Goal: Feedback & Contribution: Contribute content

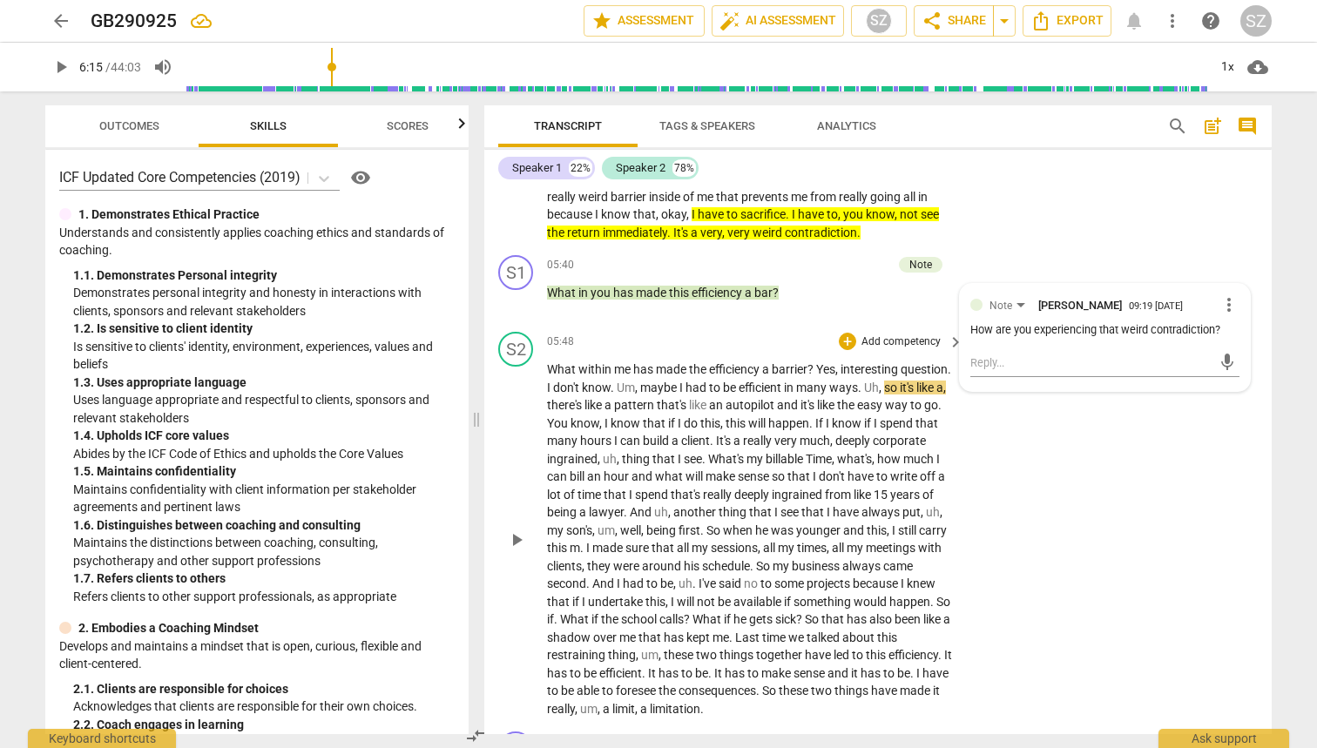
scroll to position [1651, 0]
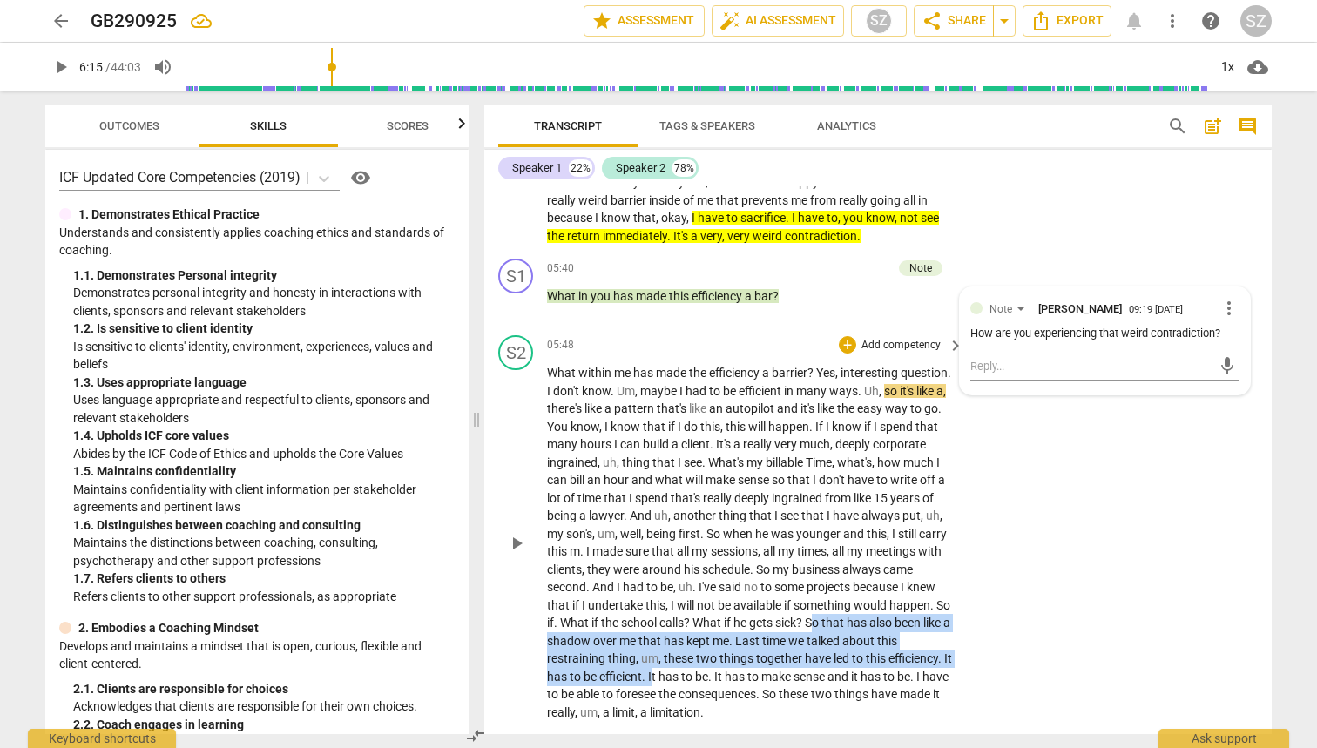
drag, startPoint x: 588, startPoint y: 607, endPoint x: 807, endPoint y: 644, distance: 221.7
click at [807, 644] on p "What within me has made the efficiency a barrier ? Yes , interesting question .…" at bounding box center [751, 542] width 408 height 357
click at [851, 625] on icon "button" at bounding box center [852, 619] width 10 height 12
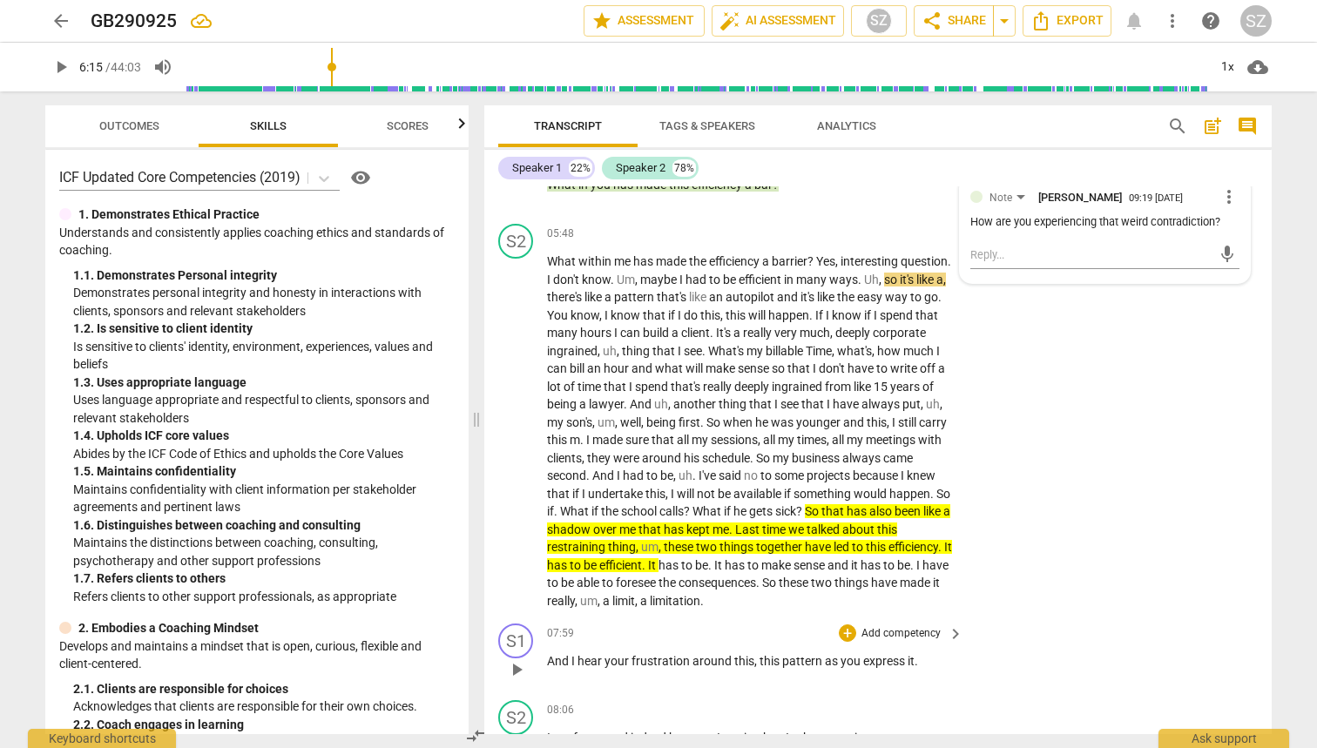
scroll to position [1895, 0]
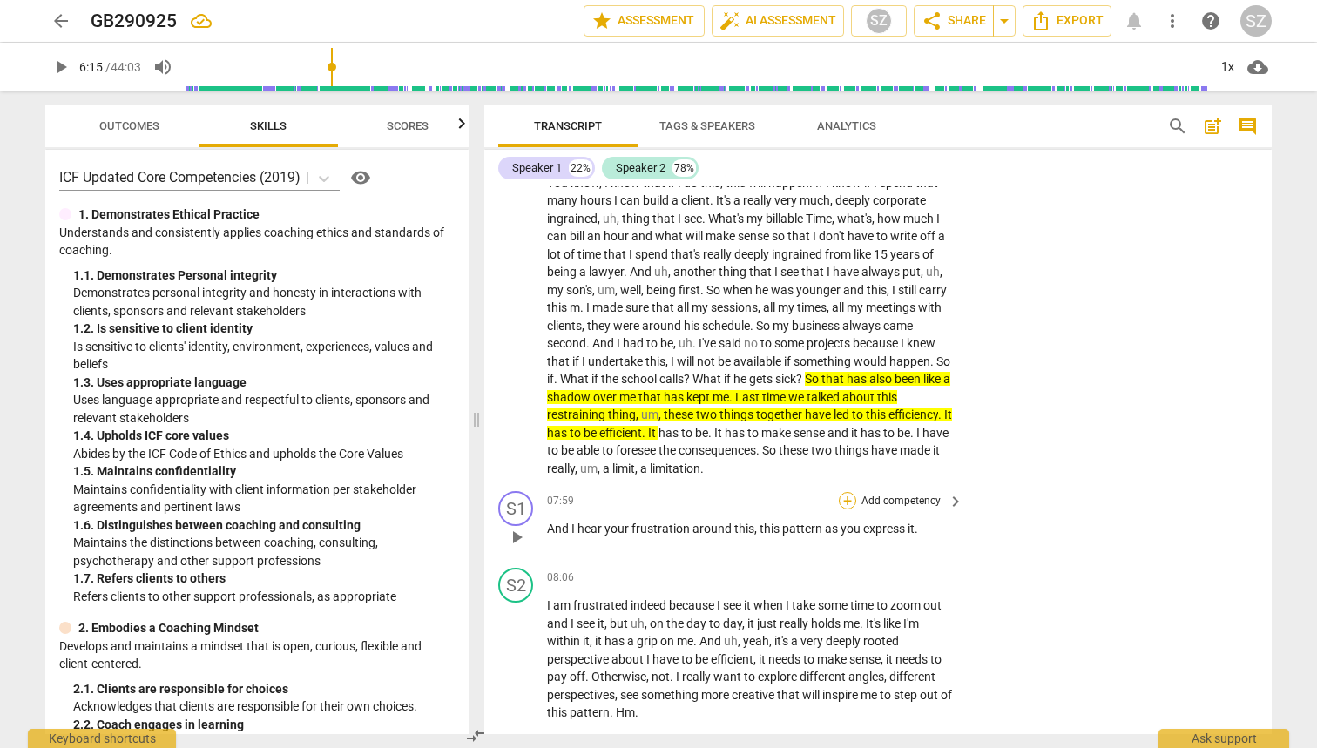
click at [849, 492] on div "+" at bounding box center [847, 500] width 17 height 17
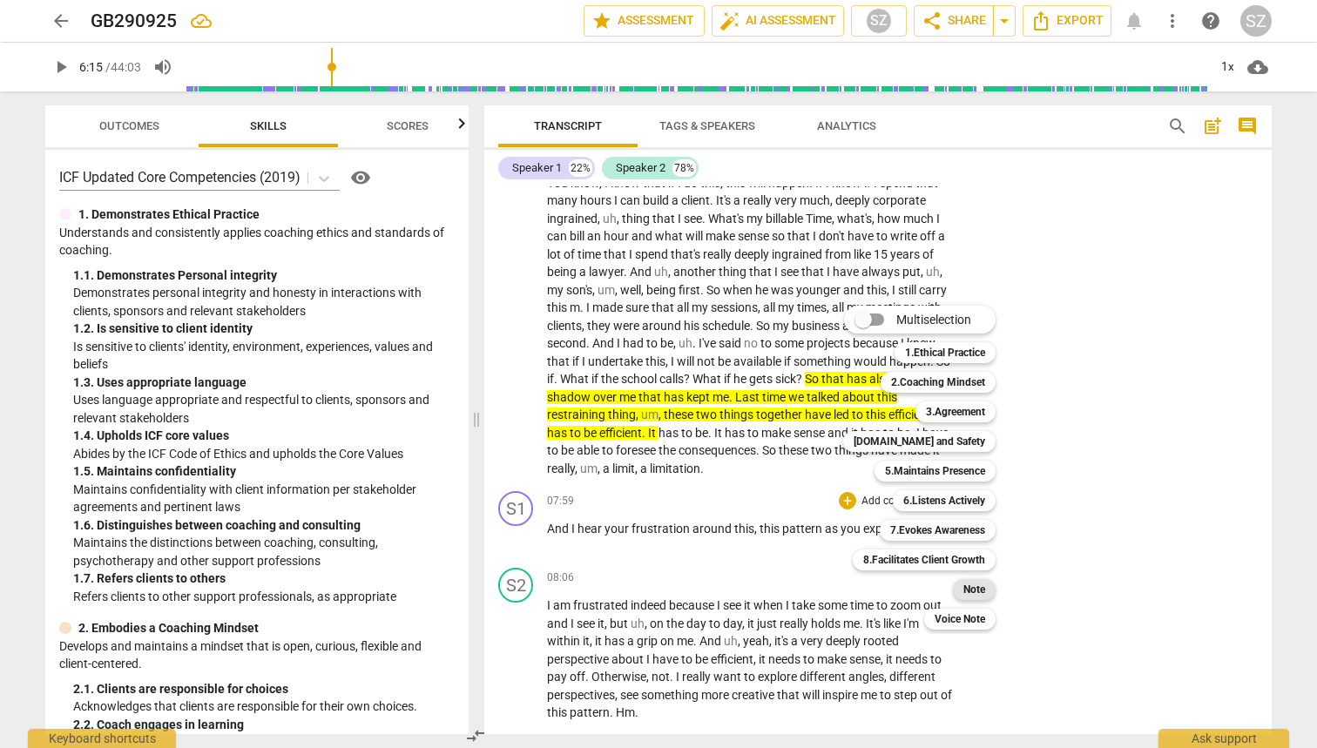
click at [981, 599] on b "Note" at bounding box center [975, 589] width 22 height 21
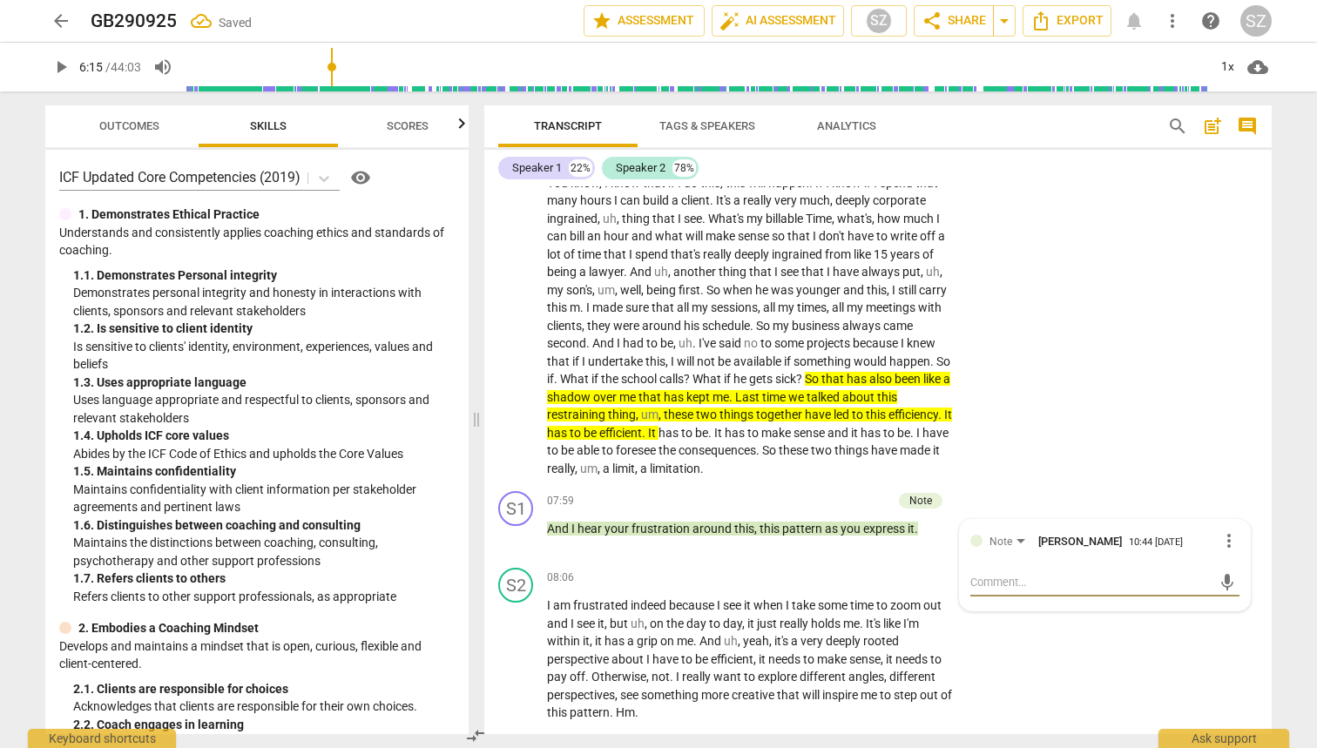
type textarea "I"
type textarea "I a"
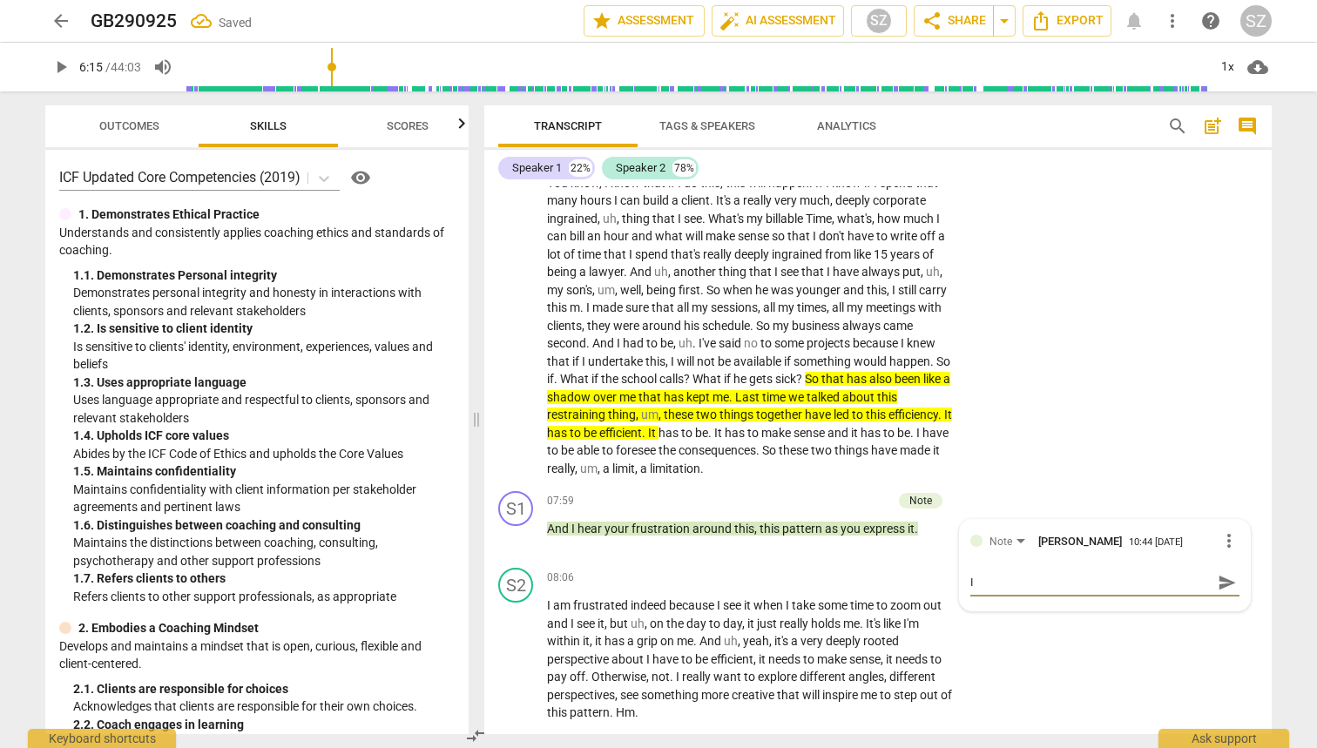
type textarea "I a"
type textarea "I am"
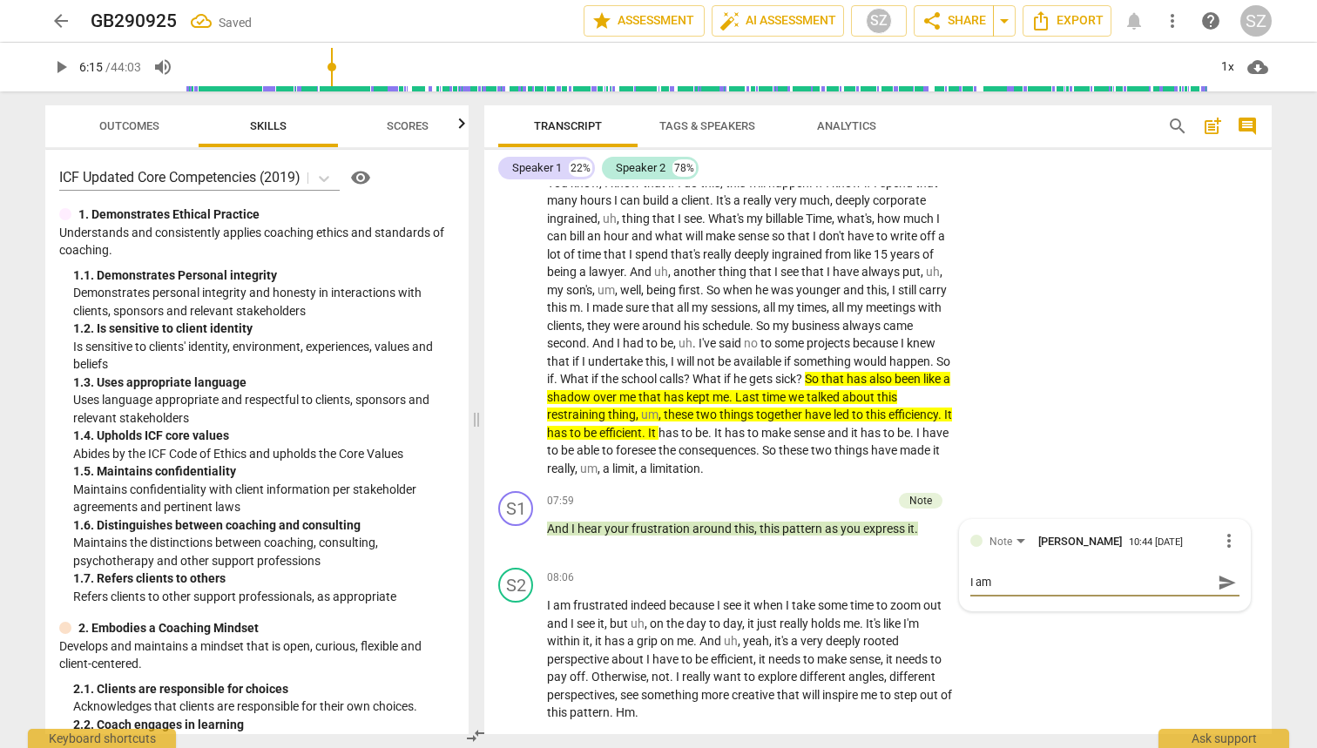
type textarea "I am h"
type textarea "I am he"
type textarea "I am her"
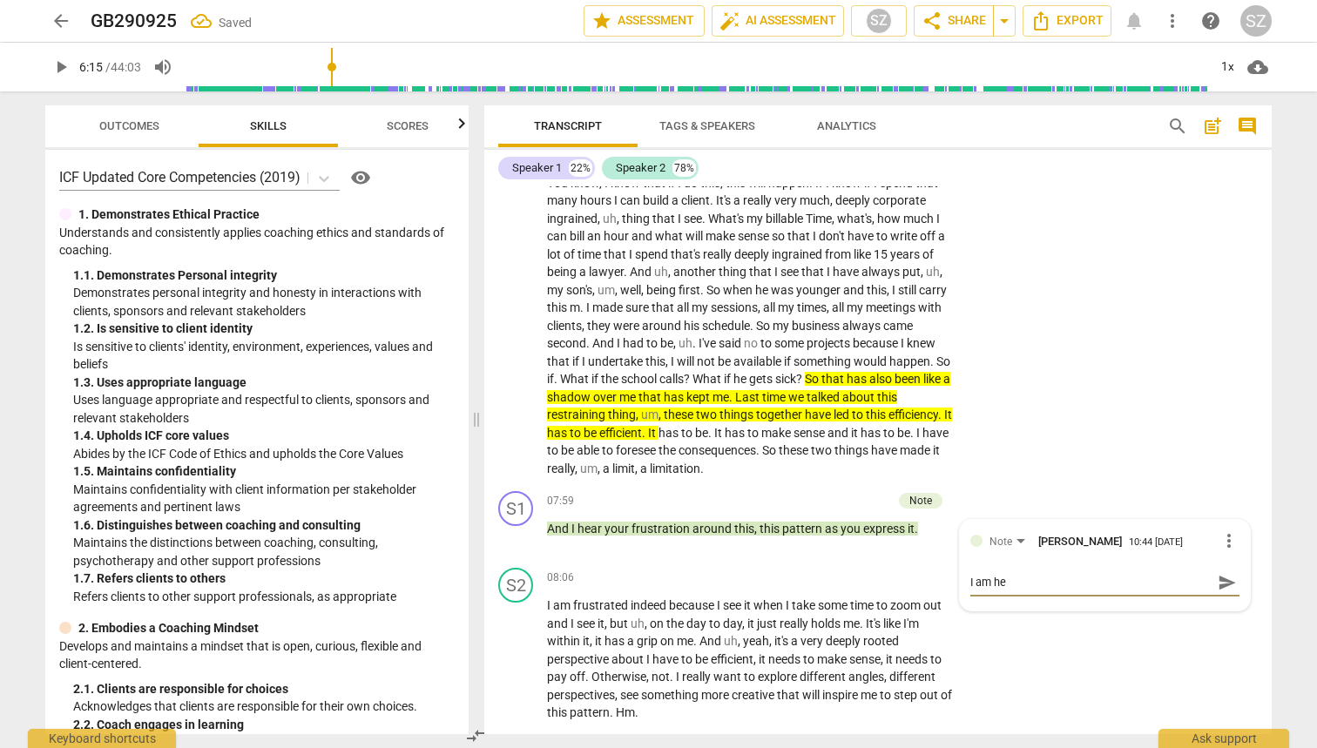
type textarea "I am her"
type textarea "I am he"
type textarea "I am hea"
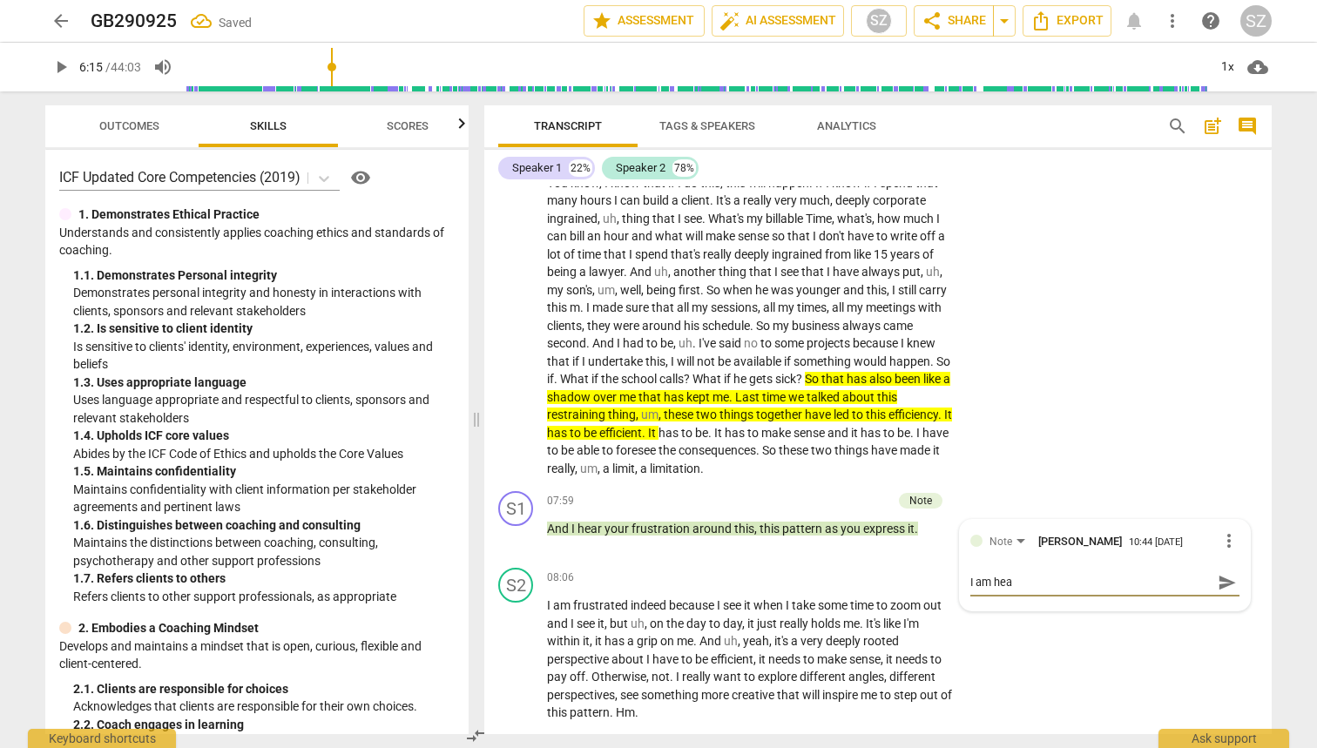
type textarea "I am hear"
type textarea "I am heari"
type textarea "I am hearin"
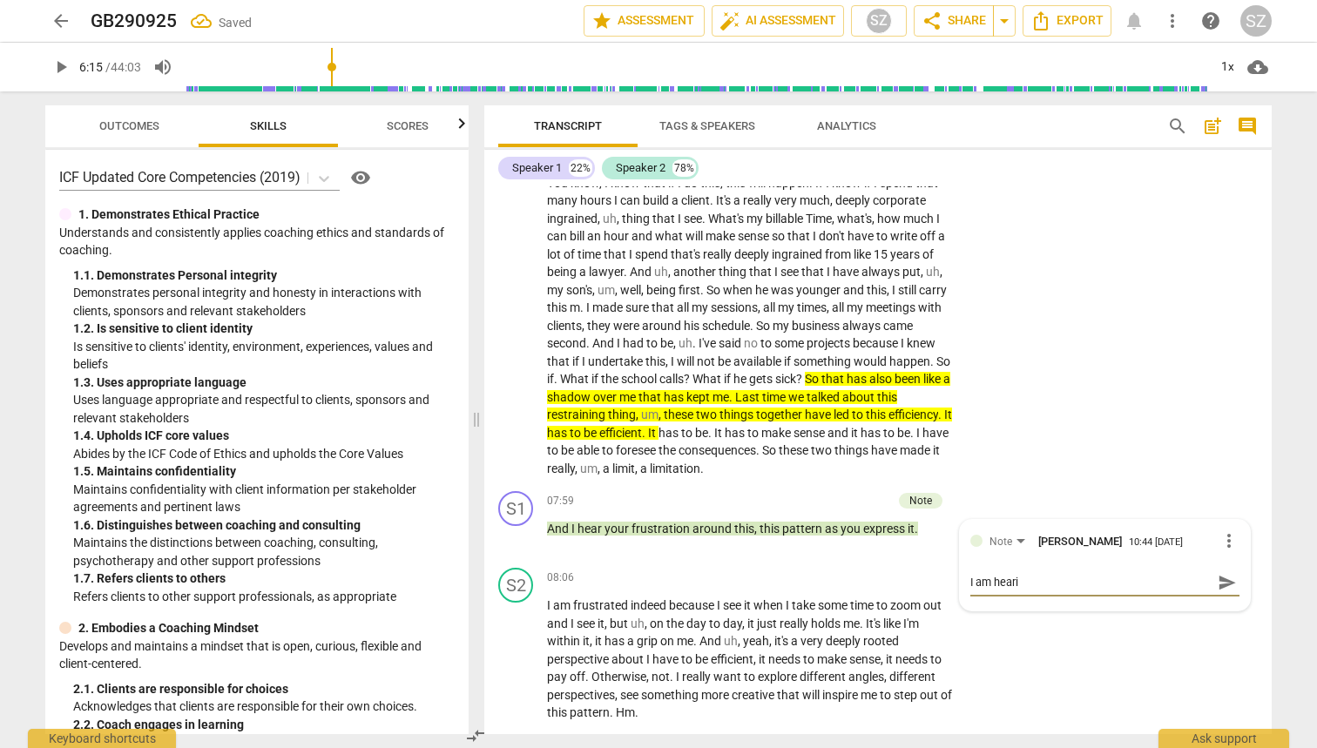
type textarea "I am hearin"
type textarea "I am hearing"
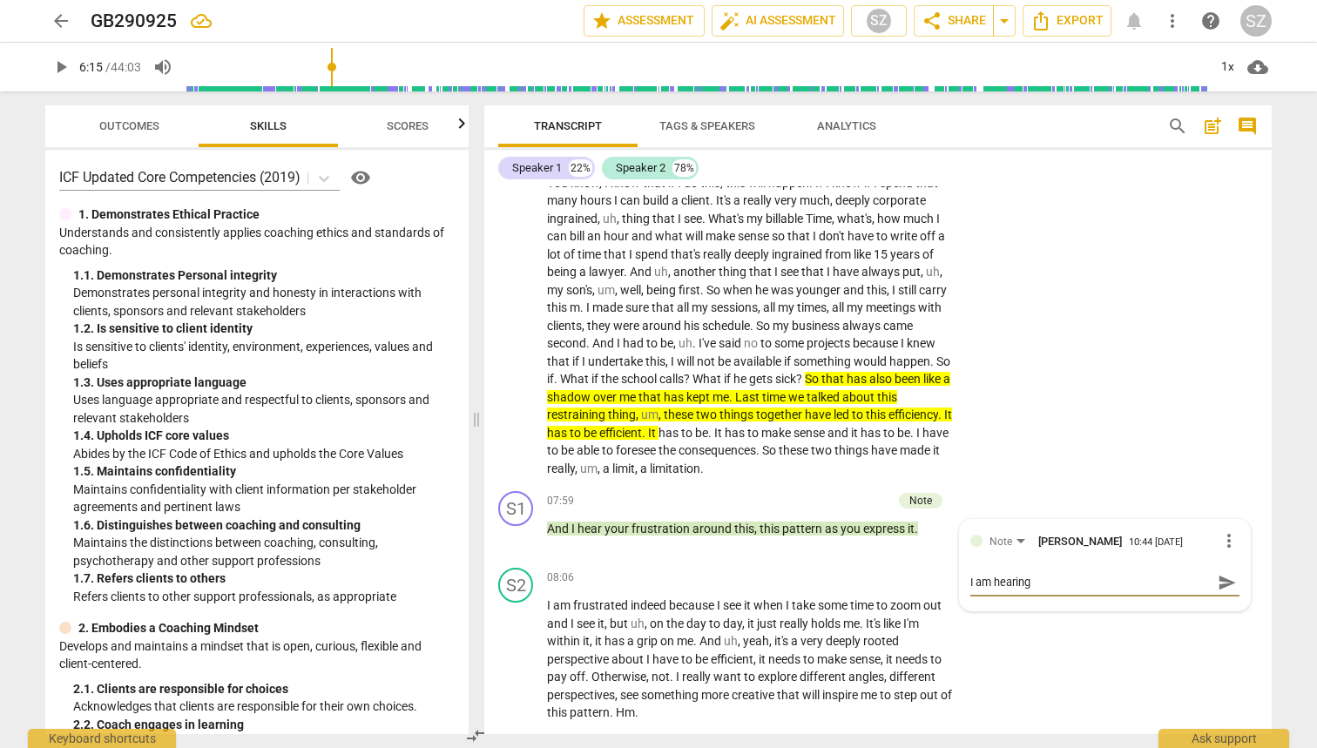
type textarea "I am hearing y"
type textarea "I am hearing yo"
type textarea "I am hearing you"
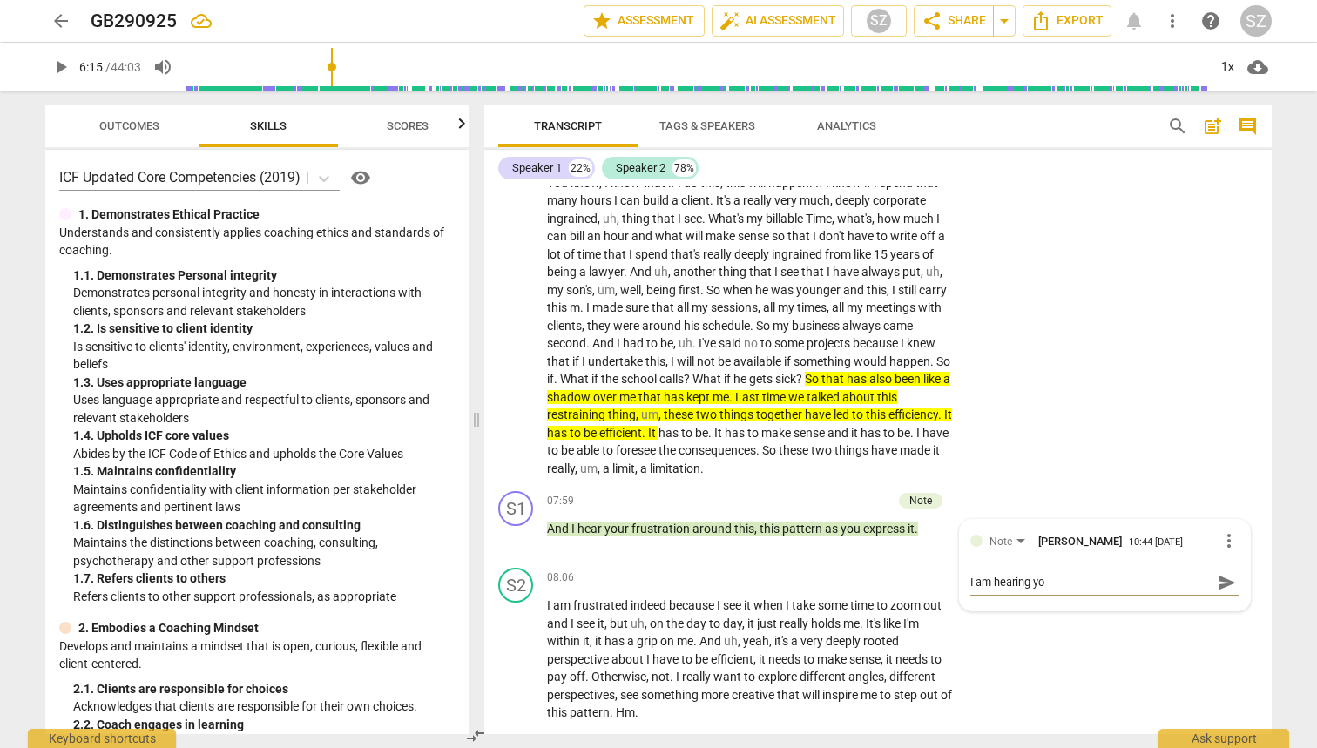
type textarea "I am hearing you"
type textarea "I am hearing your"
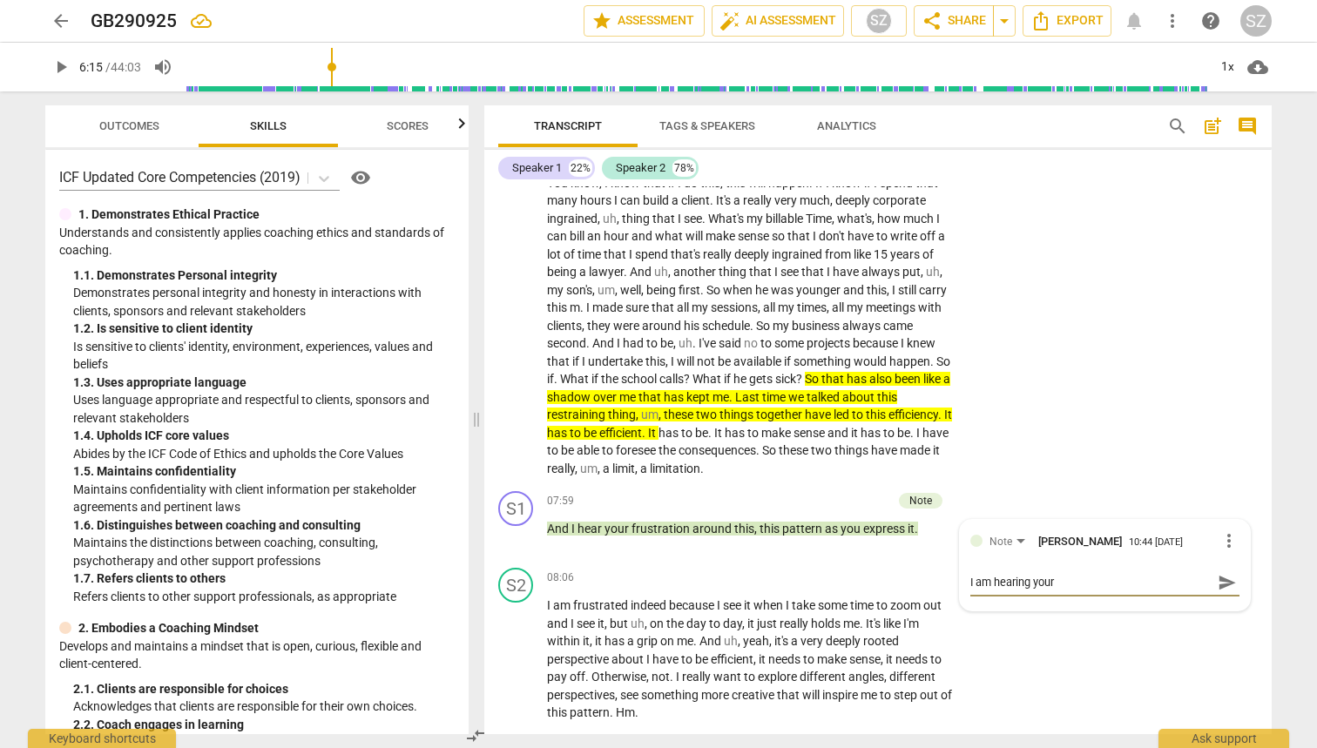
type textarea "I am hearing your f"
type textarea "I am hearing your fr"
type textarea "I am hearing your fru"
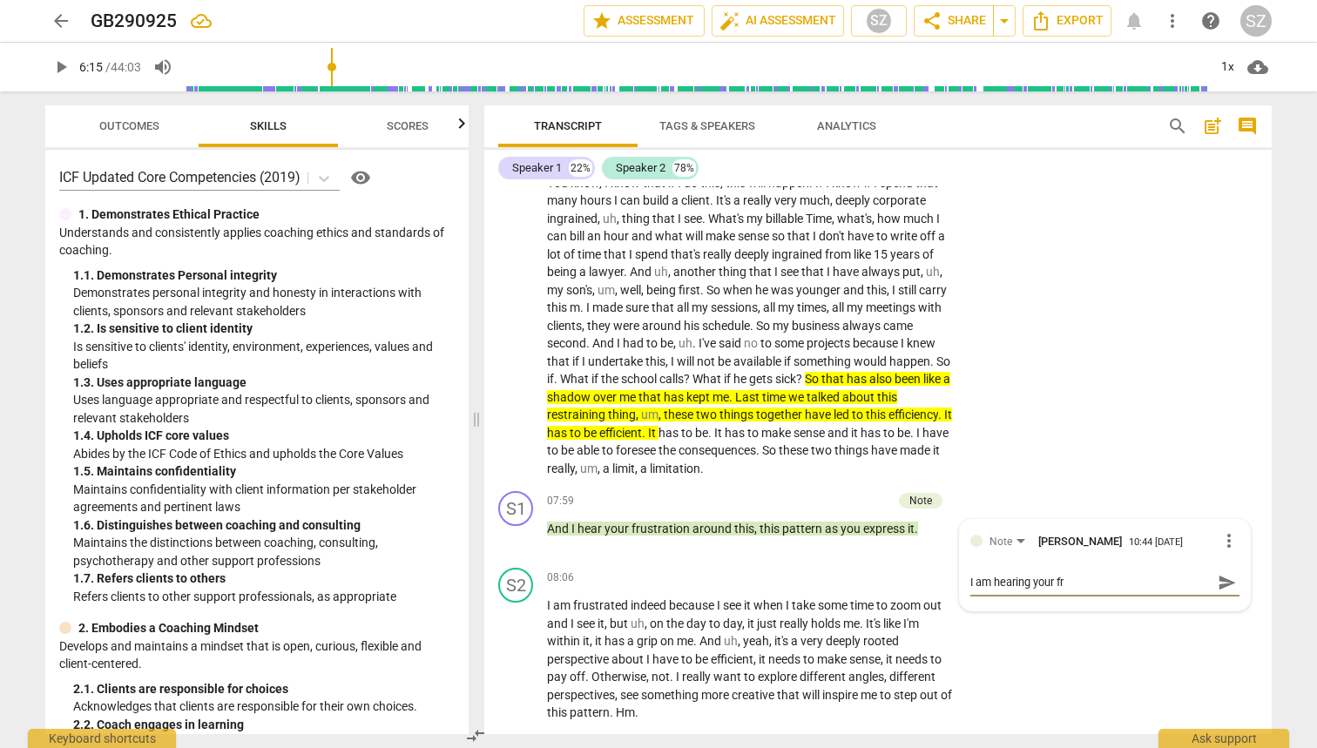
type textarea "I am hearing your fru"
type textarea "I am hearing your frus"
type textarea "I am hearing your frust"
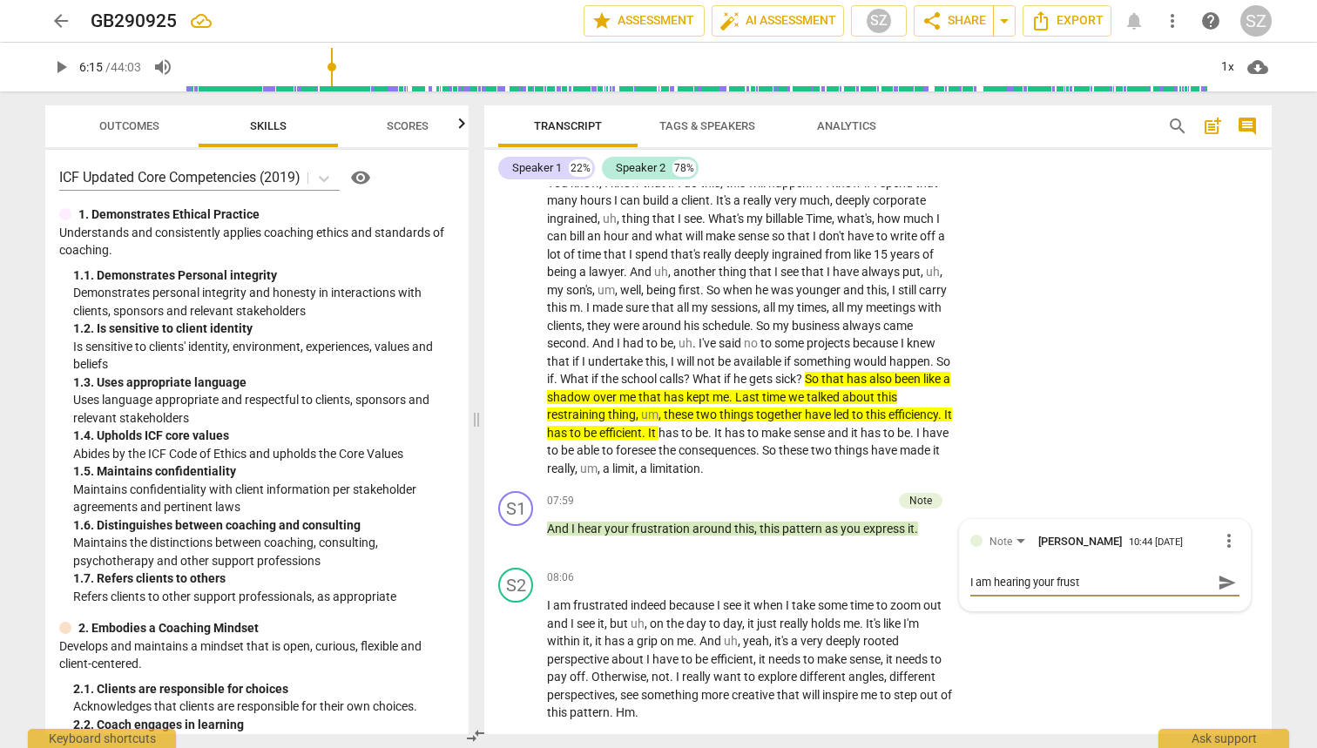
type textarea "I am hearing your frustr"
type textarea "I am hearing your frustra"
type textarea "I am hearing your frustrat"
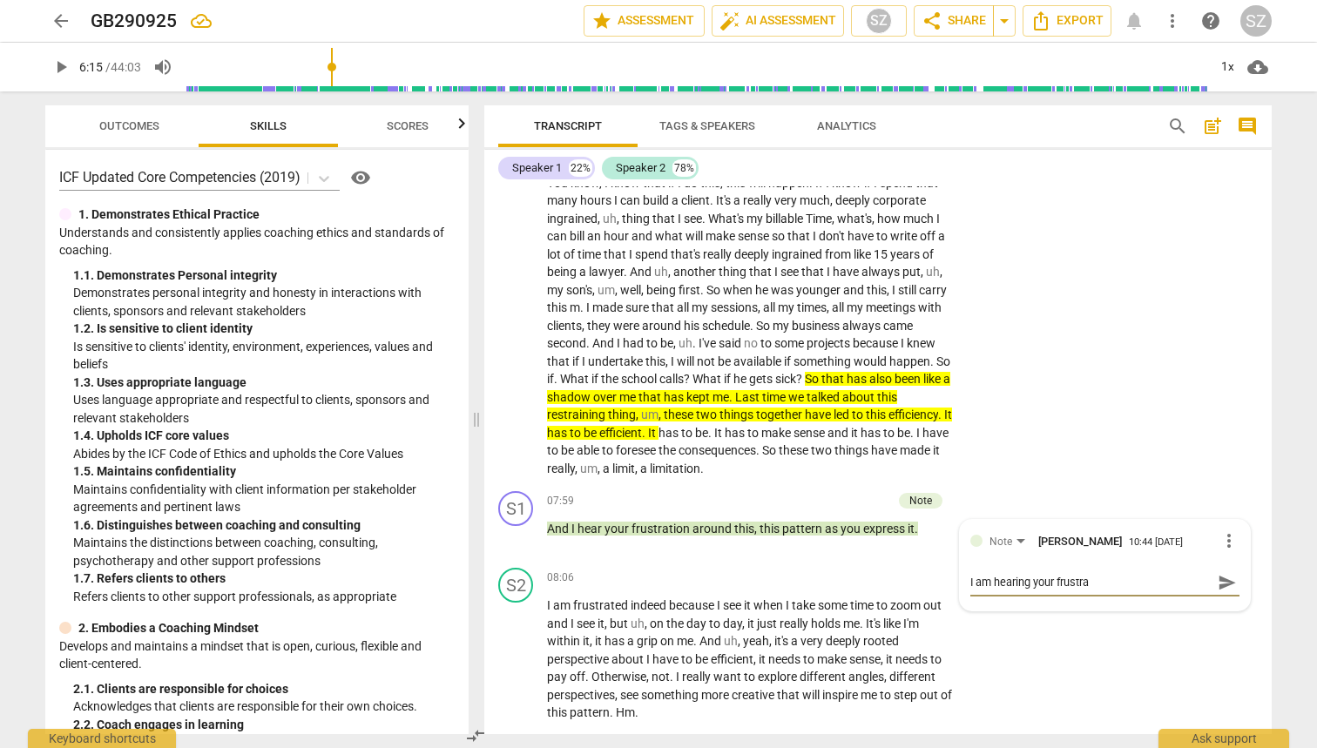
type textarea "I am hearing your frustrat"
type textarea "I am hearing your frustrati"
type textarea "I am hearing your frustratio"
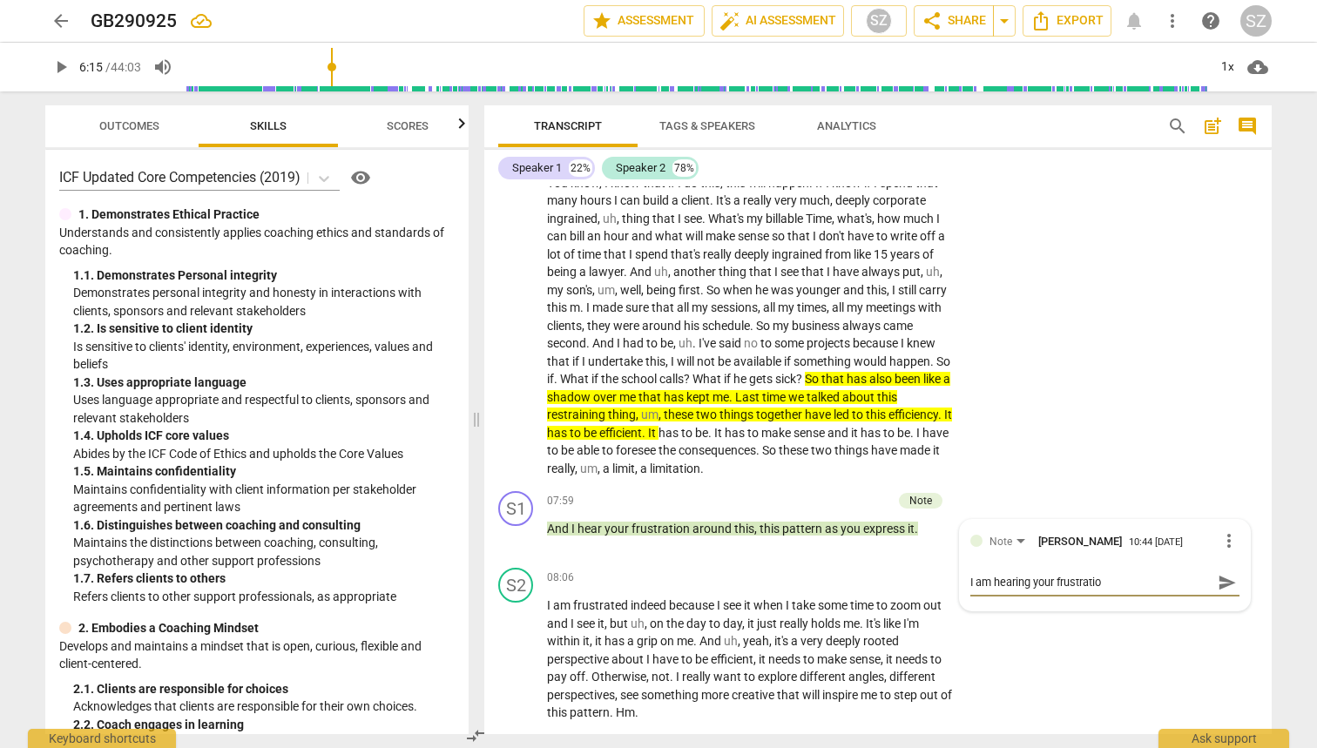
type textarea "I am hearing your frustration"
type textarea "I am hearing your frustration w"
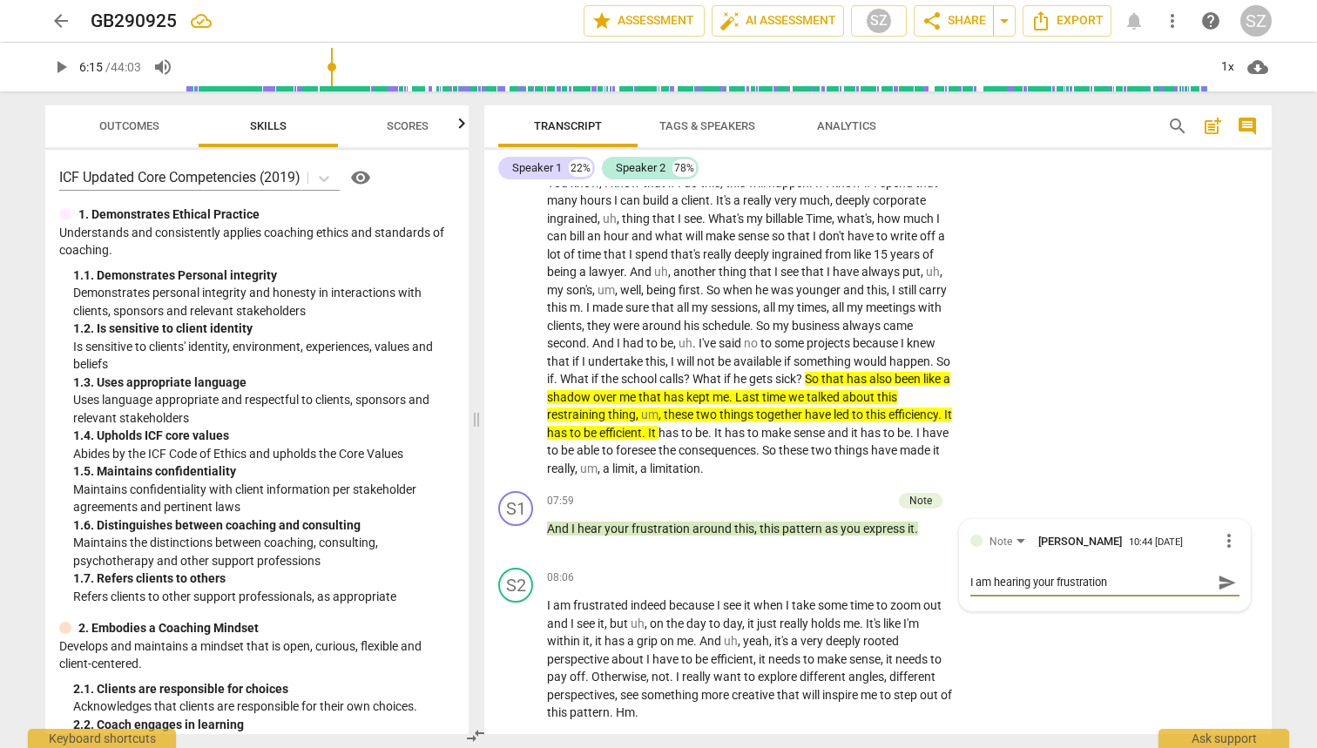
type textarea "I am hearing your frustration w"
type textarea "I am hearing your frustration wi"
type textarea "I am hearing your frustration wit"
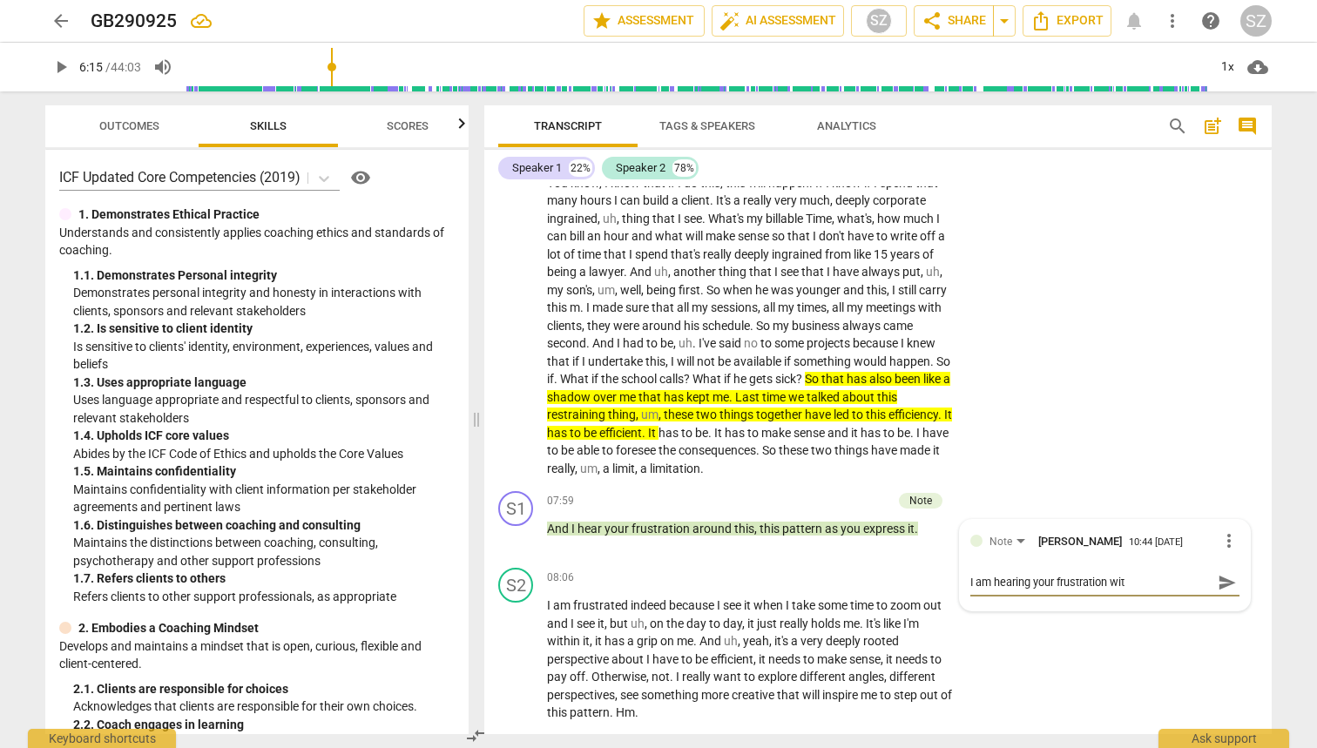
type textarea "I am hearing your frustration with"
type textarea "I am hearing your frustration with t"
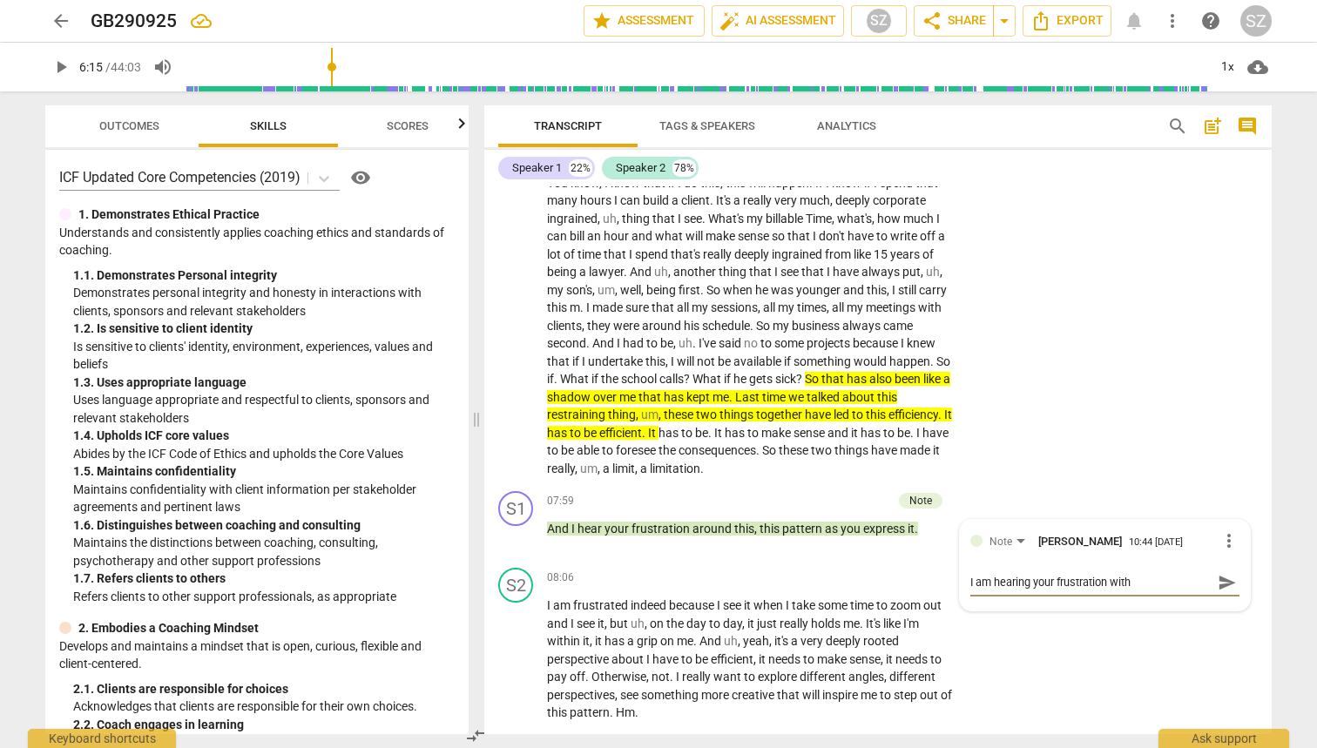
type textarea "I am hearing your frustration with t"
type textarea "I am hearing your frustration with th"
type textarea "I am hearing your frustration with tha"
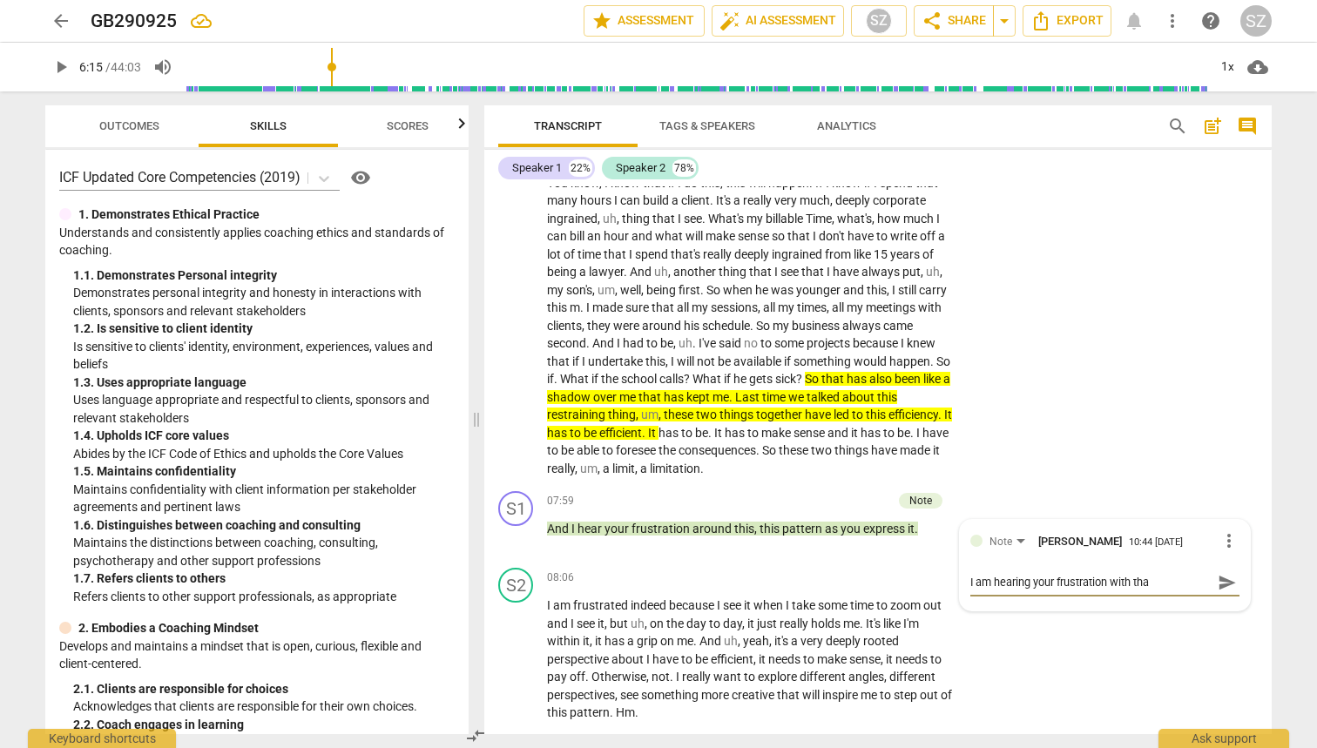
type textarea "I am hearing your frustration with that"
type textarea "I am hearing your frustration with that l"
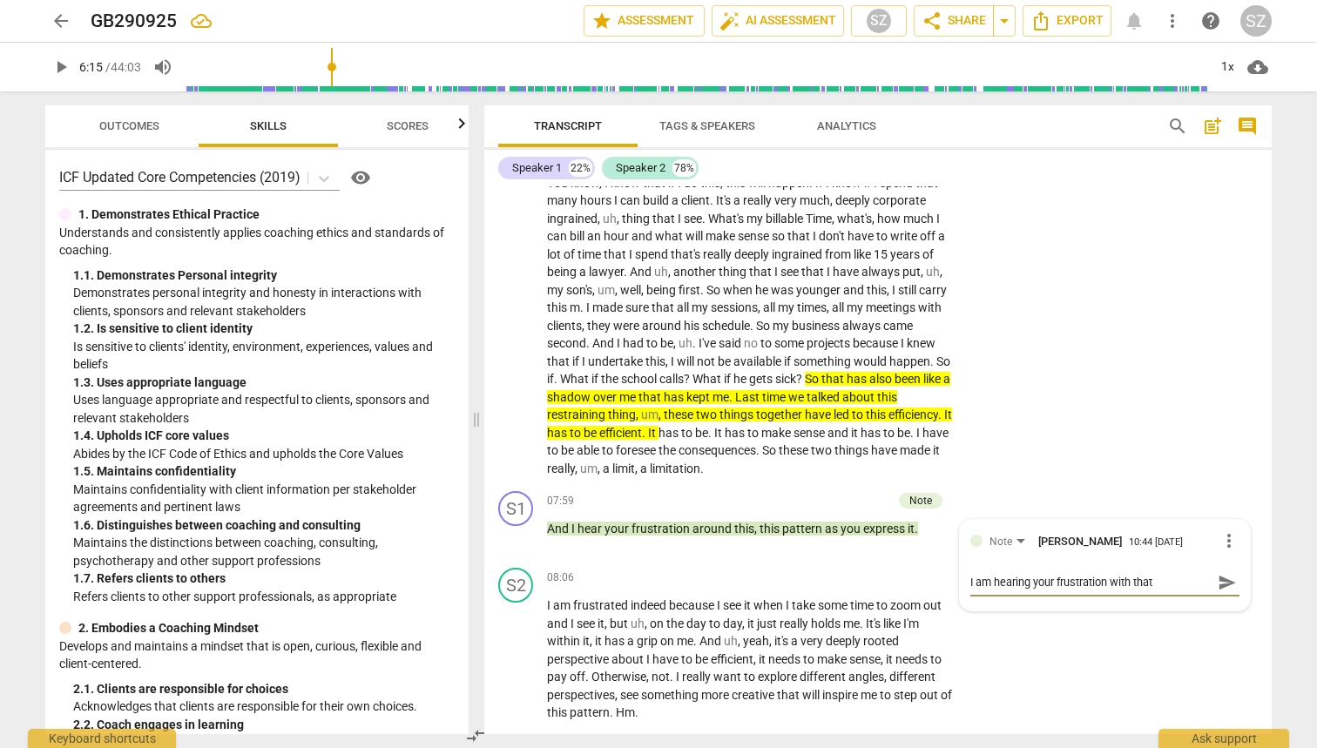
type textarea "I am hearing your frustration with that l"
type textarea "I am hearing your frustration with that [PERSON_NAME]"
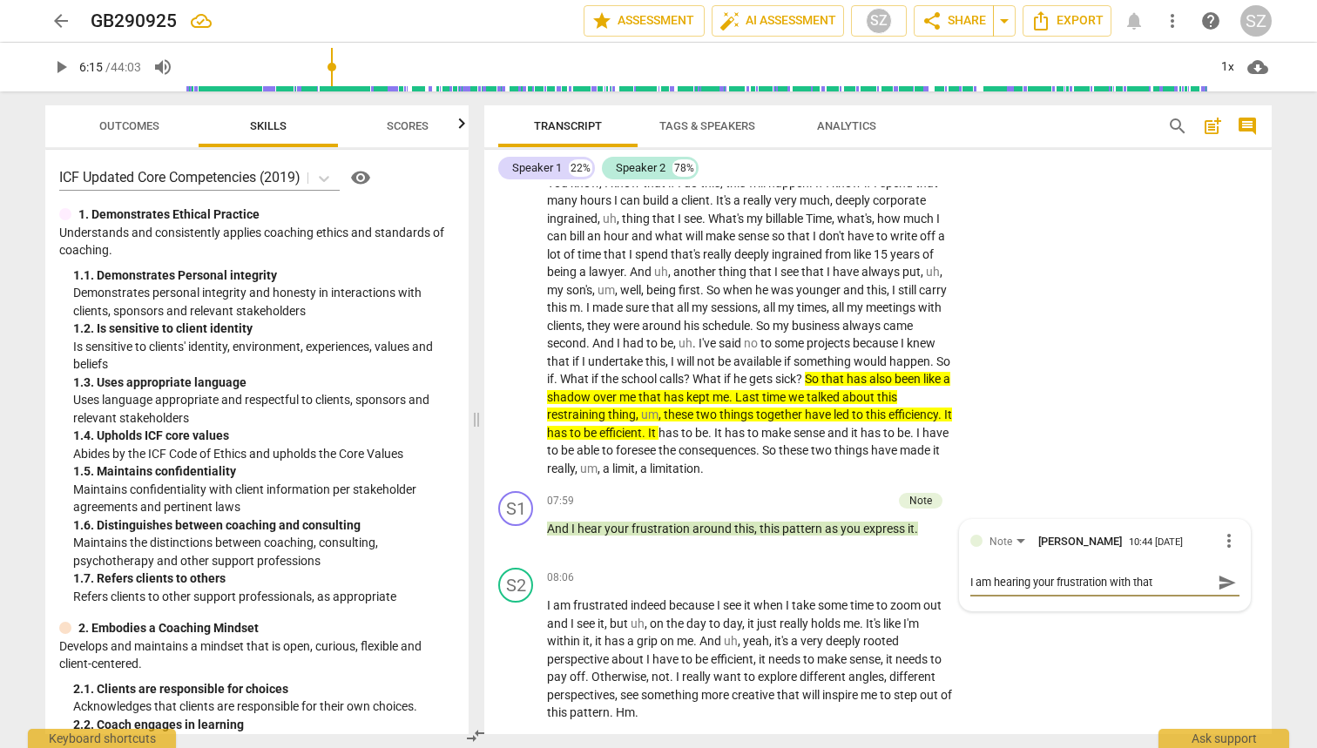
type textarea "I am hearing your frustration with that limi"
type textarea "I am hearing your frustration with that limit"
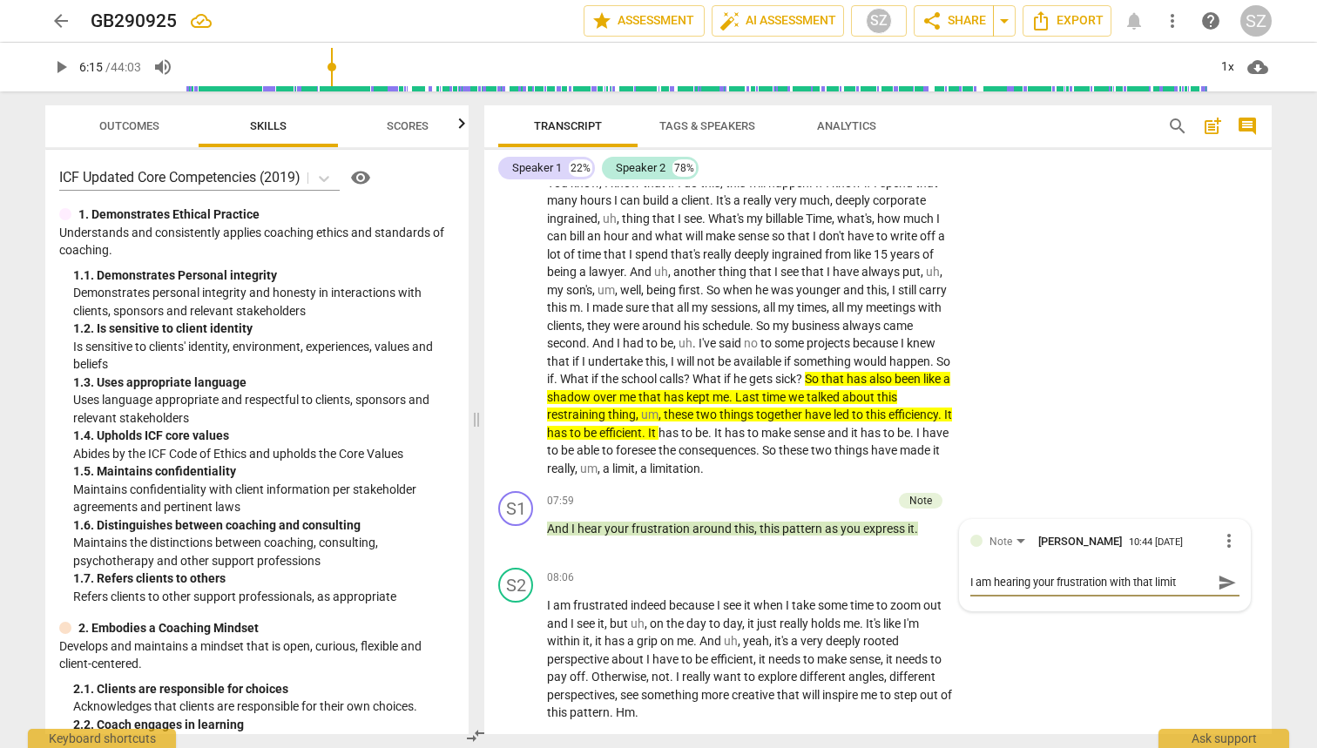
type textarea "I am hearing your frustration with that limit"
type textarea "I am hearing your frustration with that limit e"
type textarea "I am hearing your frustration with that limit"
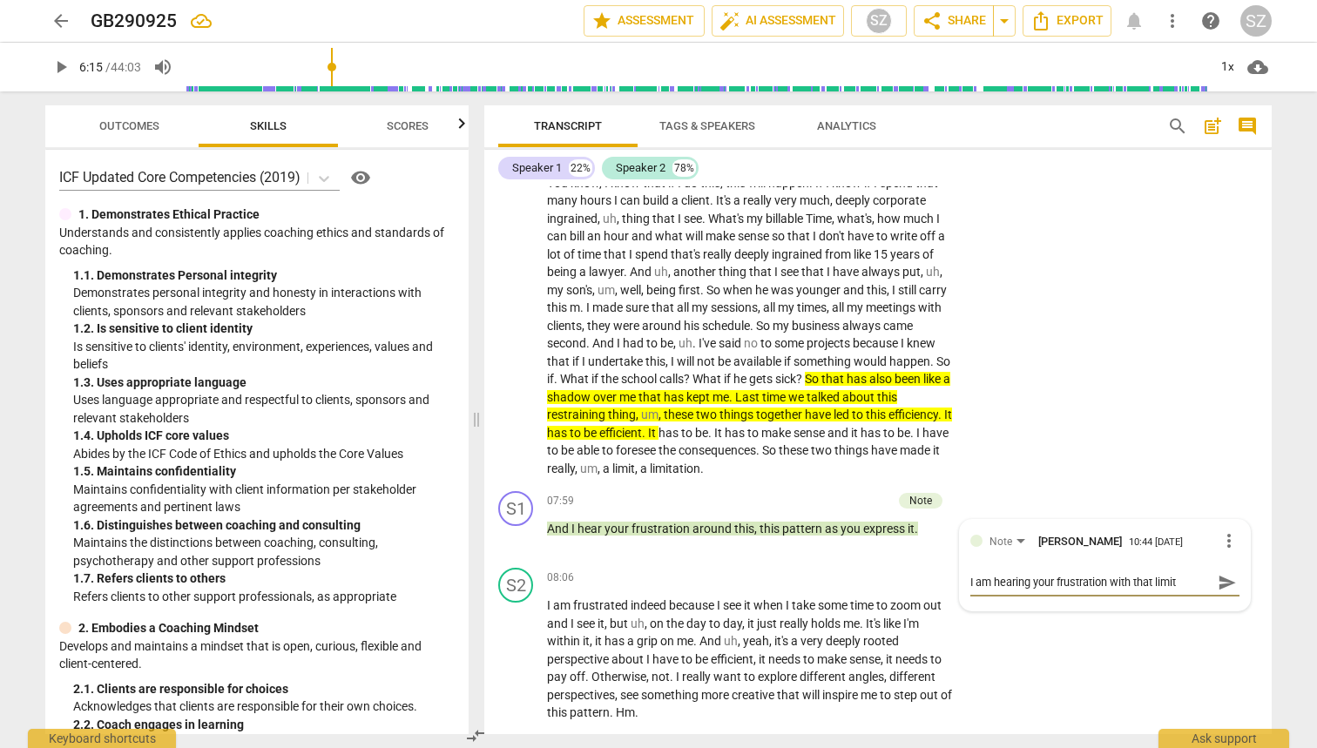
type textarea "I am hearing your frustration with that limit a"
type textarea "I am hearing your frustration with that limit ay"
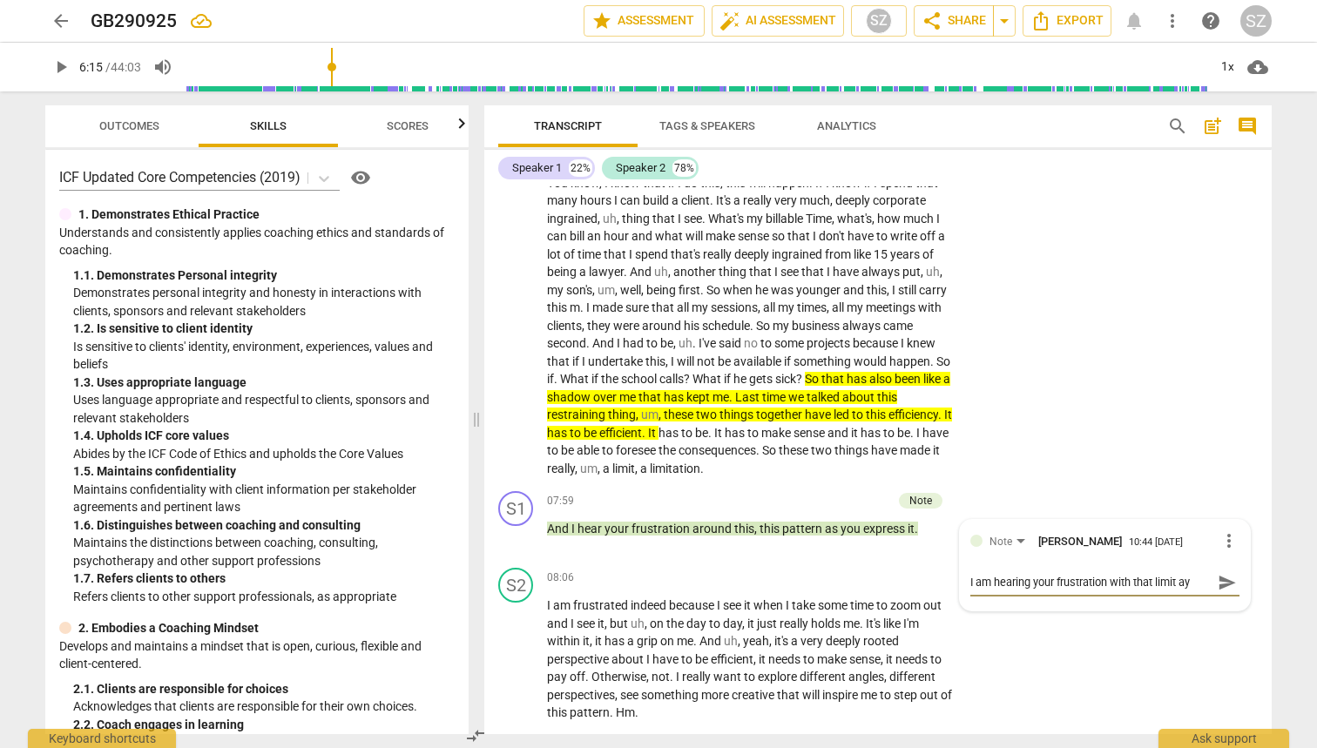
type textarea "I am hearing your frustration with that limit ay"
type textarea "I am hearing your frustration with that limit a"
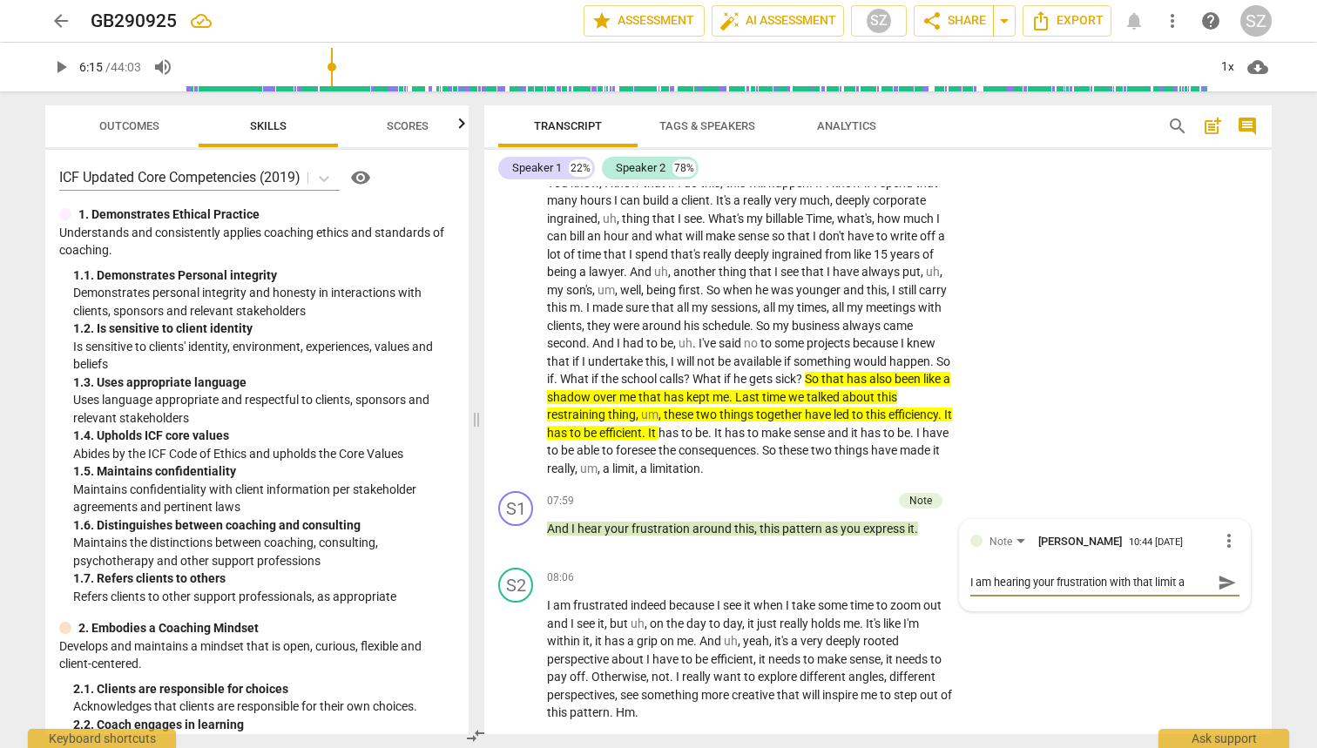
type textarea "I am hearing your frustration with that limit as"
type textarea "I am hearing your frustration with that limit as y"
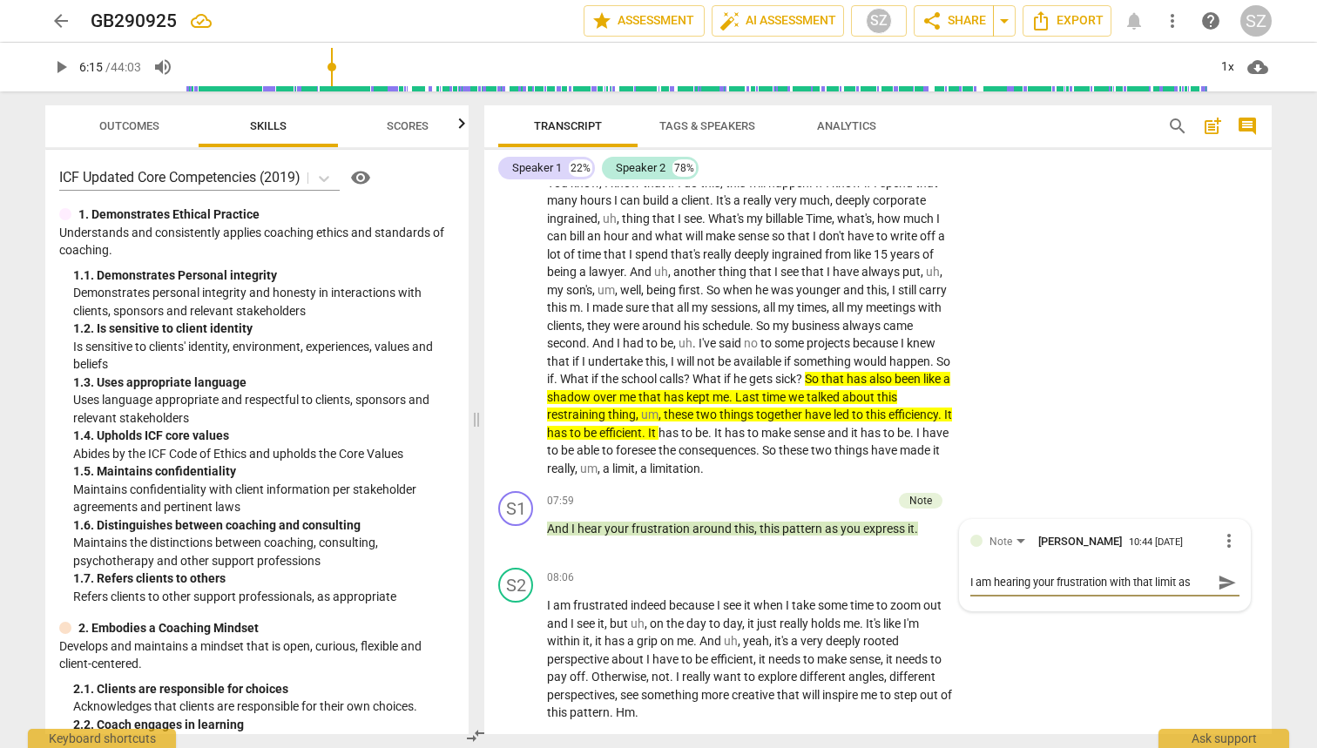
type textarea "I am hearing your frustration with that limit as y"
type textarea "I am hearing your frustration with that limit as yo"
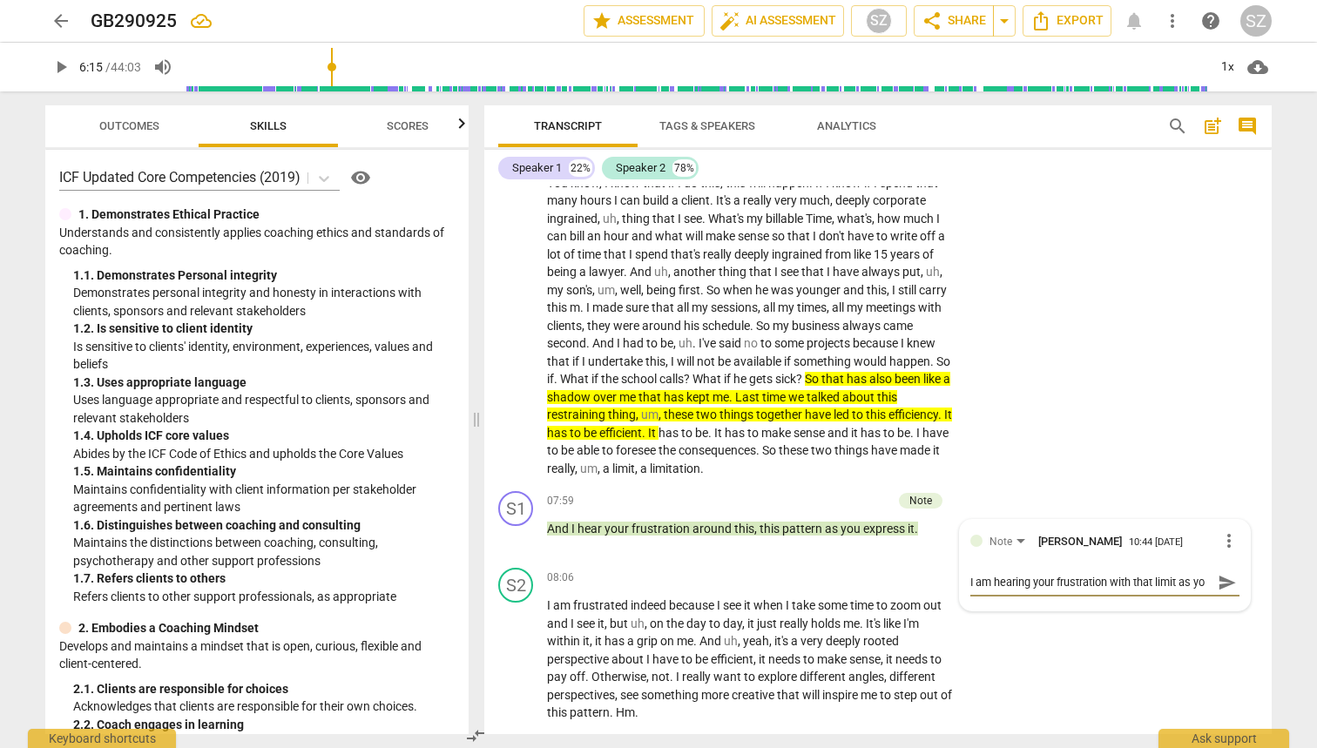
type textarea "I am hearing your frustration with that limit as yo"
type textarea "I am hearing your frustration with that limit as yo e"
type textarea "I am hearing your frustration with that limit as yo ex"
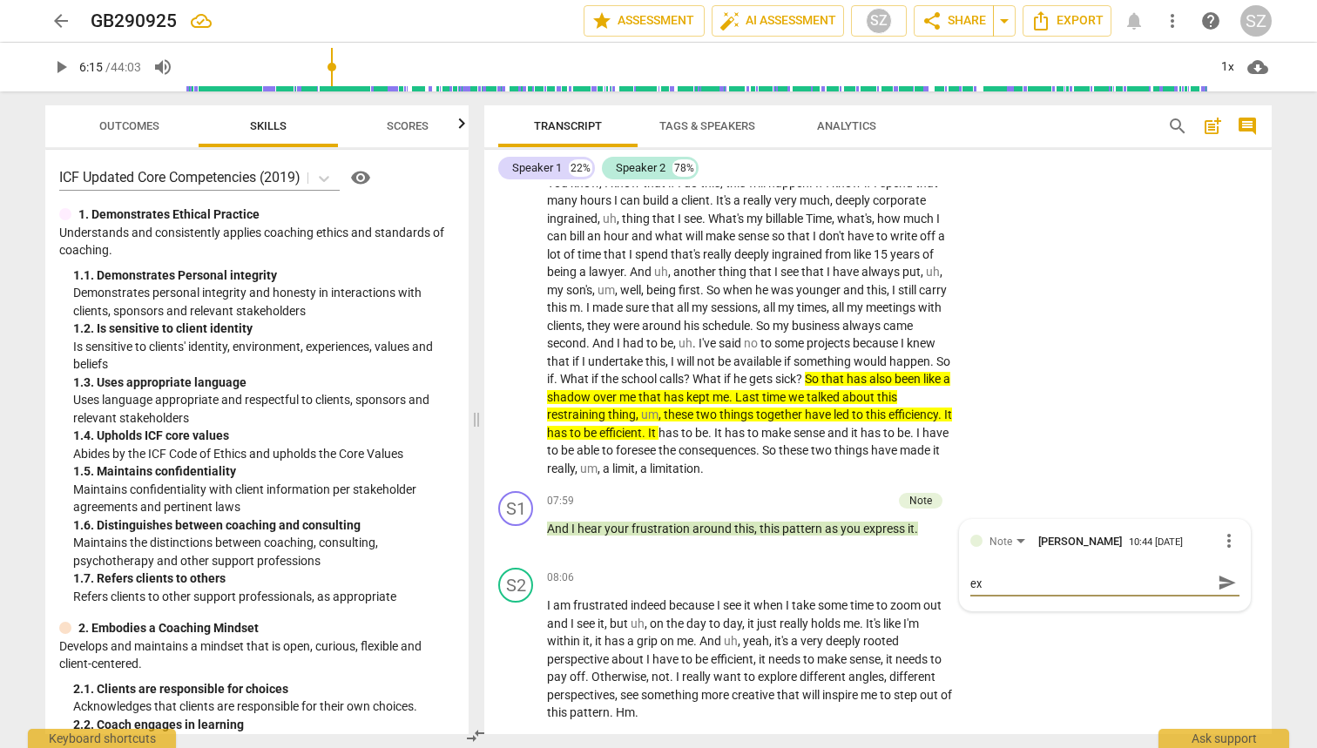
type textarea "I am hearing your frustration with that limit as yo exp"
type textarea "I am hearing your frustration with that limit as yo expr"
type textarea "I am hearing your frustration with that limit as yo expre"
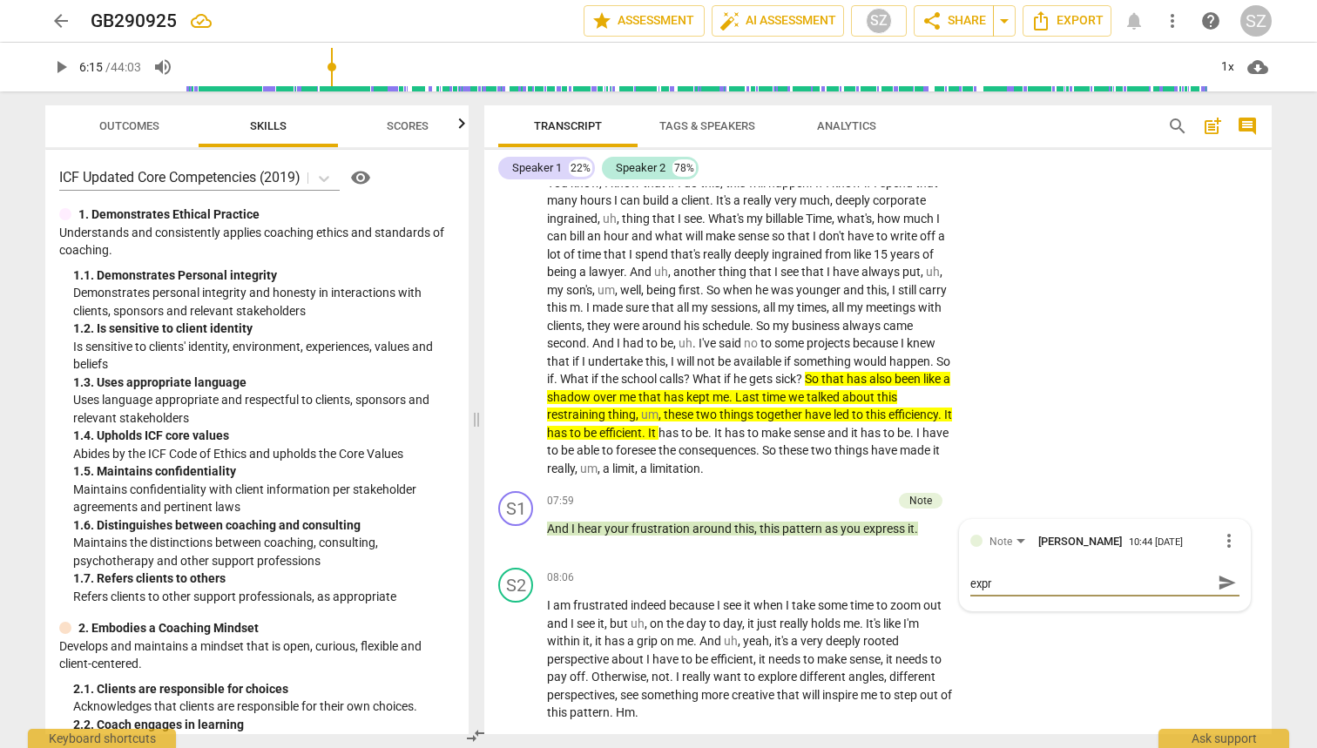
type textarea "I am hearing your frustration with that limit as yo expre"
type textarea "I am hearing your frustration with that limit as yo expres"
type textarea "I am hearing your frustration with that limit as yo express"
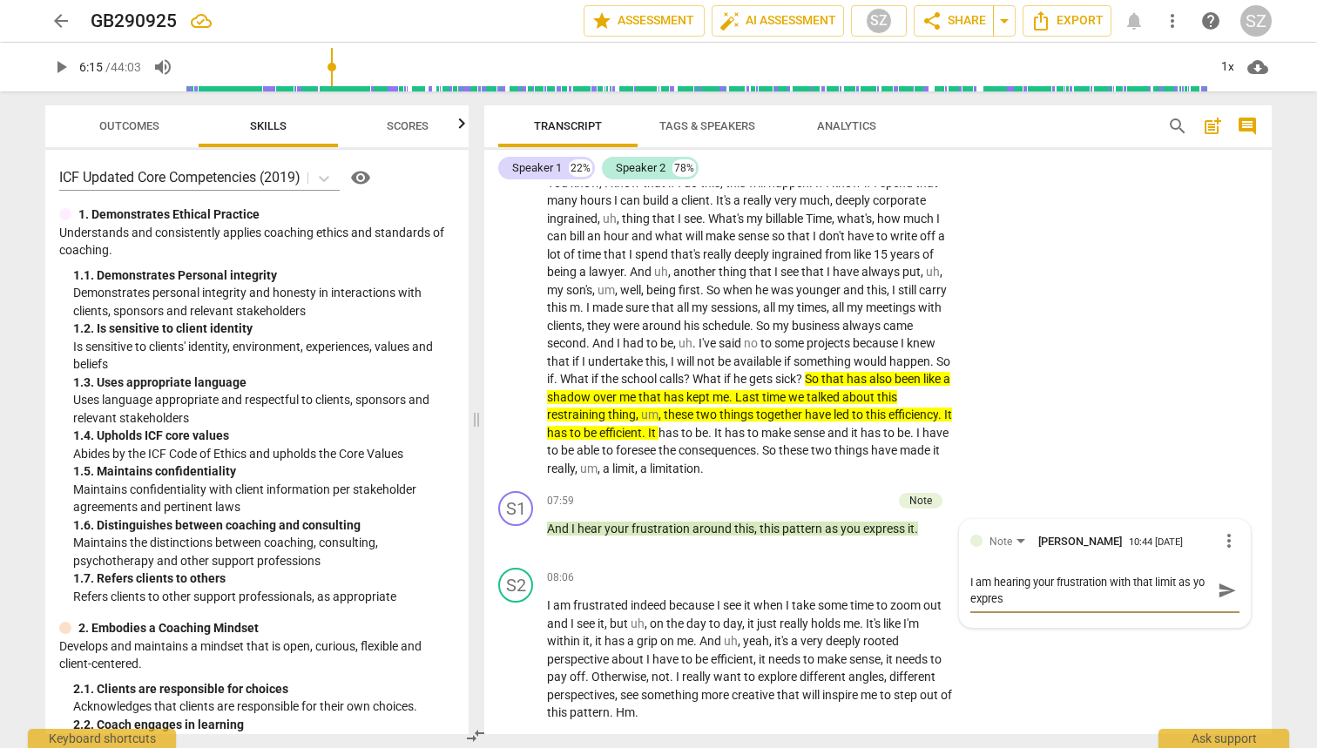
type textarea "I am hearing your frustration with that limit as yo express"
type textarea "I am hearing your frustration with that limit as yo express t"
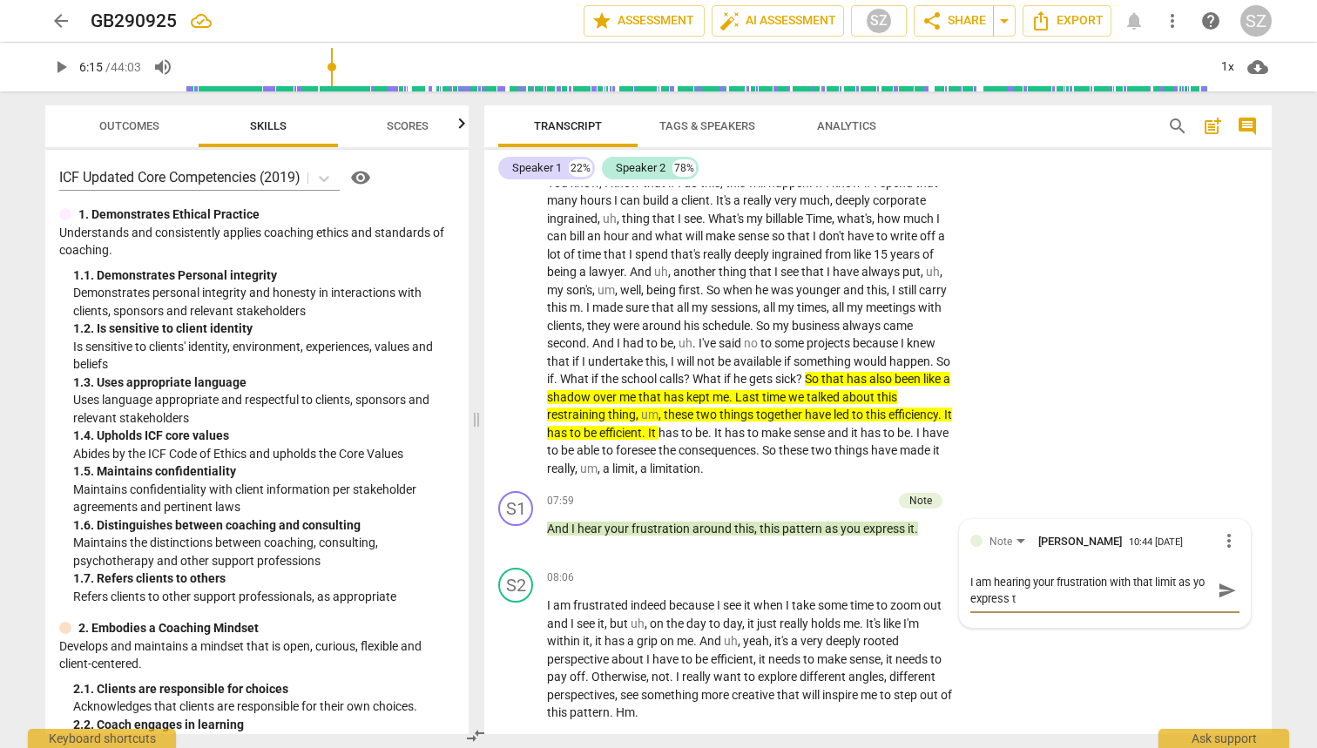
type textarea "I am hearing your frustration with that limit as yo express th"
type textarea "I am hearing your frustration with that limit as yo express tha"
type textarea "I am hearing your frustration with that limit as yo express that"
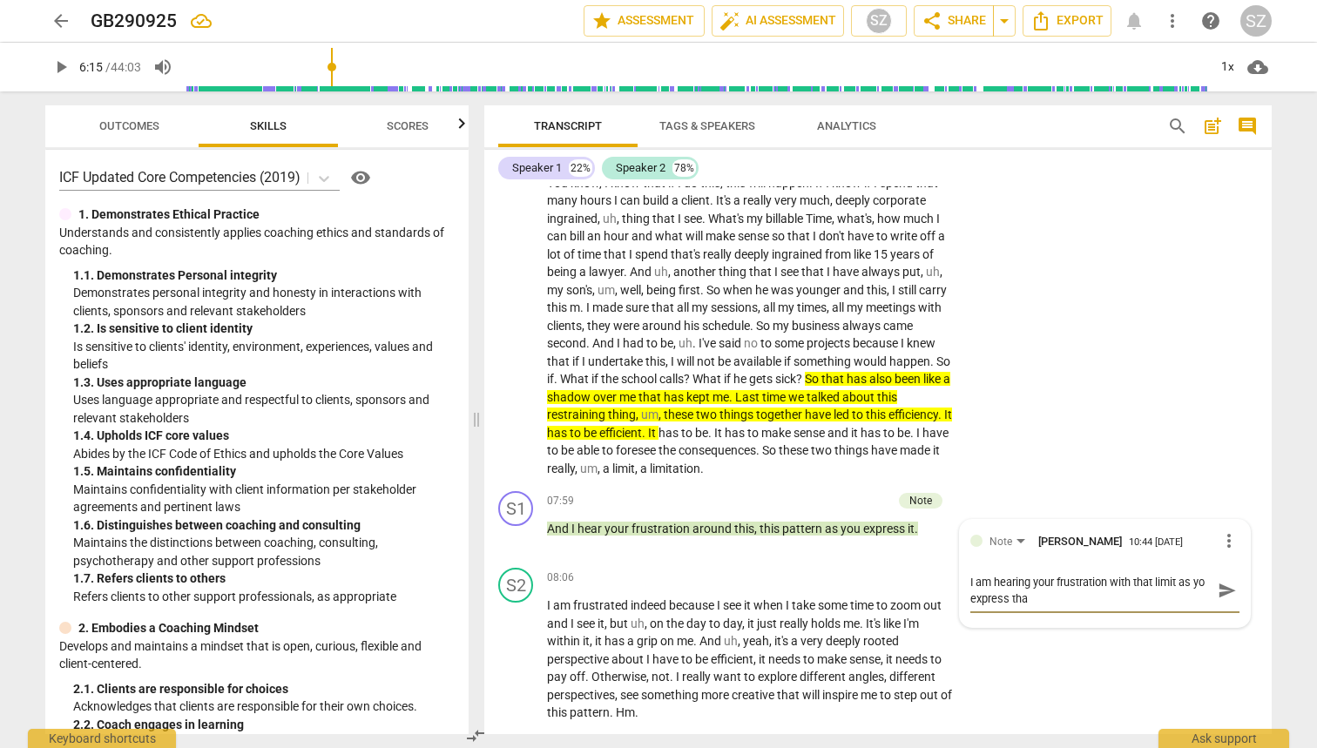
type textarea "I am hearing your frustration with that limit as yo express that"
type textarea "I am hearing your frustration with that limit as yo express that p"
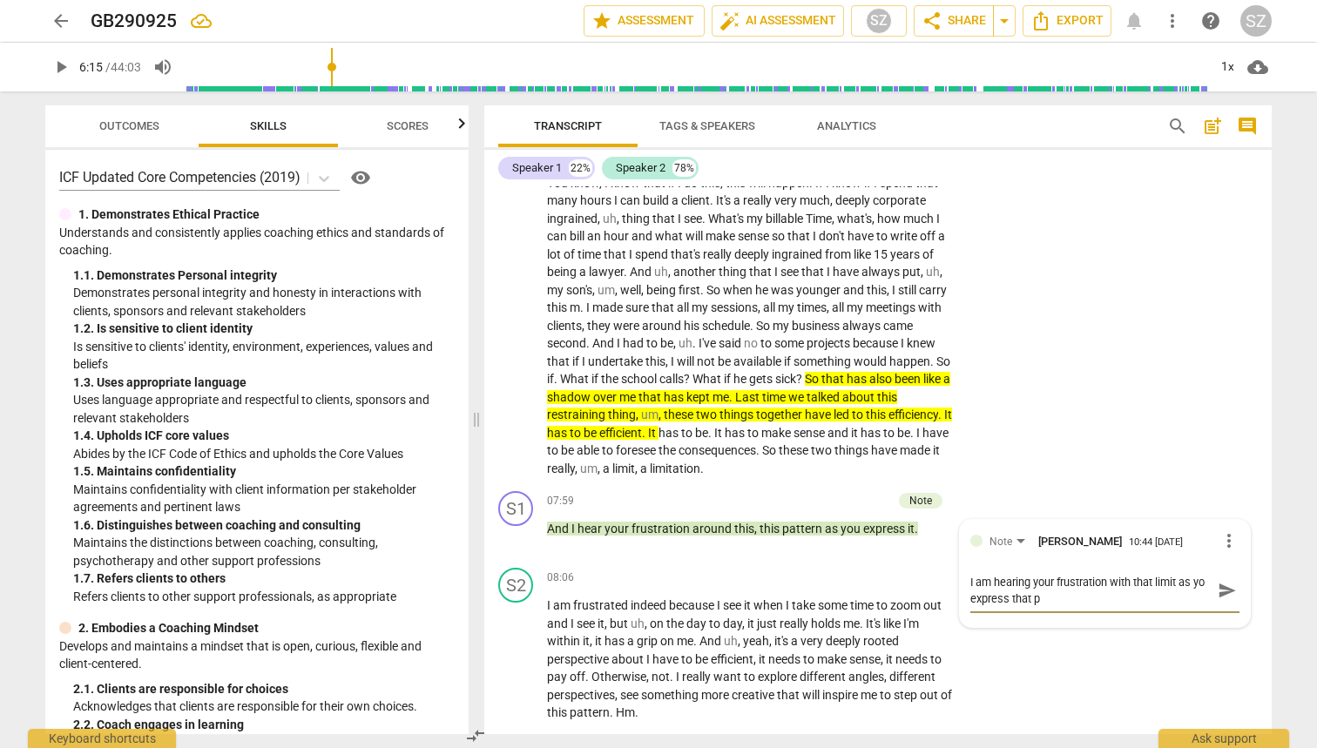
type textarea "I am hearing your frustration with that limit as yo express that pa"
type textarea "I am hearing your frustration with that limit as yo express that pat"
type textarea "I am hearing your frustration with that limit as yo express that patt"
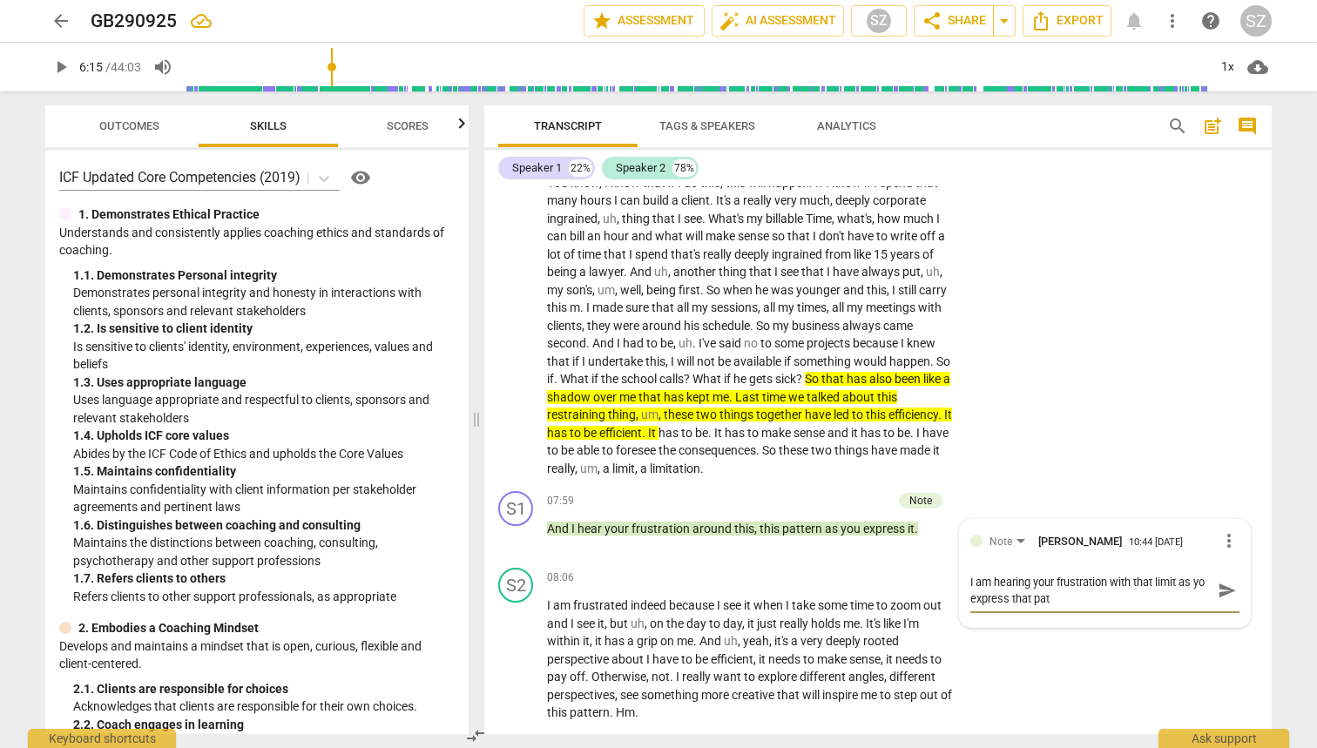
type textarea "I am hearing your frustration with that limit as yo express that patt"
type textarea "I am hearing your frustration with that limit as yo express that patte"
type textarea "I am hearing your frustration with that limit as yo express that patter"
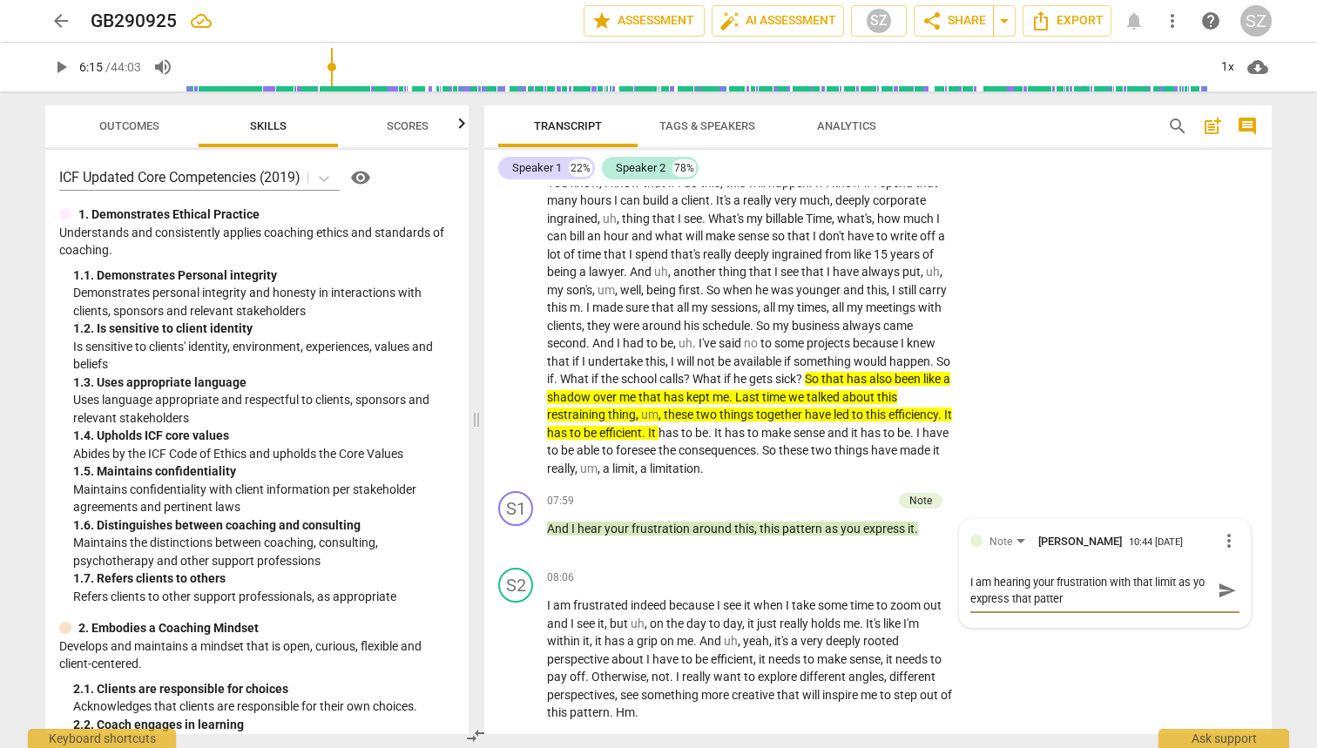
type textarea "I am hearing your frustration with that limit as yo express that pattern"
type textarea "I am hearing your frustration with that limit as yo express that pattern n"
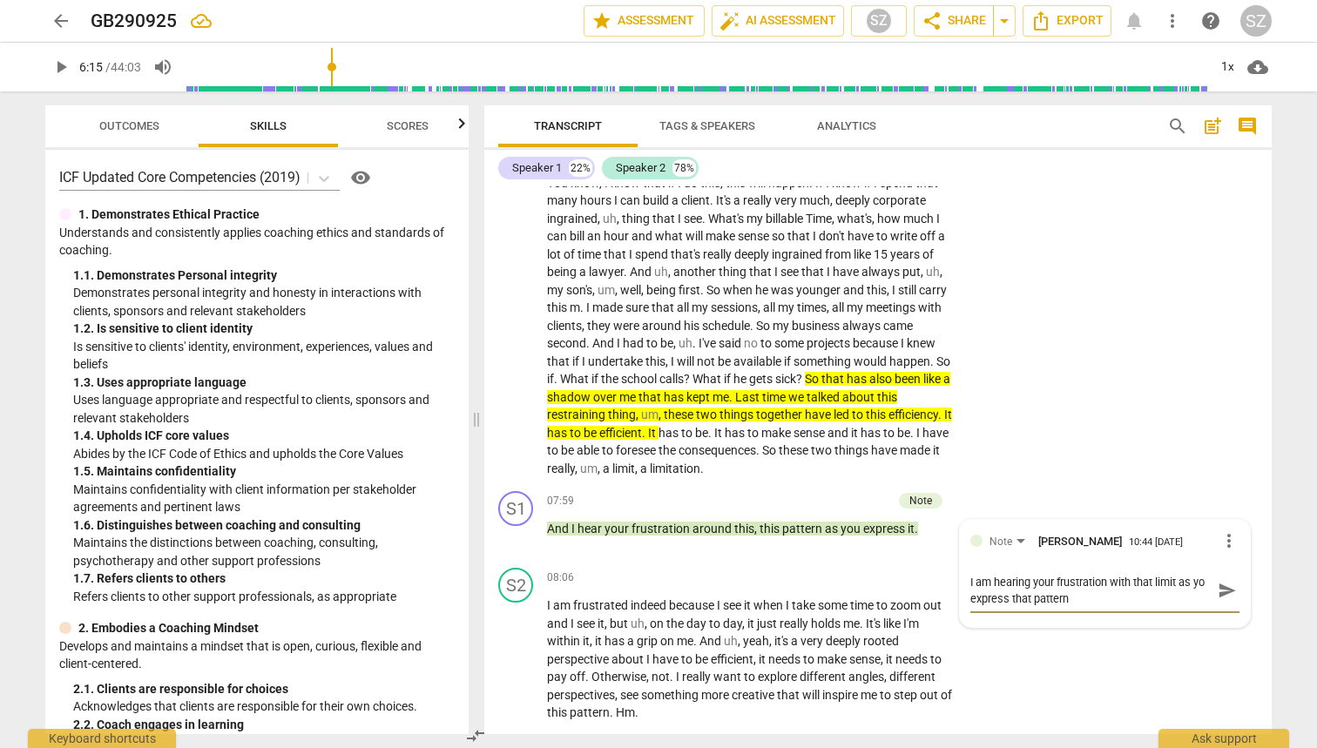
type textarea "I am hearing your frustration with that limit as yo express that pattern n"
type textarea "I am hearing your frustration with that limit as yo express that pattern no"
type textarea "I am hearing your frustration with that limit as yo express that pattern now"
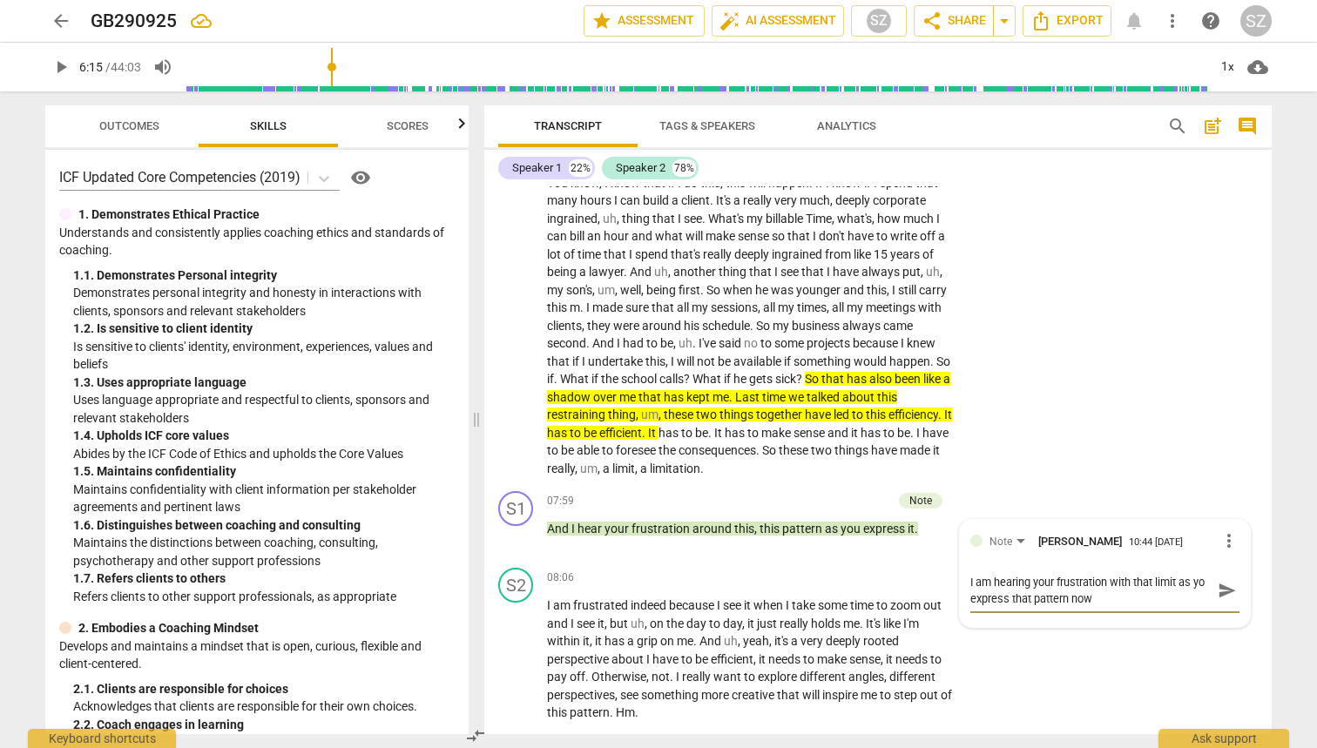
type textarea "I am hearing your frustration with that limit as yo express that pattern now?"
type textarea "I am hearing your frustration with that limit as yo express that pattern now? W"
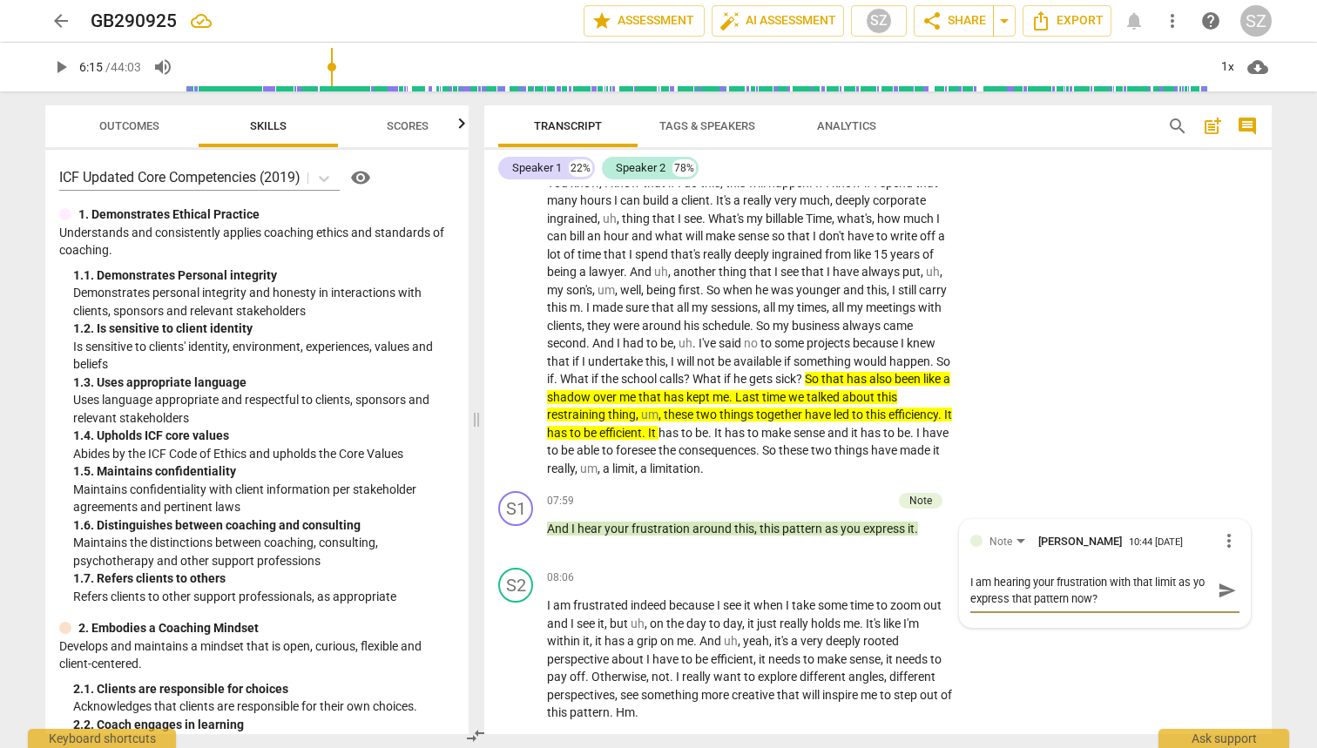
type textarea "I am hearing your frustration with that limit as yo express that pattern now? W"
type textarea "I am hearing your frustration with that limit as yo express that pattern now? Wh"
type textarea "I am hearing your frustration with that limit as yo express that pattern now? W…"
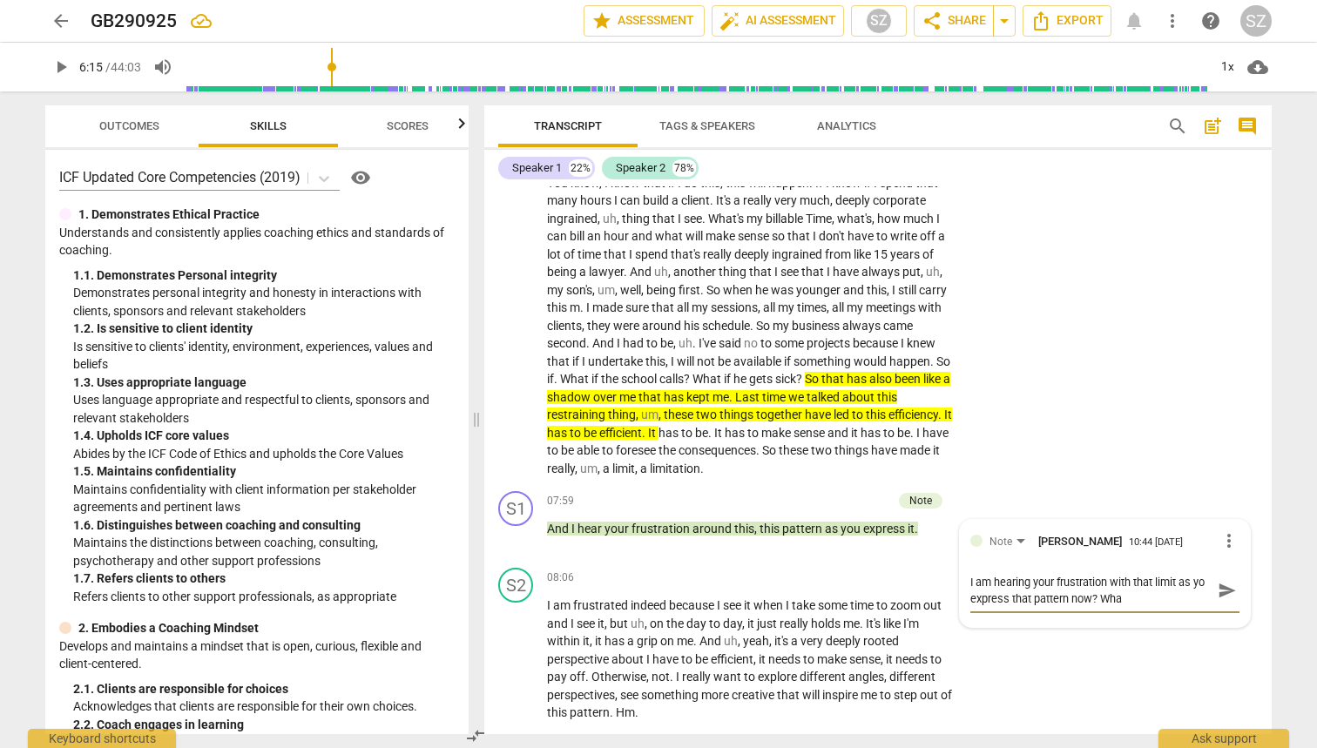
type textarea "I am hearing your frustration with that limit as yo express that pattern now? W…"
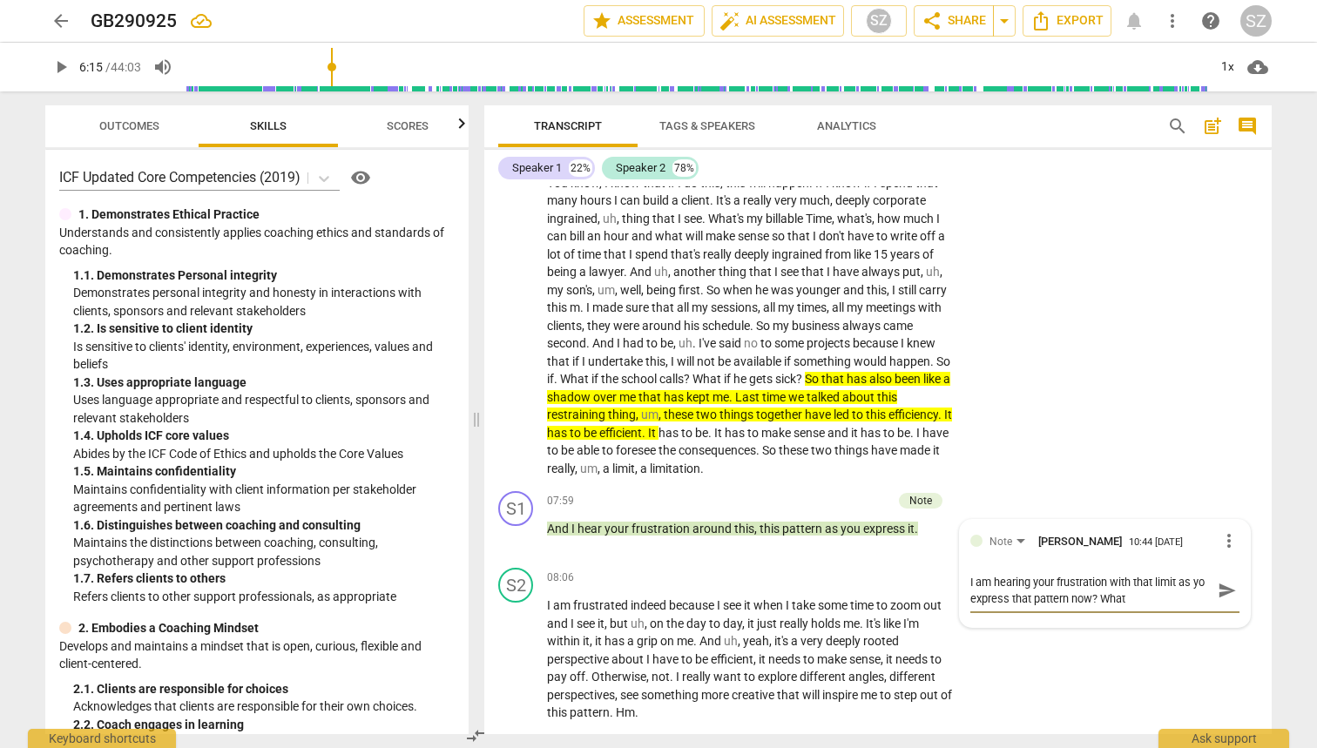
type textarea "I am hearing your frustration with that limit as yo express that pattern now? W…"
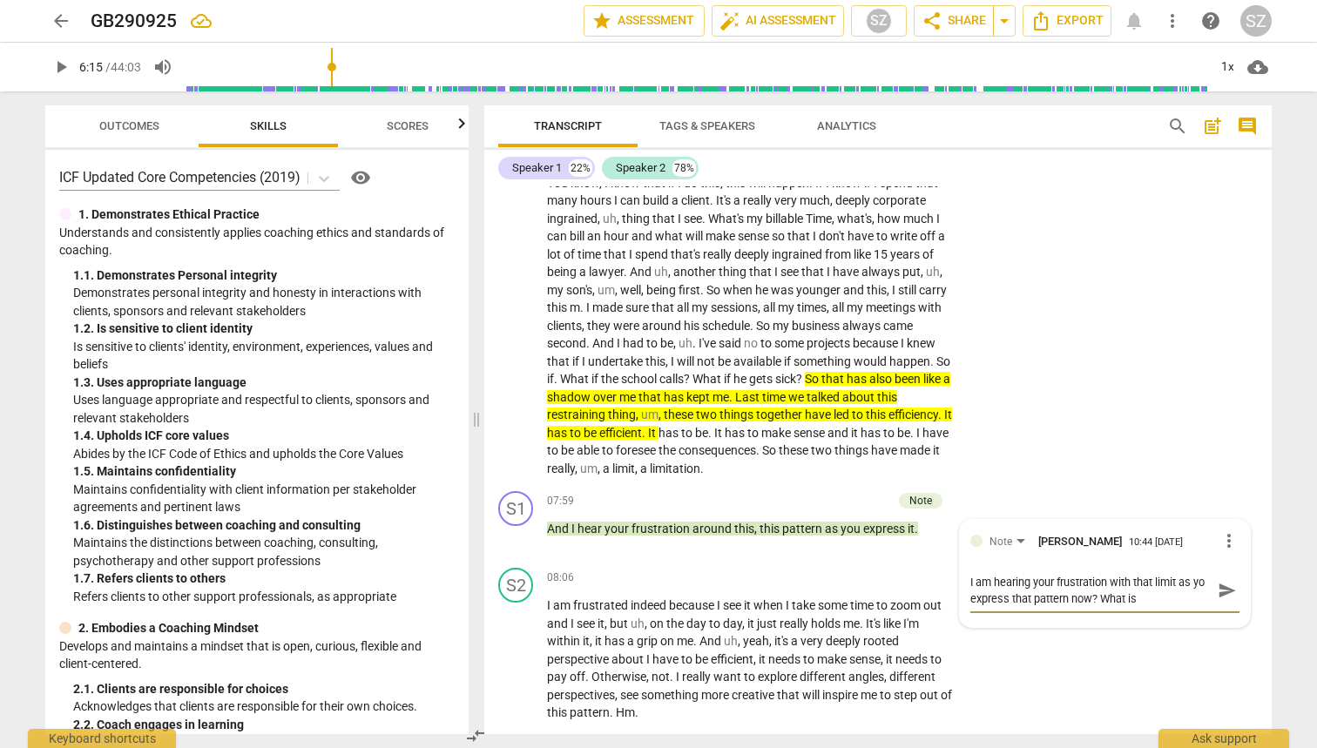
type textarea "I am hearing your frustration with that limit as yo express that pattern now? W…"
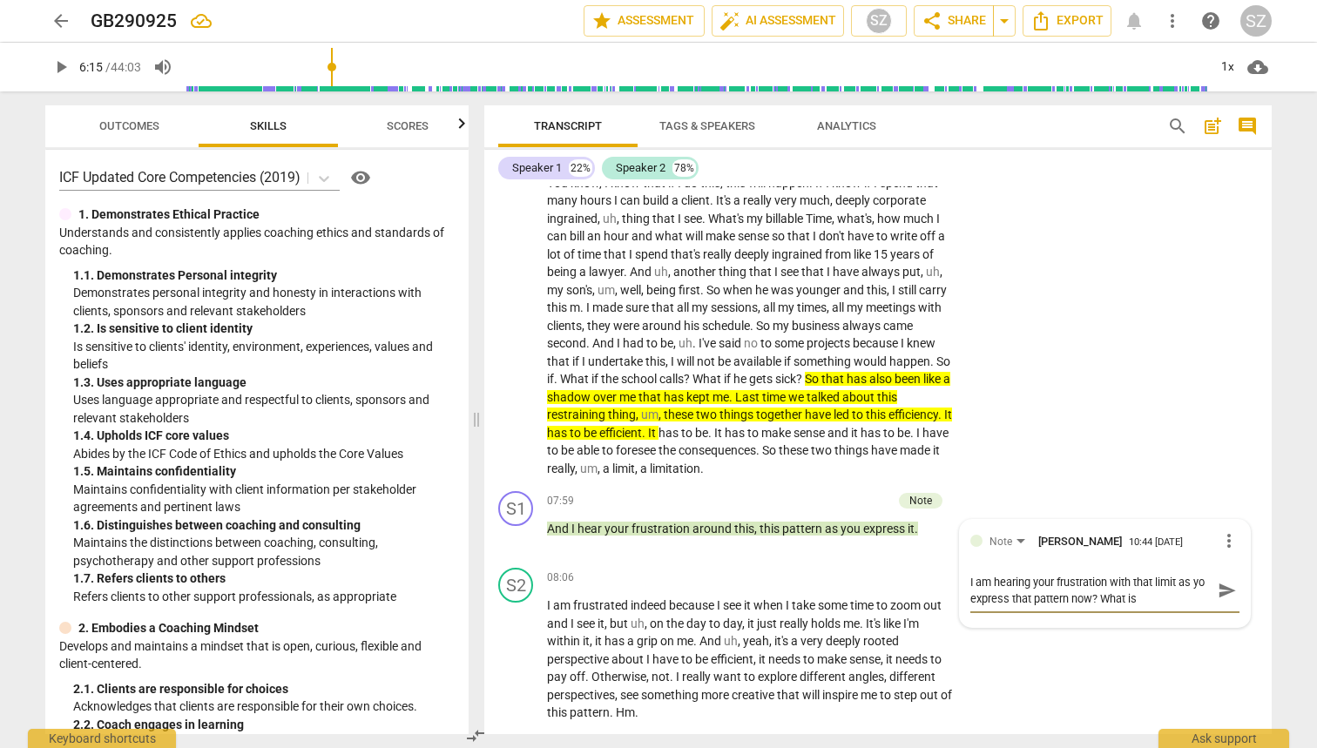
type textarea "I am hearing your frustration with that limit as yo express that pattern now? W…"
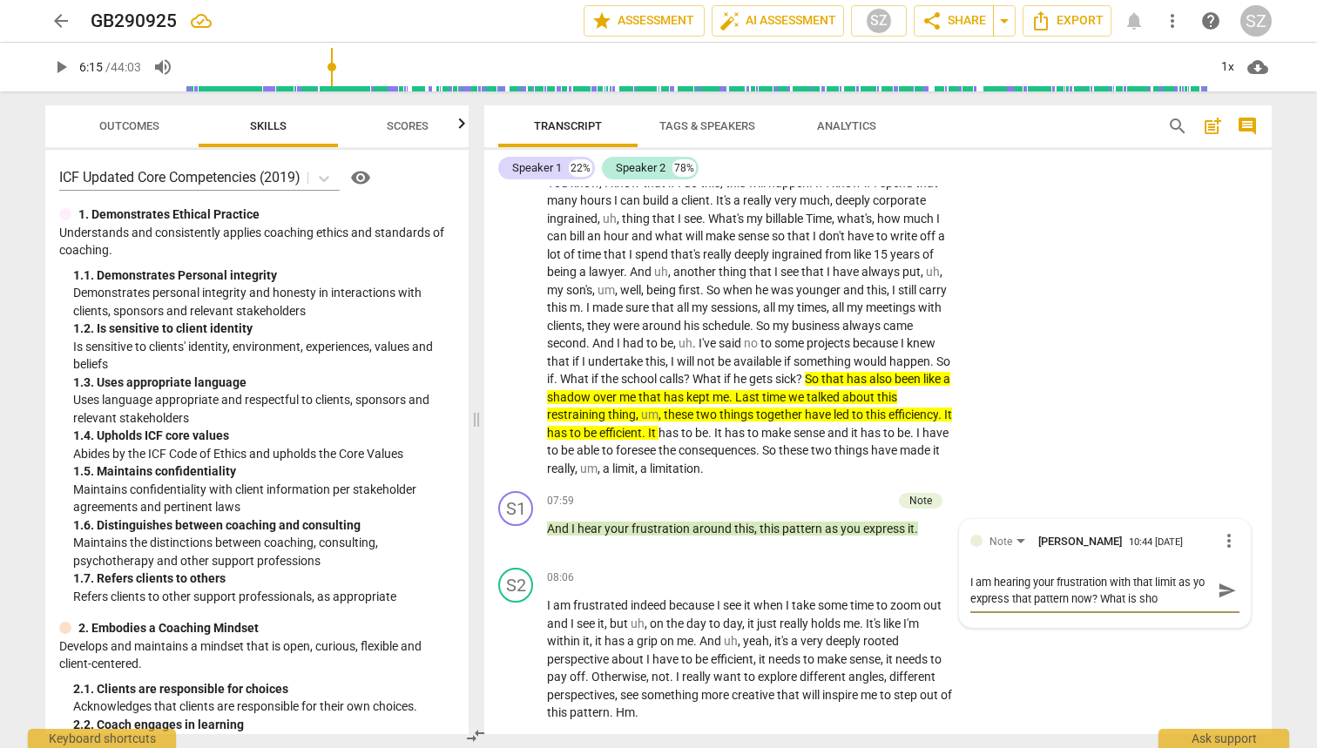
type textarea "I am hearing your frustration with that limit as yo express that pattern now? W…"
click at [1218, 590] on span "send" at bounding box center [1227, 599] width 19 height 19
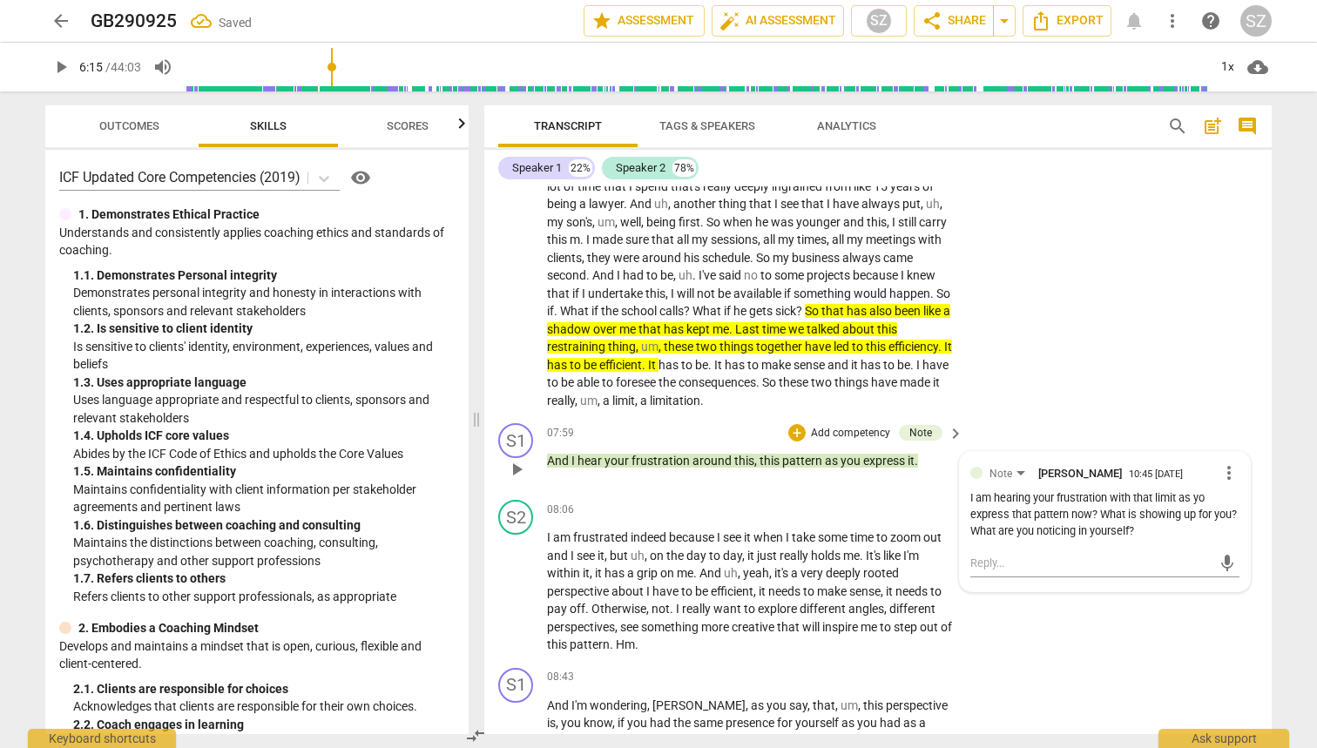
scroll to position [2008, 0]
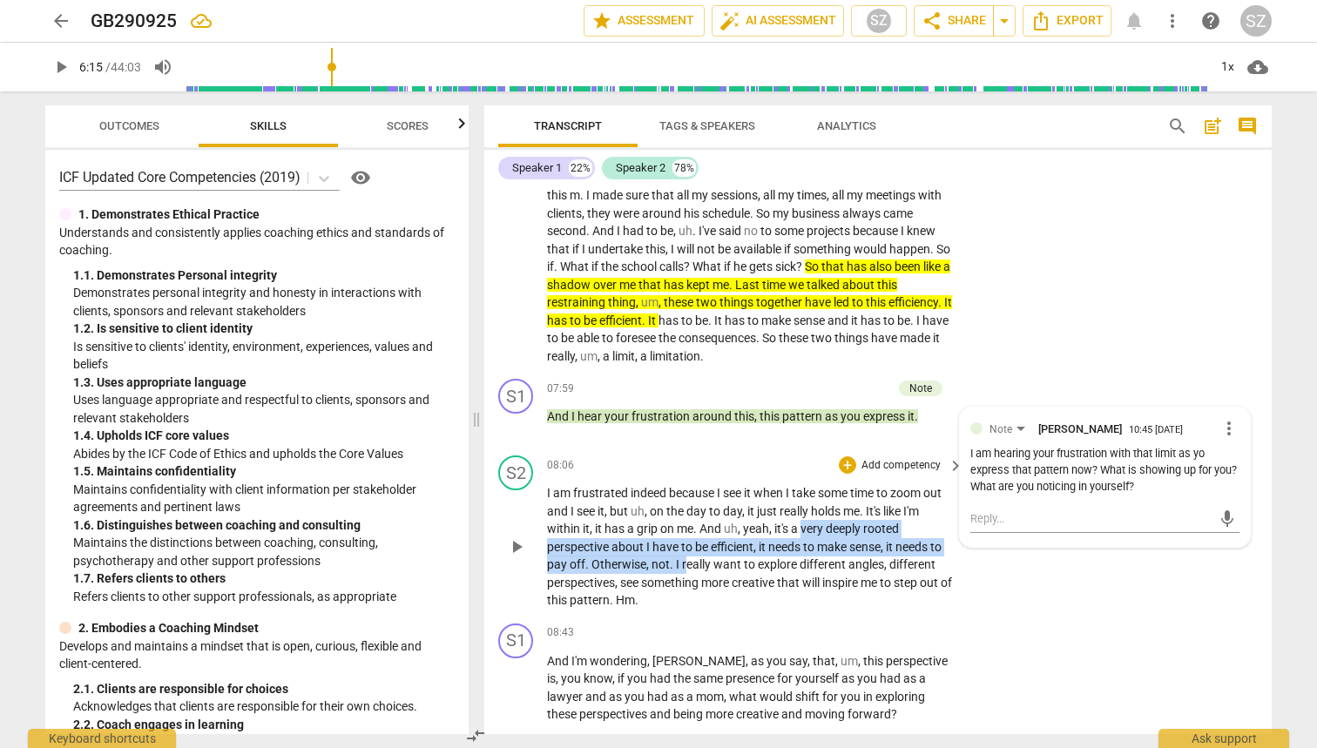
drag, startPoint x: 805, startPoint y: 498, endPoint x: 686, endPoint y: 530, distance: 123.4
click at [686, 530] on p "I am frustrated indeed because I see it when I take some time to zoom out and I…" at bounding box center [751, 546] width 408 height 125
click at [701, 558] on span "really" at bounding box center [697, 565] width 31 height 14
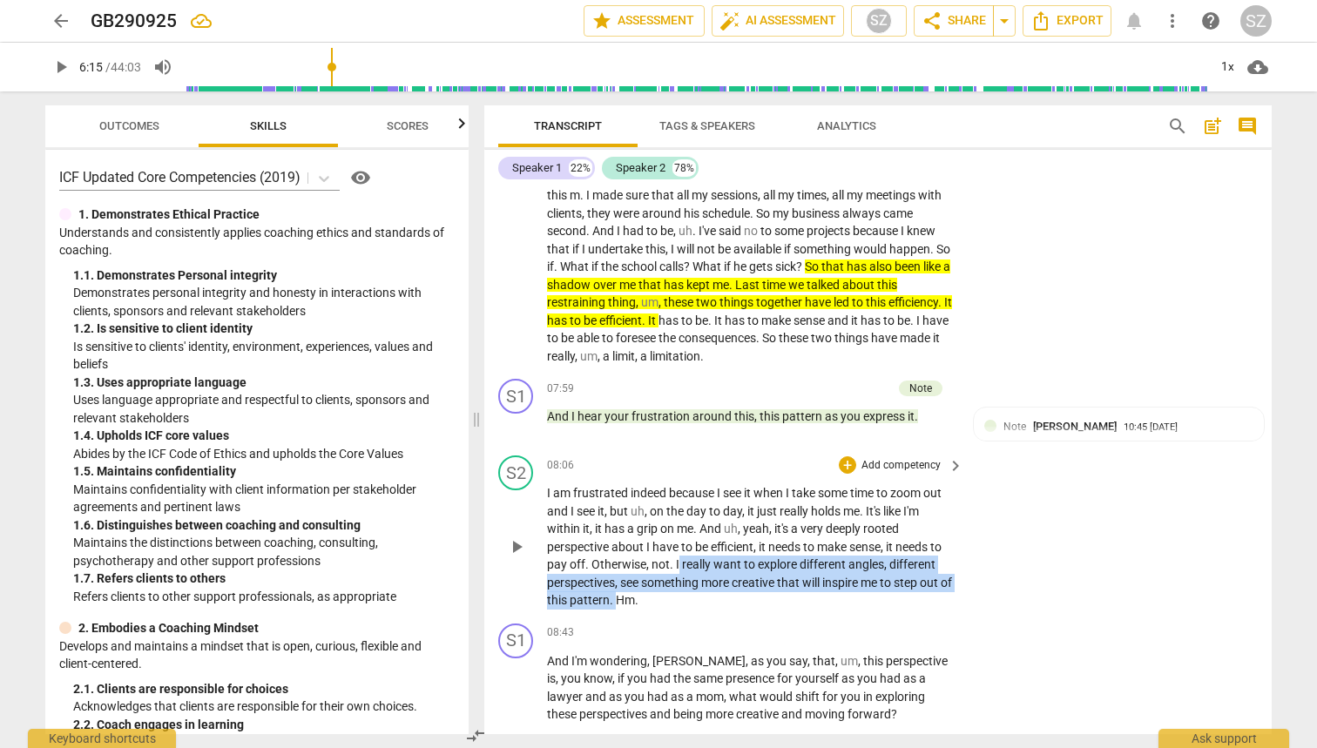
drag, startPoint x: 677, startPoint y: 529, endPoint x: 630, endPoint y: 568, distance: 61.2
click at [630, 568] on p "I am frustrated indeed because I see it when I take some time to zoom out and I…" at bounding box center [751, 546] width 408 height 125
click at [663, 543] on icon "button" at bounding box center [668, 542] width 17 height 21
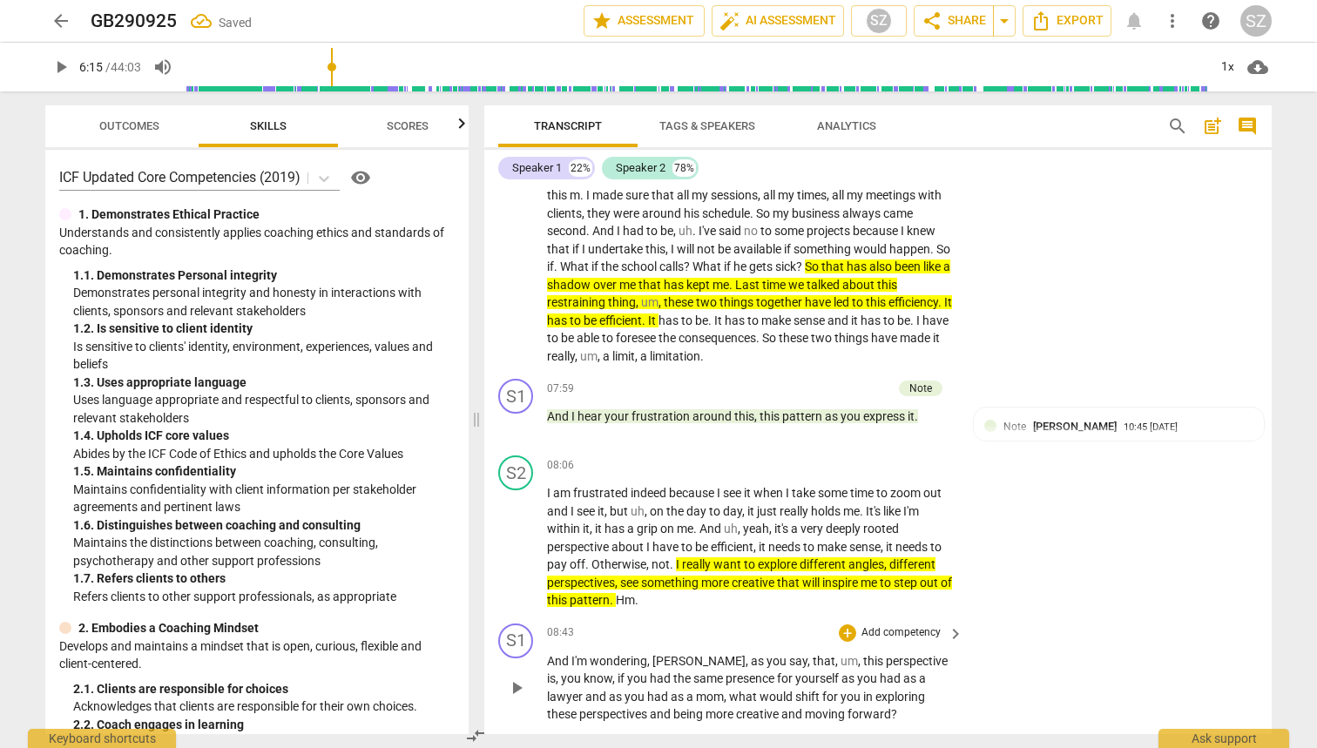
scroll to position [2152, 0]
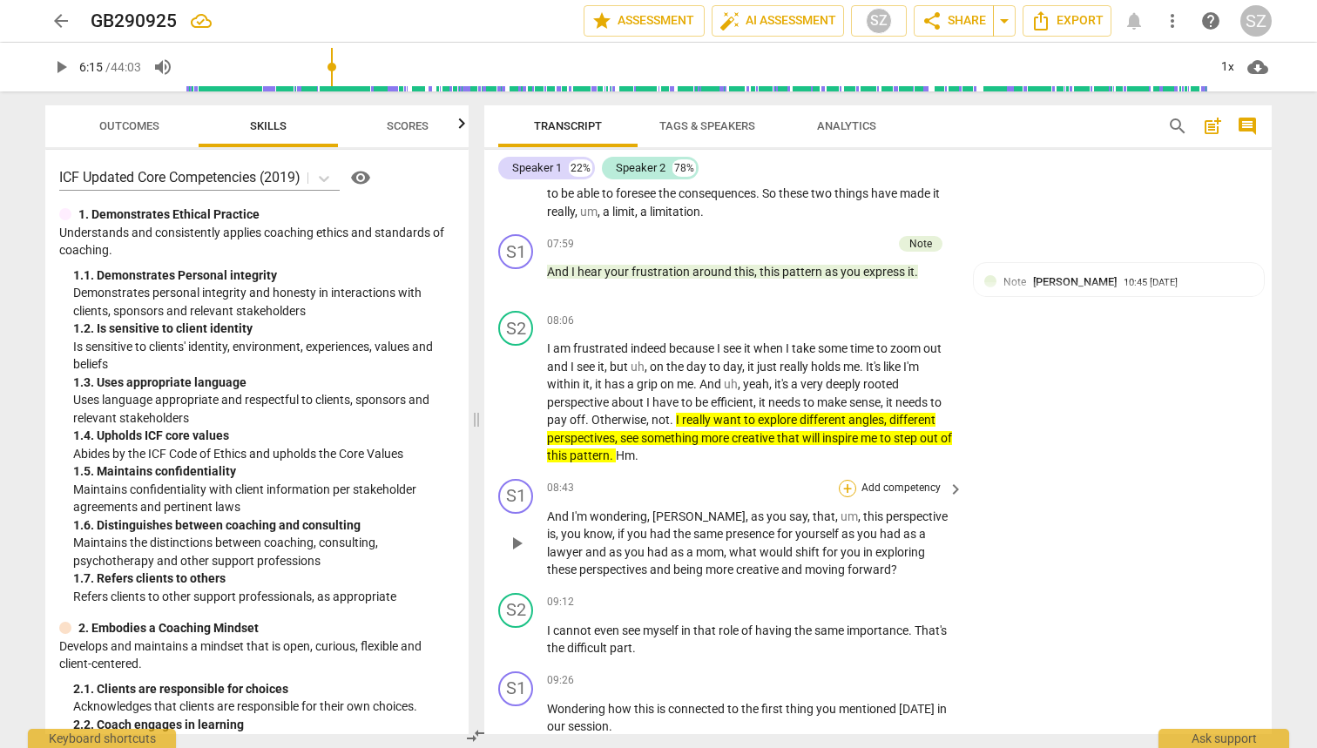
click at [847, 480] on div "+" at bounding box center [847, 488] width 17 height 17
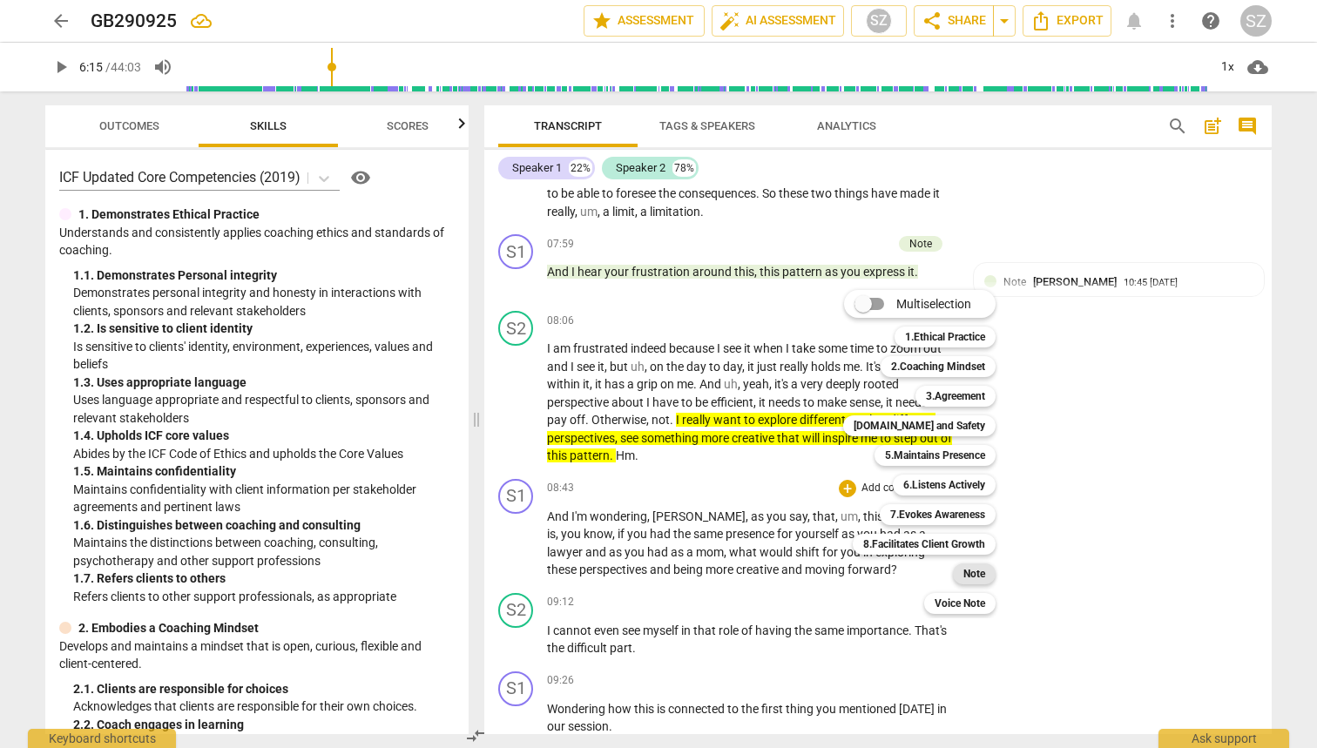
click at [985, 571] on b "Note" at bounding box center [975, 574] width 22 height 21
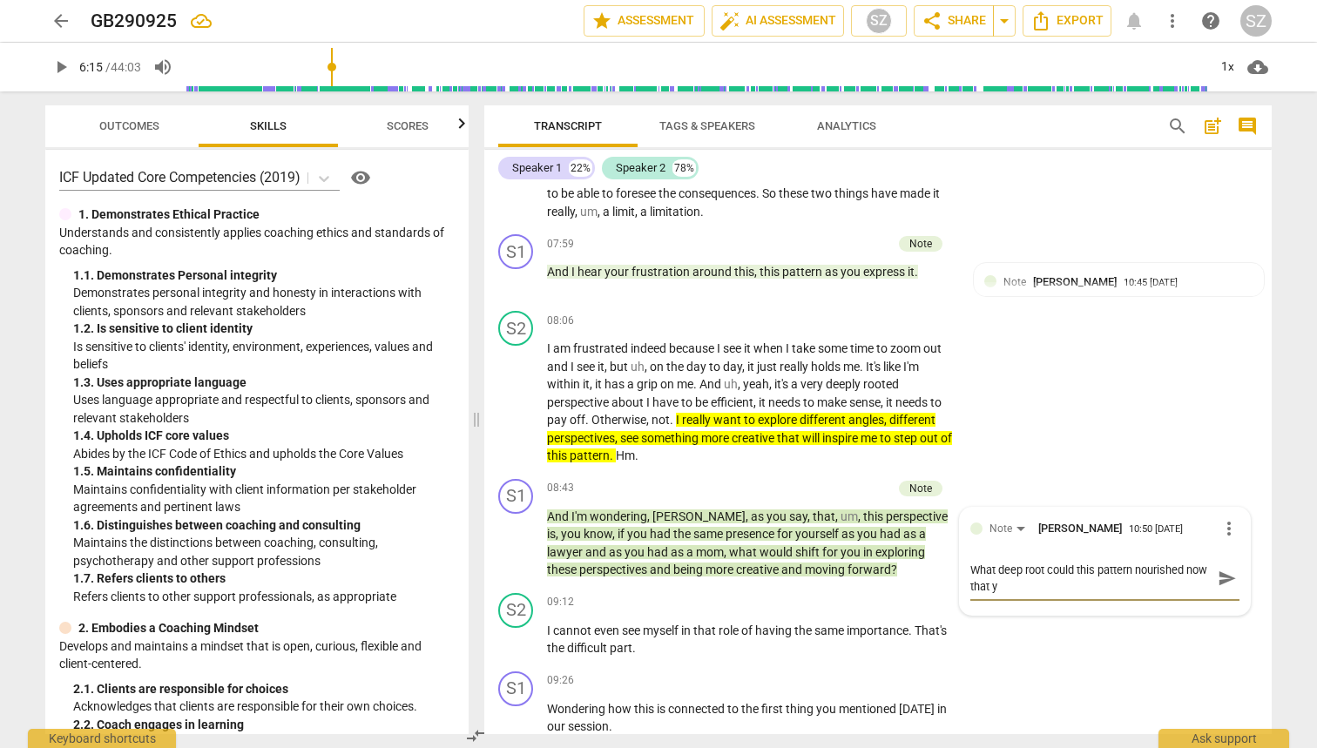
scroll to position [0, 0]
click at [1142, 562] on textarea "What deep root could this pattern nourished now that you" at bounding box center [1091, 578] width 241 height 33
drag, startPoint x: 969, startPoint y: 534, endPoint x: 1068, endPoint y: 550, distance: 100.6
click at [1068, 562] on textarea "What deep root could this pattern nourished now that you" at bounding box center [1091, 578] width 241 height 33
click at [1233, 568] on span "send" at bounding box center [1227, 578] width 25 height 21
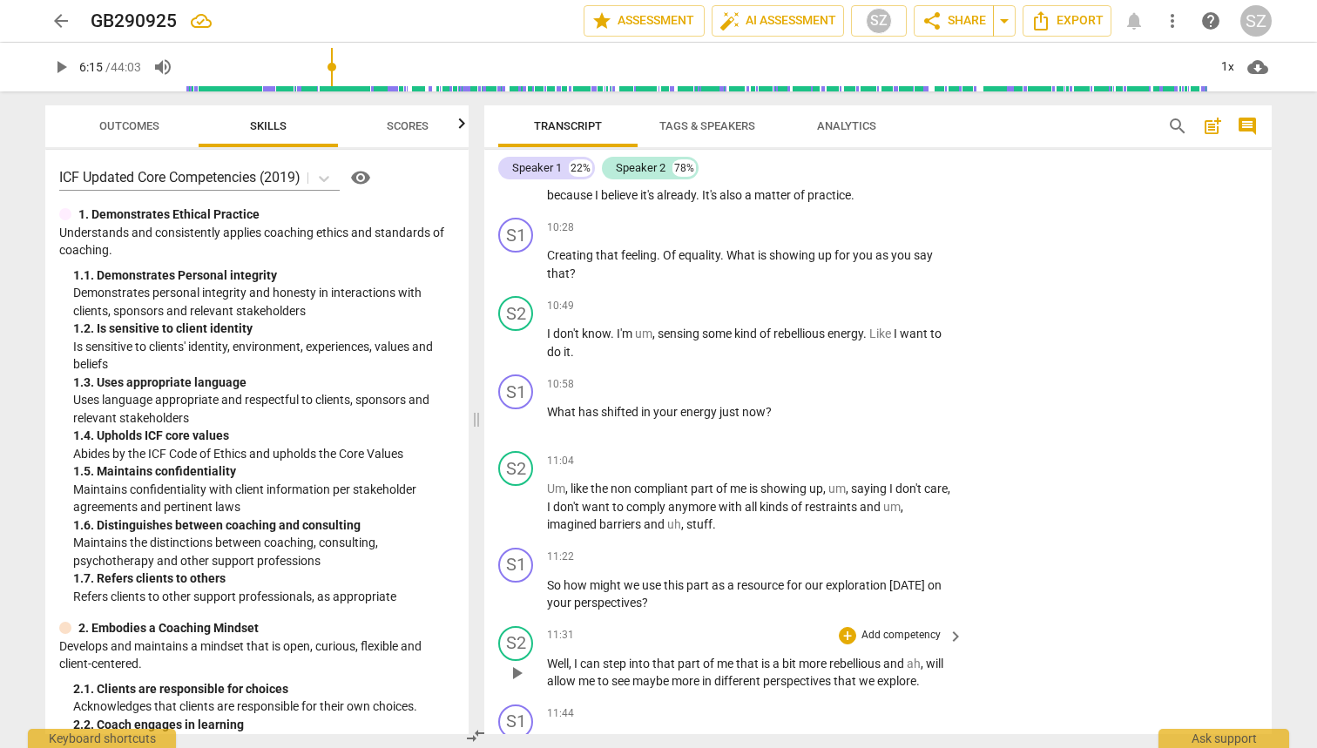
scroll to position [3076, 0]
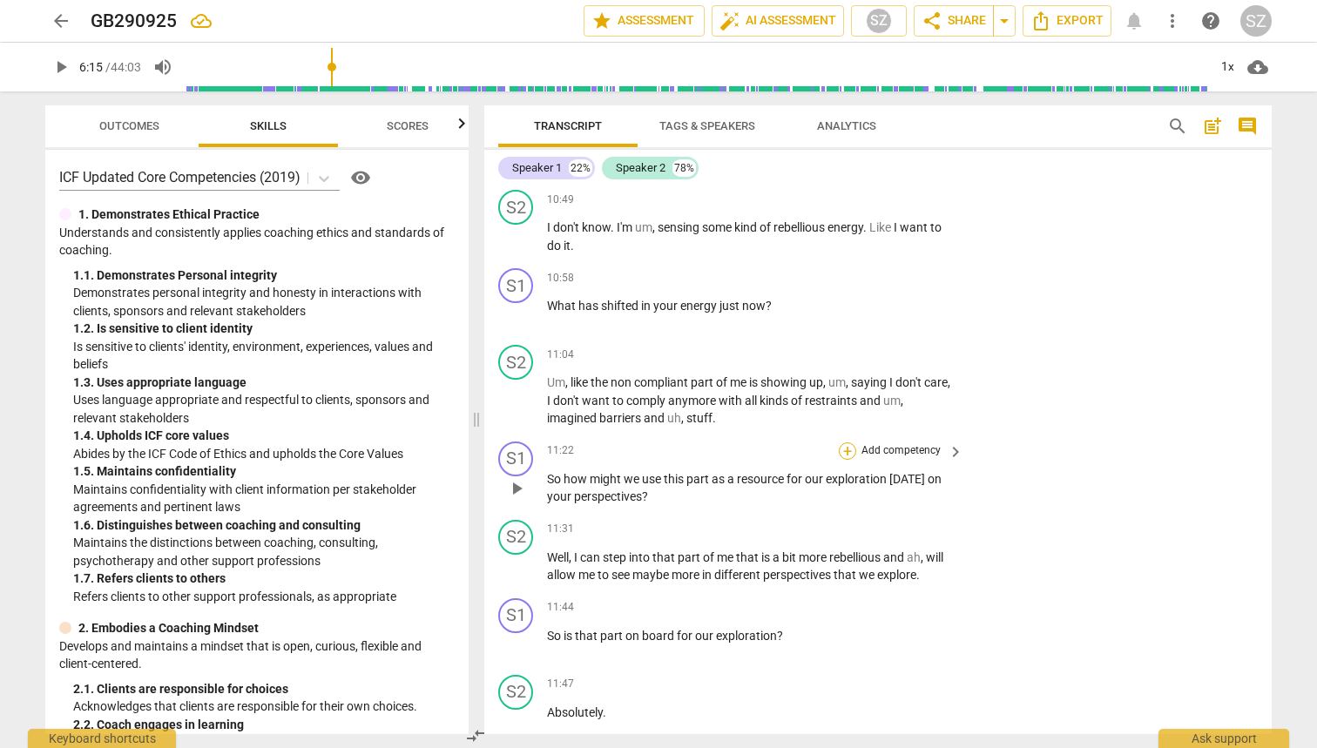
click at [839, 443] on div "+" at bounding box center [847, 451] width 17 height 17
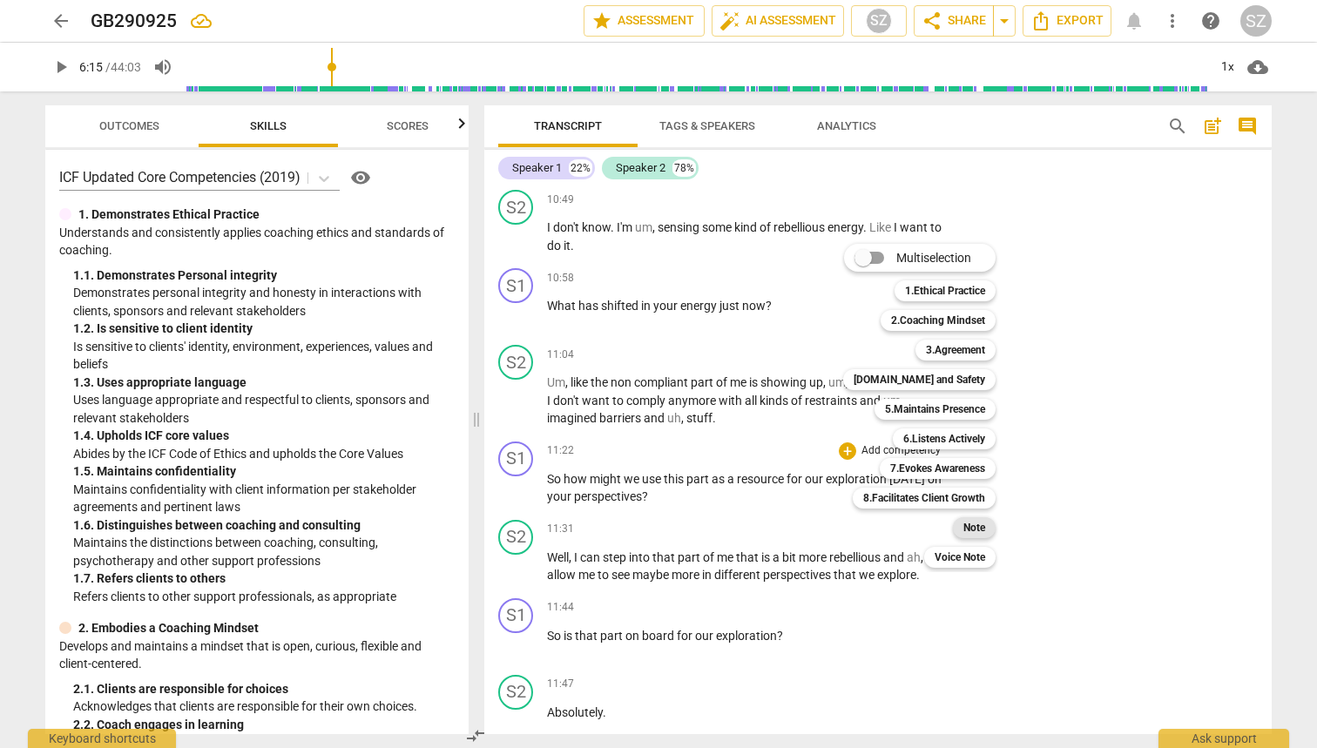
click at [979, 532] on b "Note" at bounding box center [975, 528] width 22 height 21
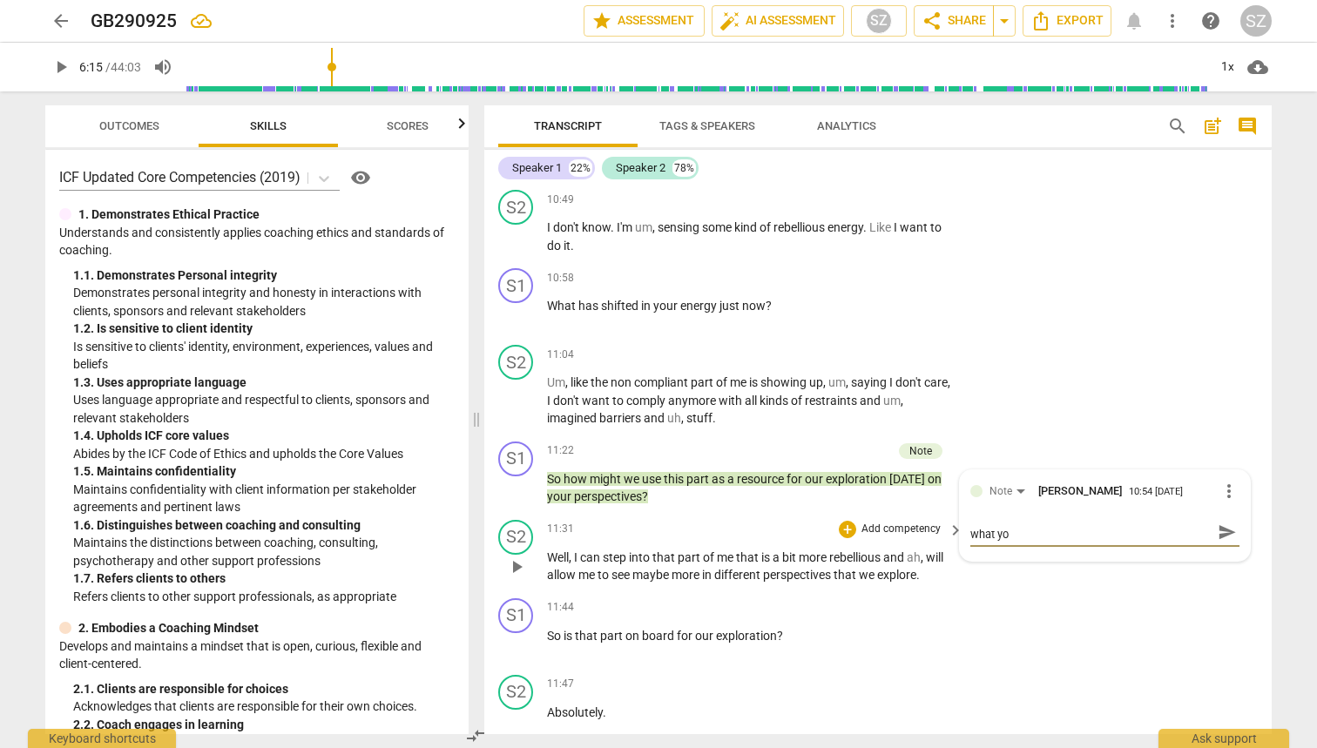
scroll to position [0, 0]
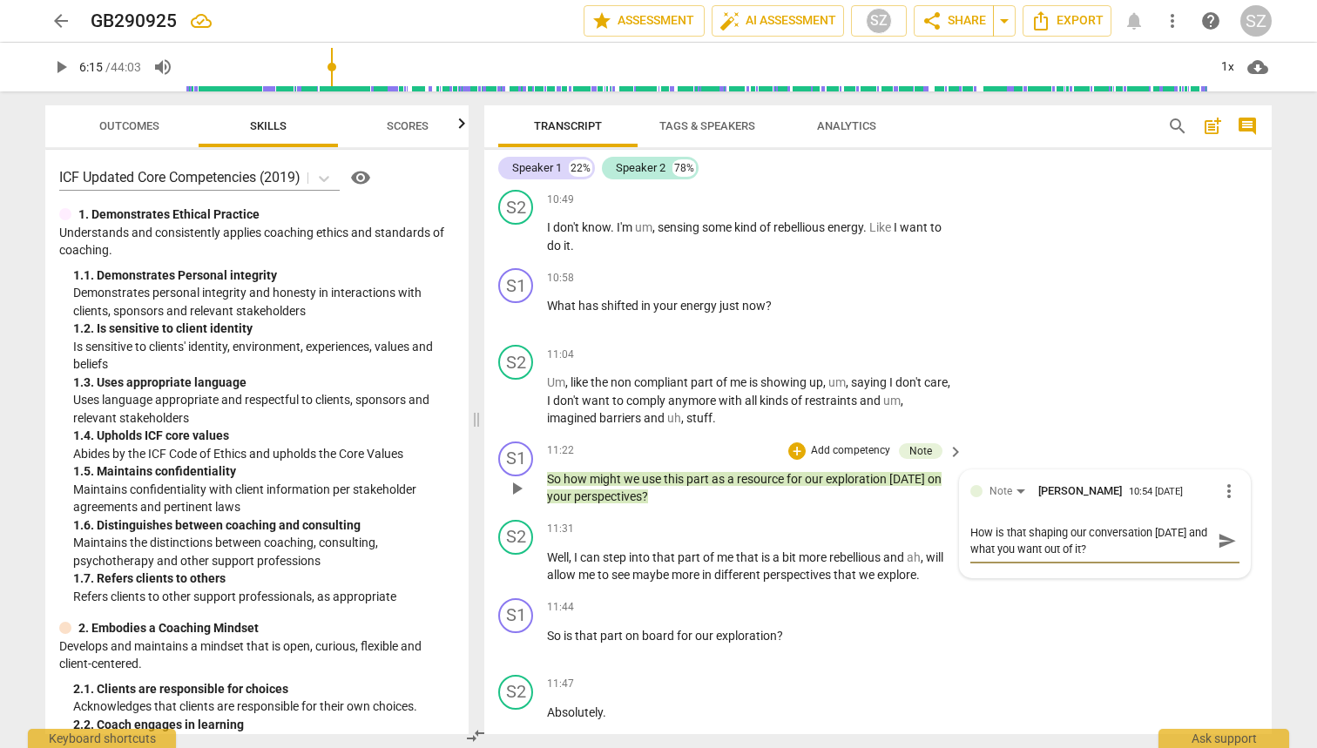
click at [1221, 532] on span "send" at bounding box center [1227, 541] width 19 height 19
click at [517, 478] on span "play_arrow" at bounding box center [516, 488] width 21 height 21
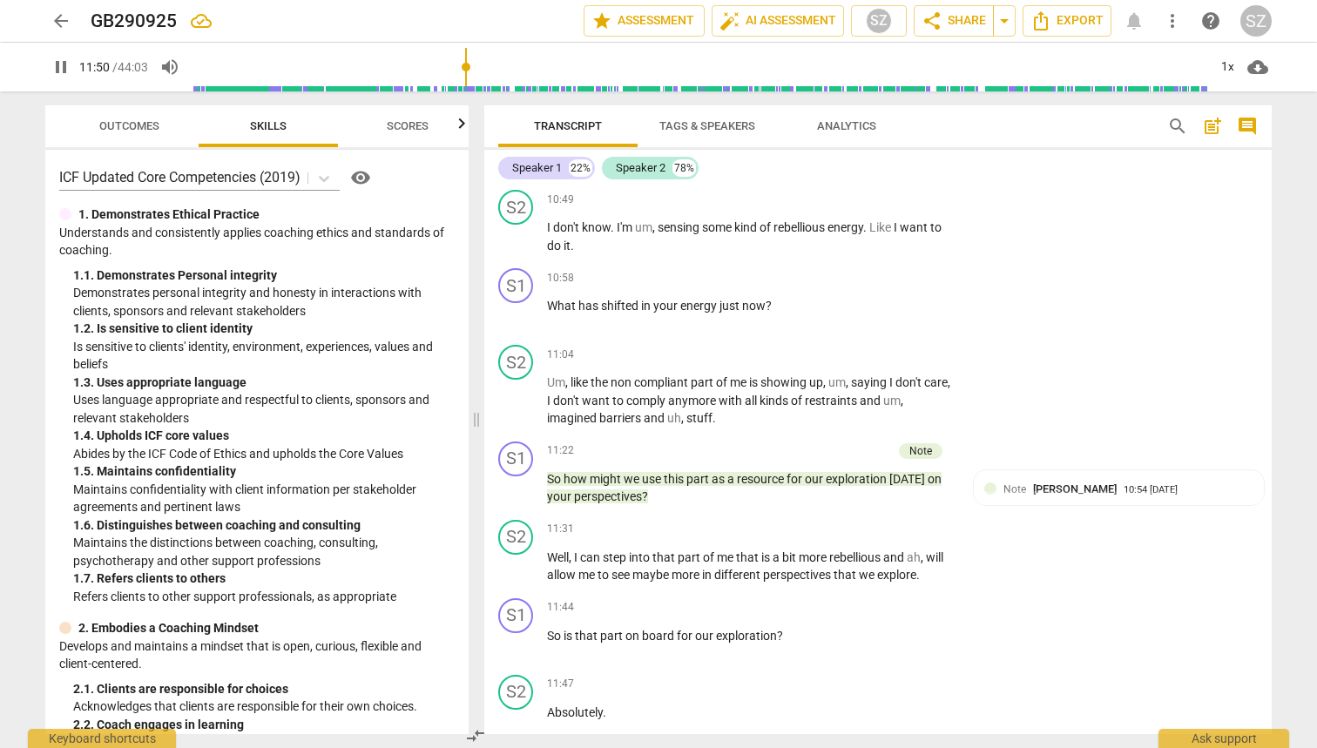
scroll to position [3625, 0]
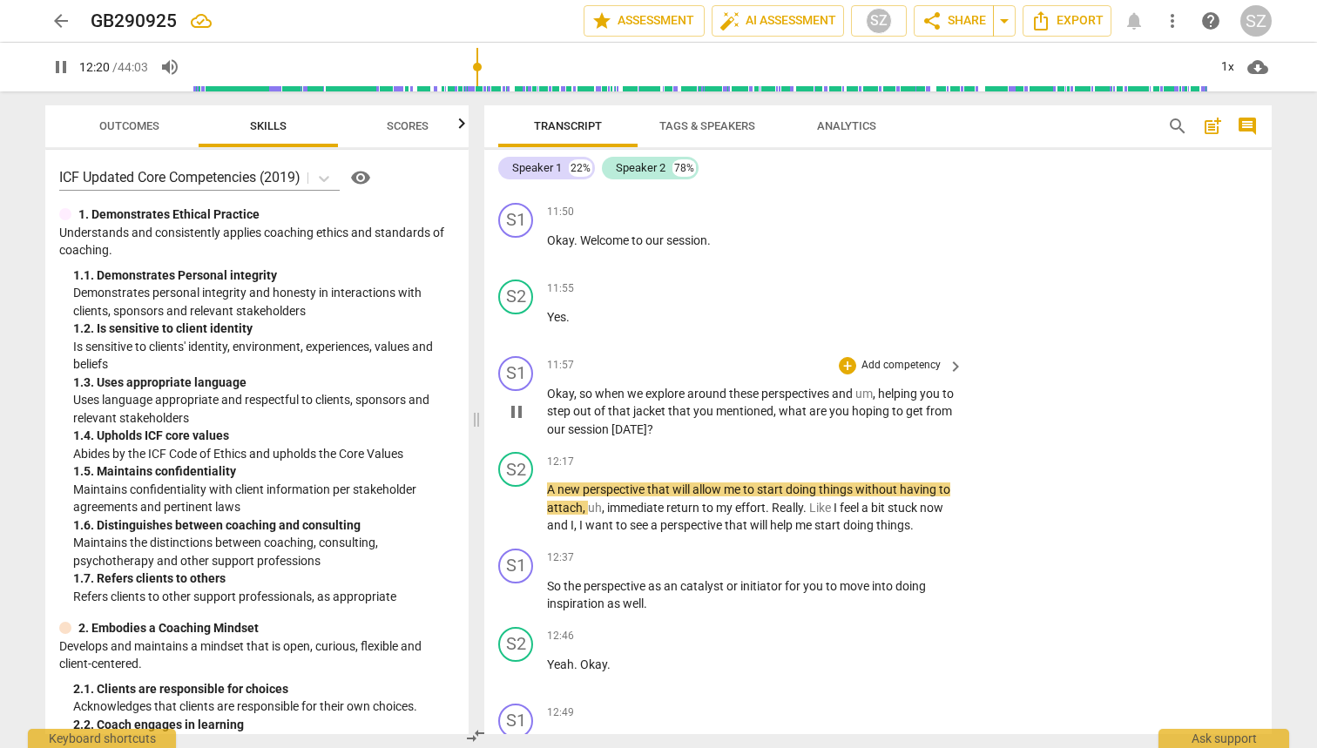
drag, startPoint x: 511, startPoint y: 362, endPoint x: 520, endPoint y: 360, distance: 9.9
click at [511, 402] on span "pause" at bounding box center [516, 412] width 21 height 21
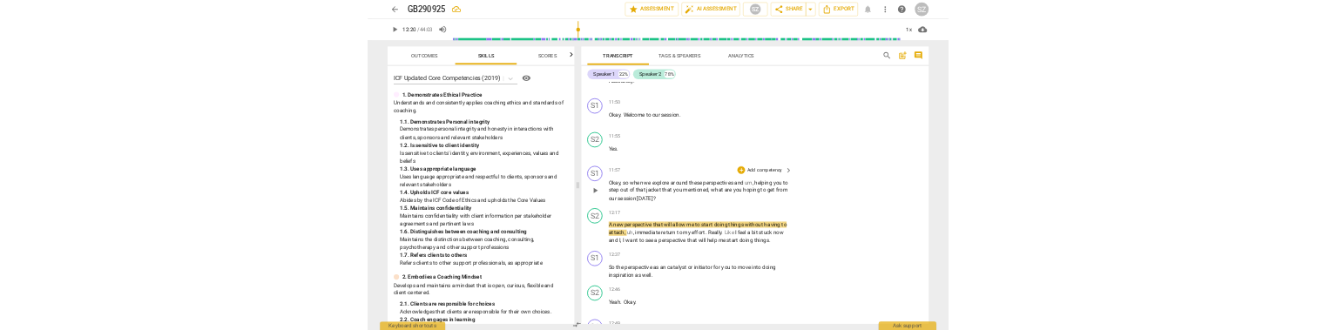
scroll to position [3457, 0]
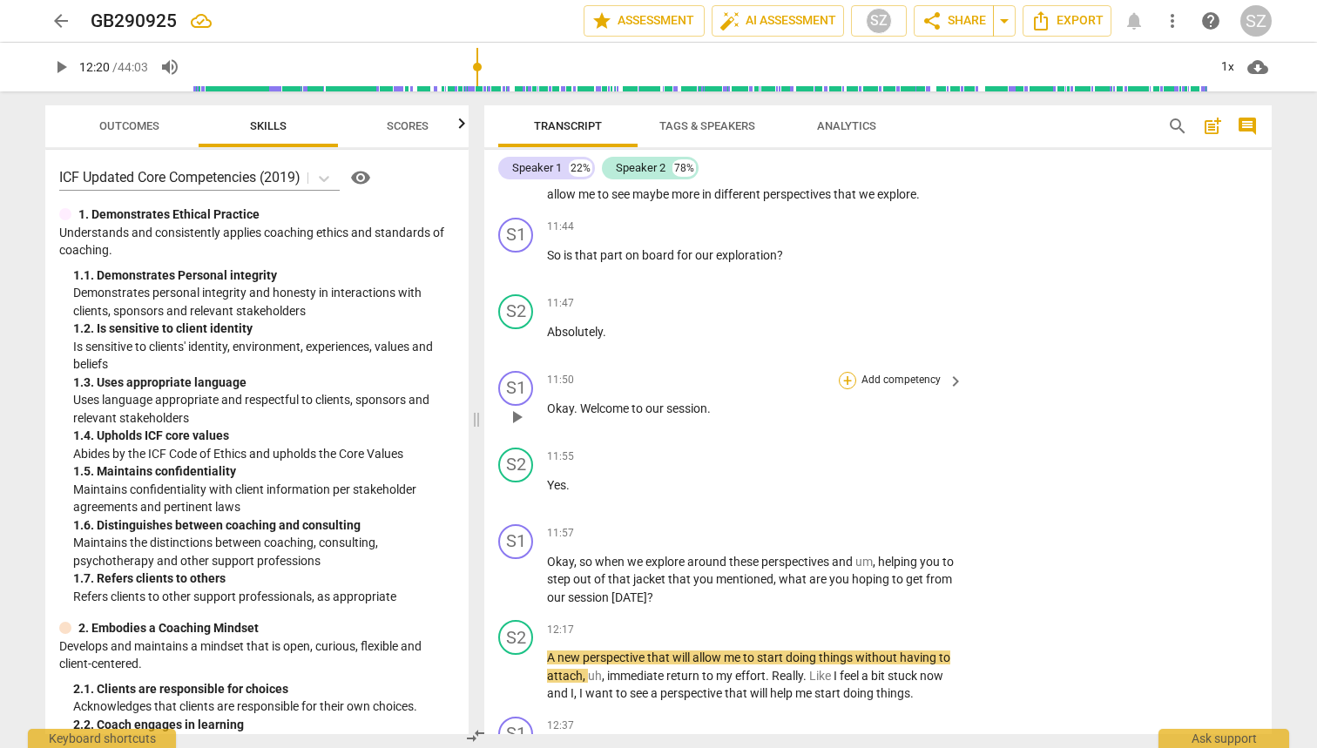
click at [844, 372] on div "+" at bounding box center [847, 380] width 17 height 17
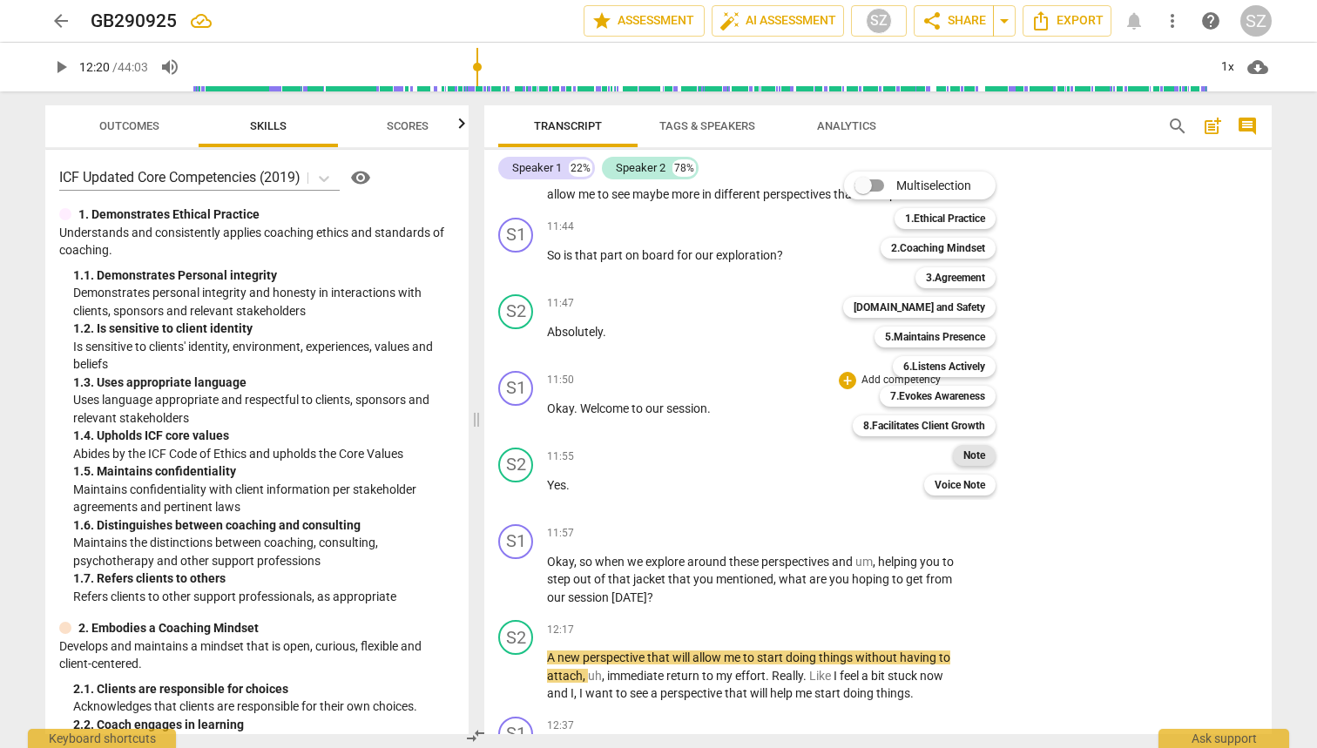
click at [983, 456] on b "Note" at bounding box center [975, 455] width 22 height 21
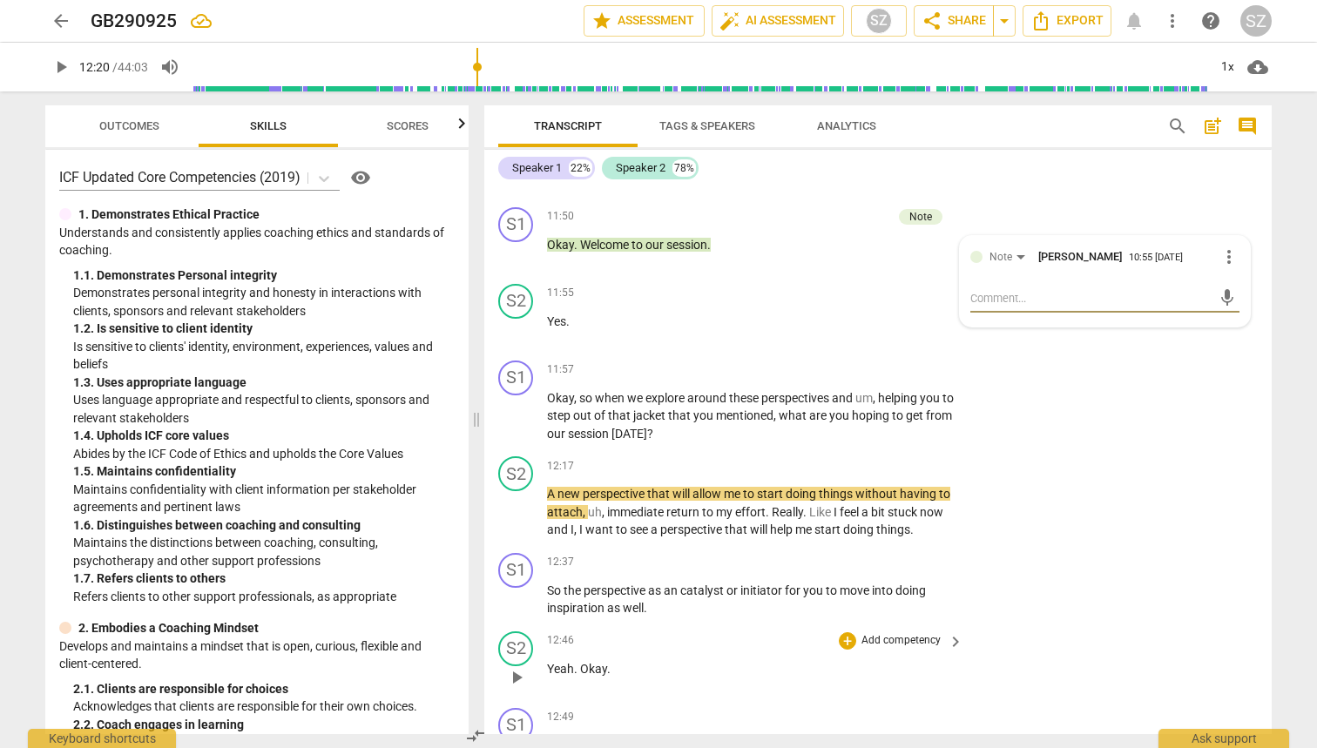
scroll to position [3643, 0]
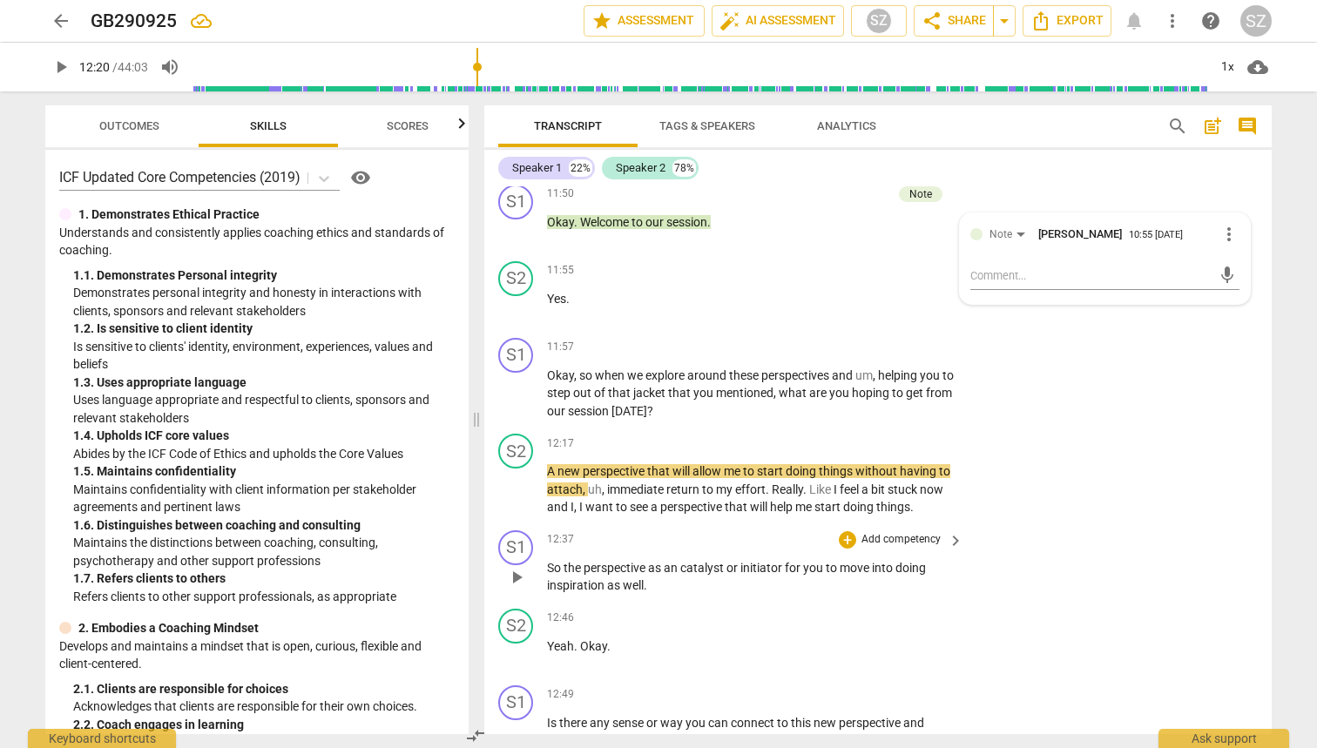
click at [627, 559] on p "So the perspective as an catalyst or initiator for you to move into doing inspi…" at bounding box center [751, 577] width 408 height 36
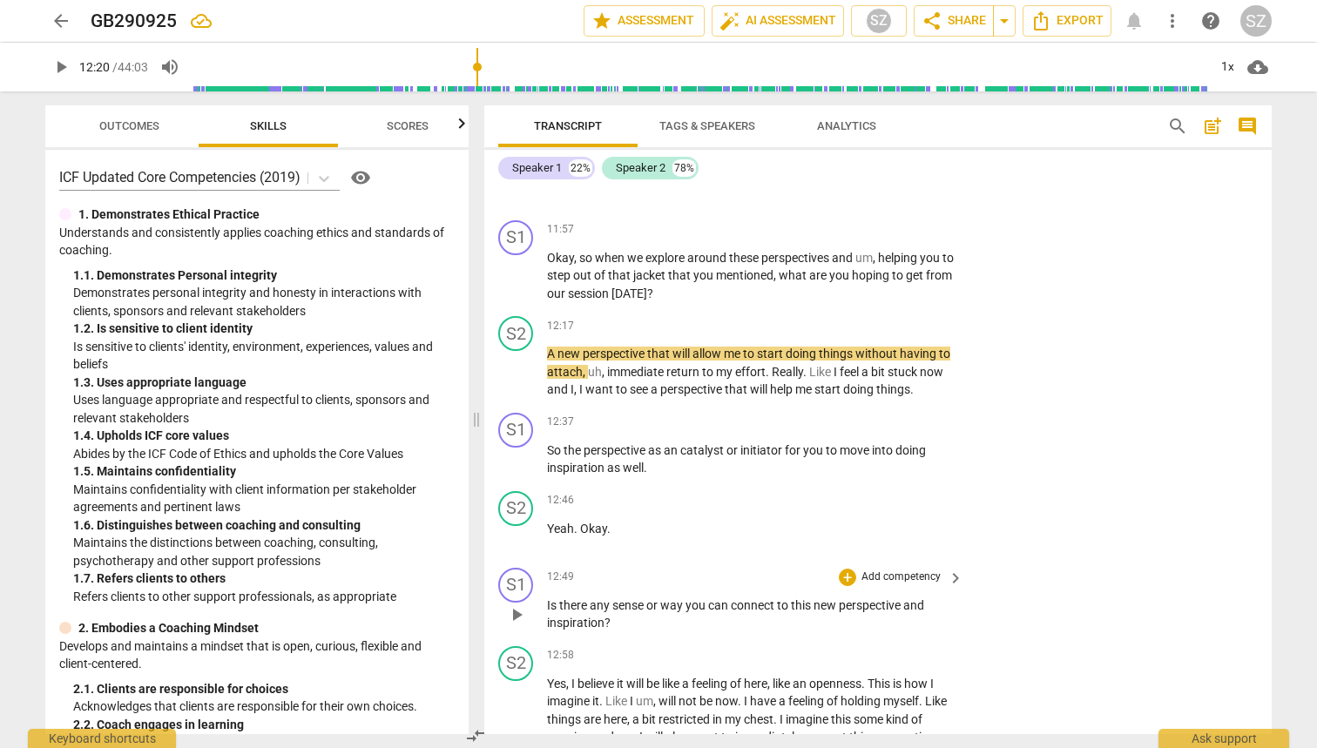
scroll to position [3870, 0]
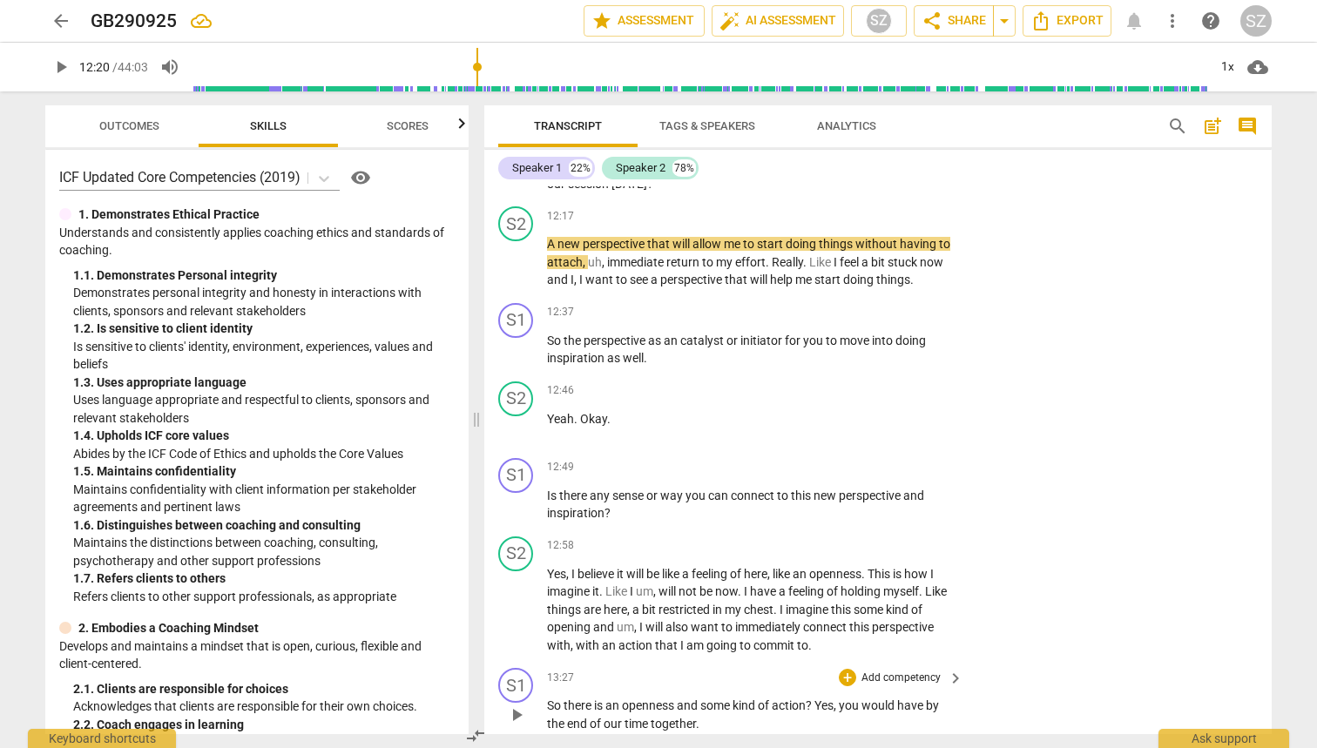
click at [515, 705] on span "play_arrow" at bounding box center [516, 715] width 21 height 21
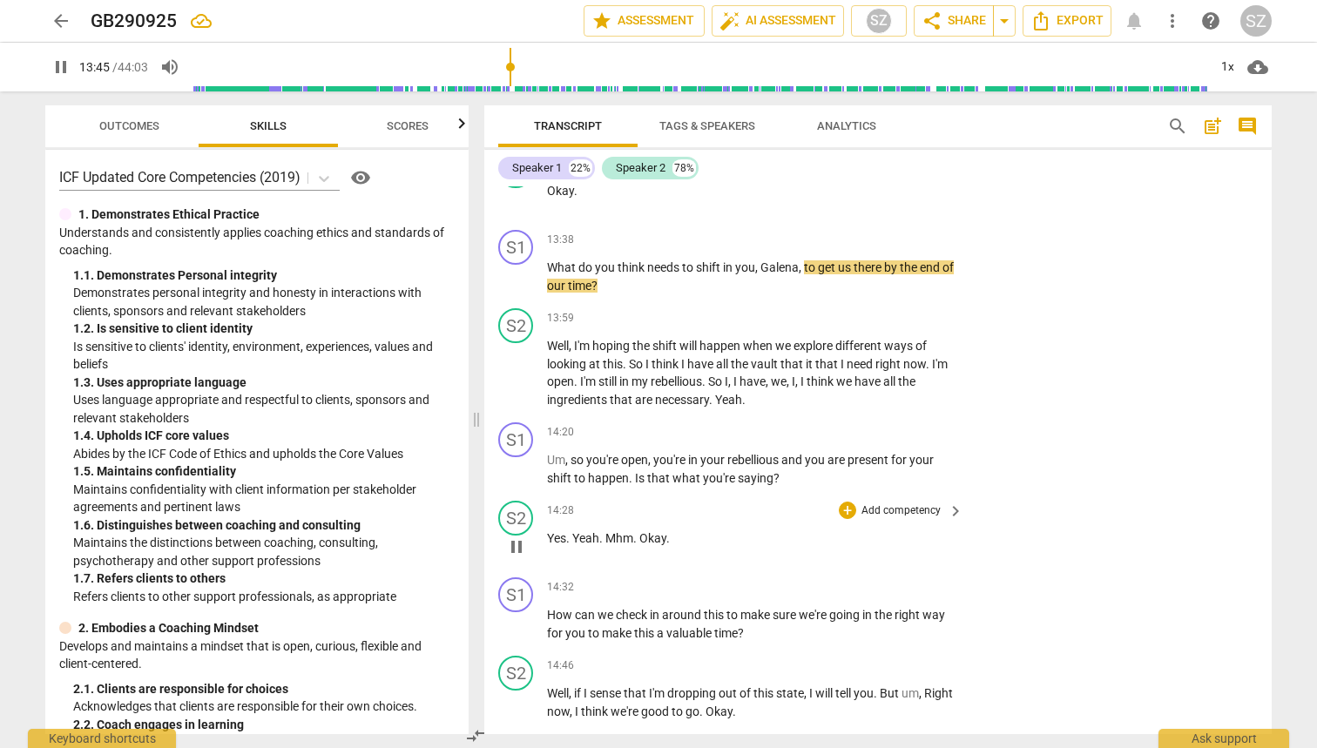
scroll to position [4364, 0]
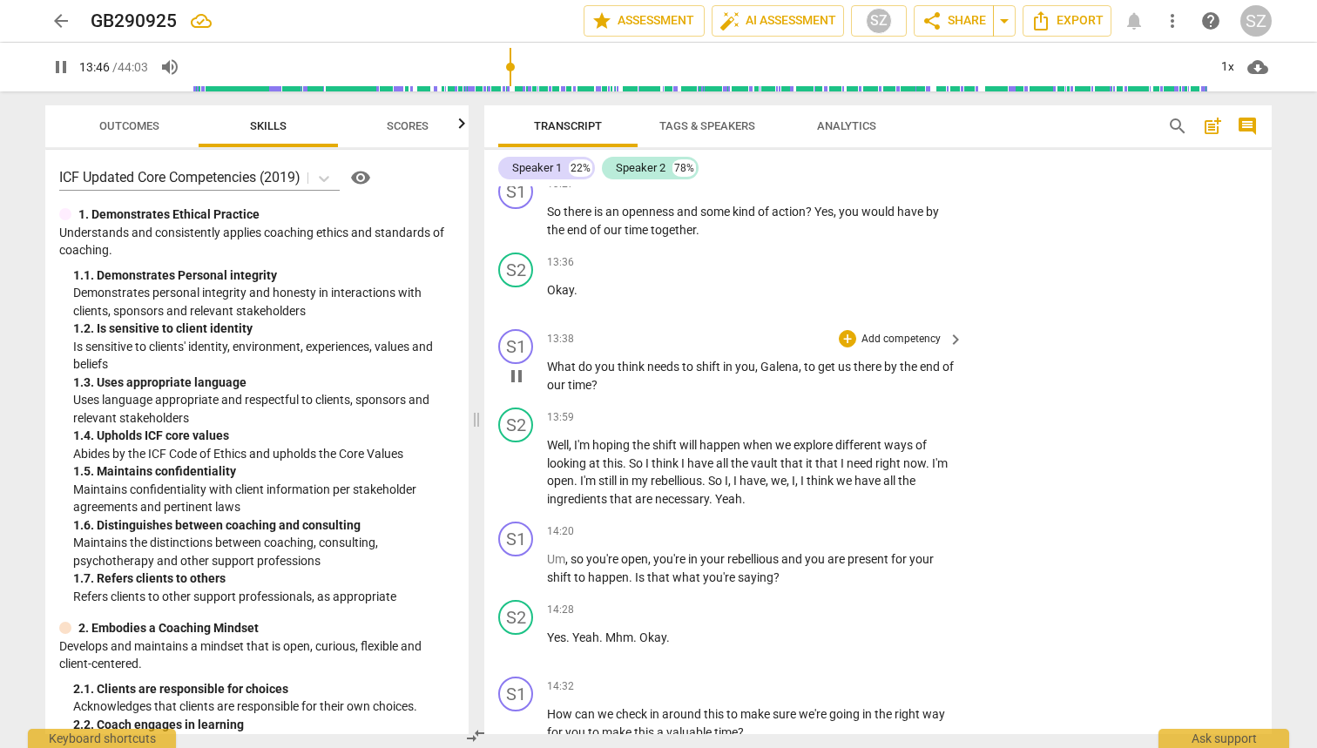
click at [517, 366] on span "pause" at bounding box center [516, 376] width 21 height 21
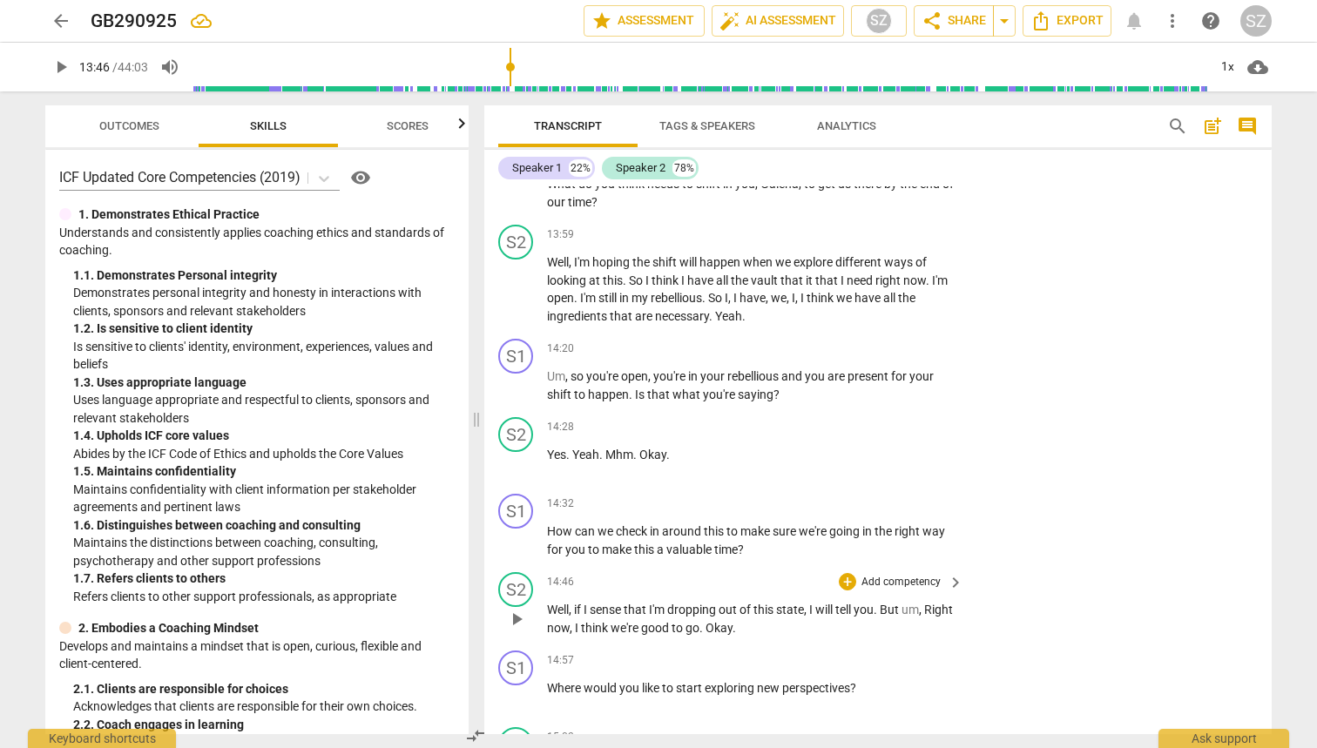
scroll to position [4670, 0]
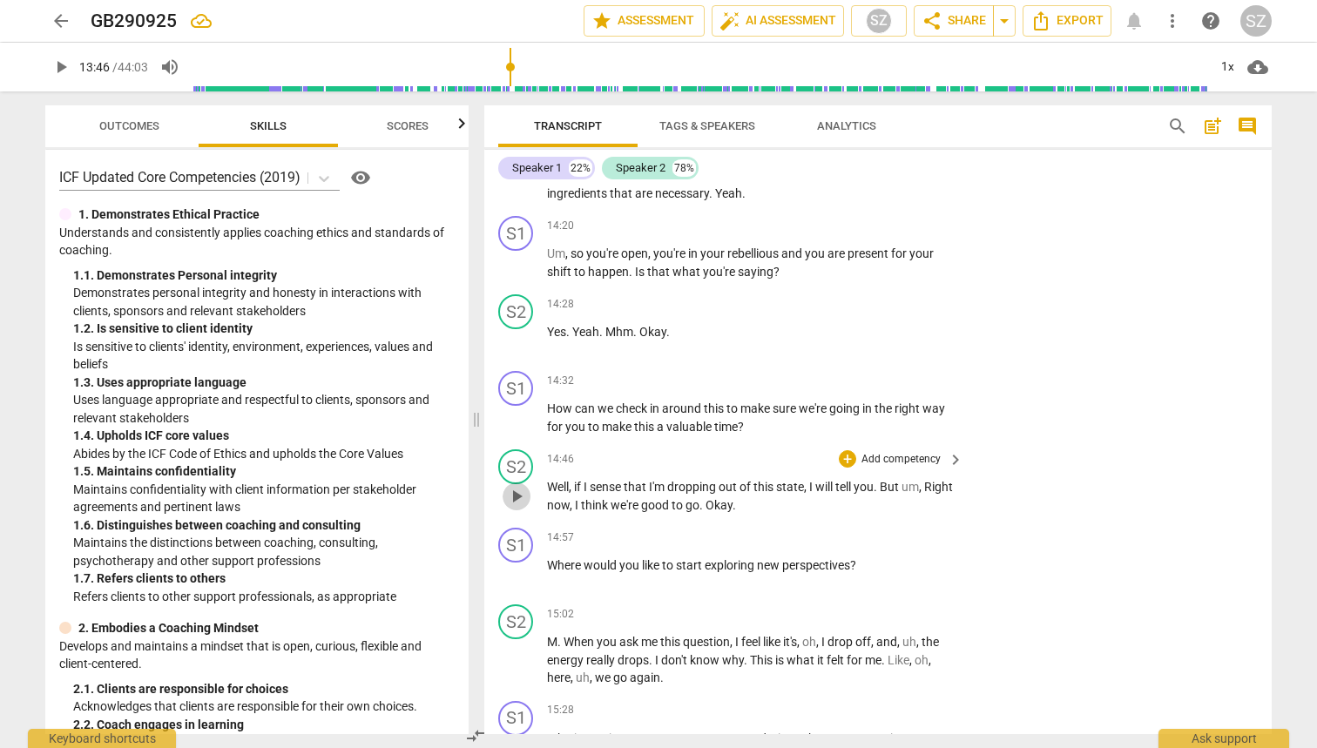
click at [511, 486] on span "play_arrow" at bounding box center [516, 496] width 21 height 21
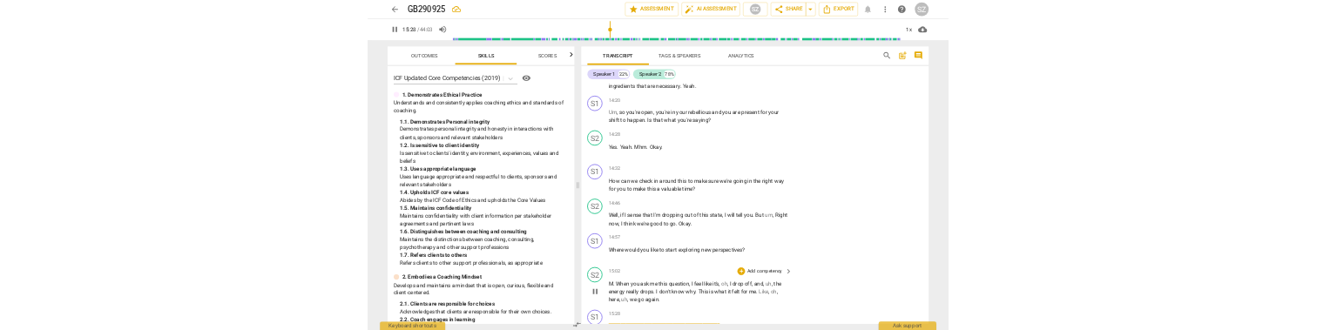
scroll to position [4808, 0]
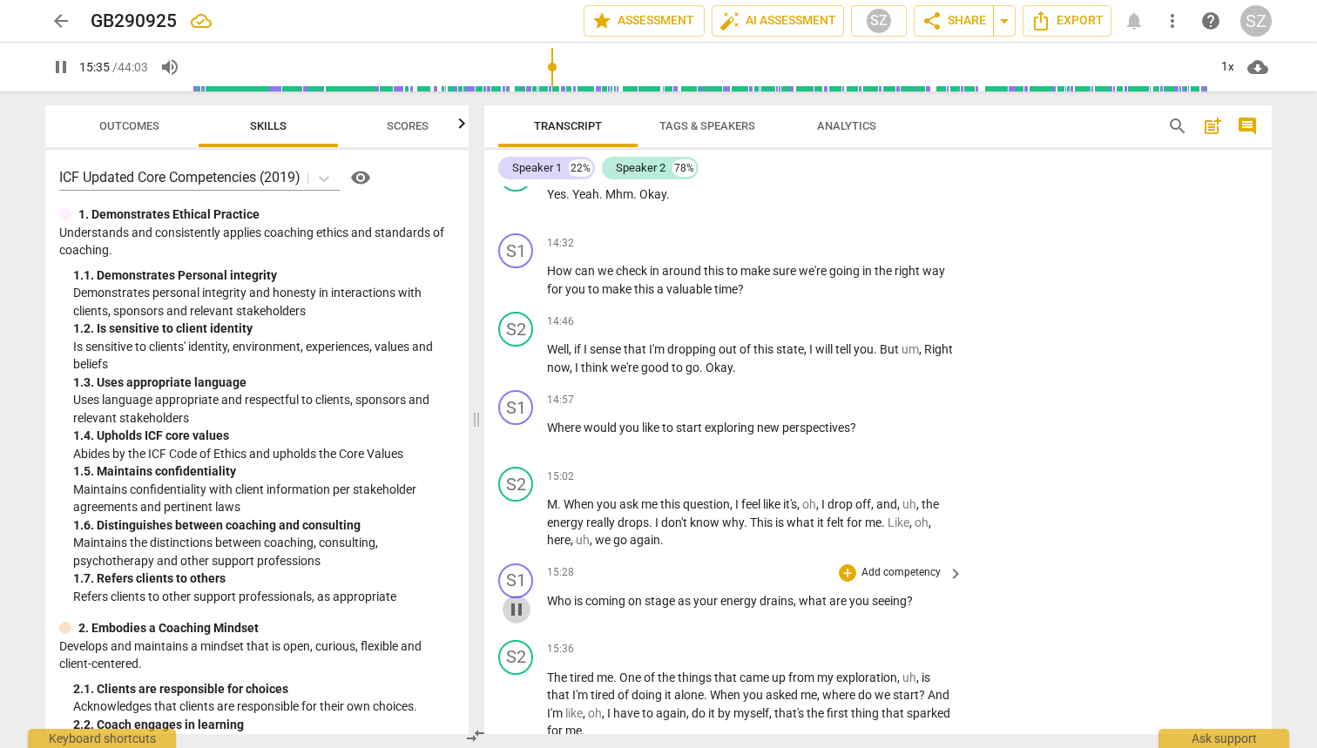
click at [517, 599] on span "pause" at bounding box center [516, 609] width 21 height 21
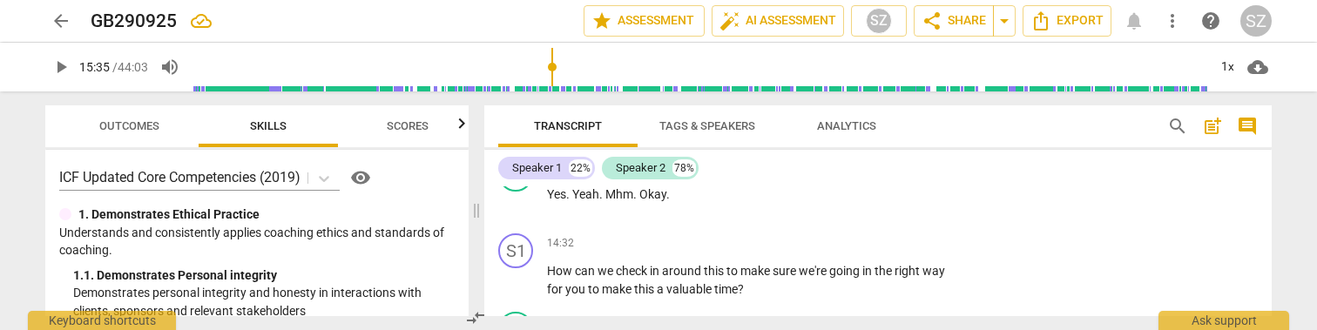
click at [198, 61] on input "range" at bounding box center [700, 67] width 1015 height 56
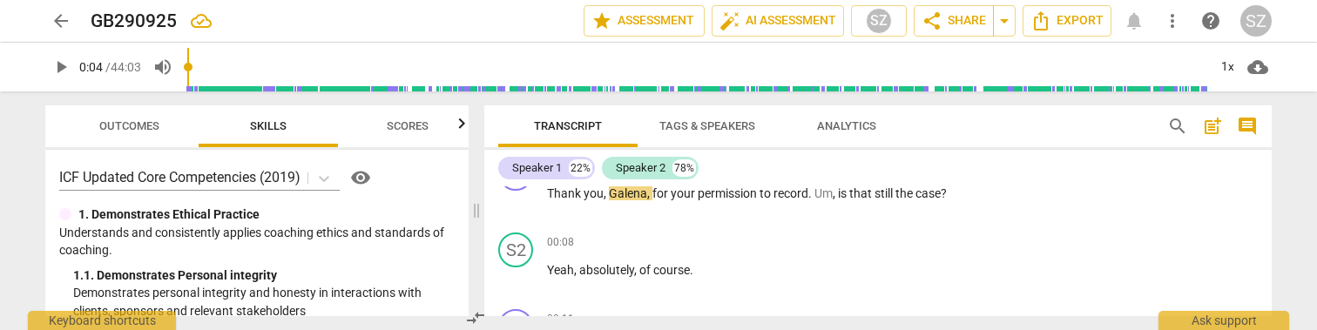
click at [62, 66] on span "play_arrow" at bounding box center [61, 67] width 21 height 21
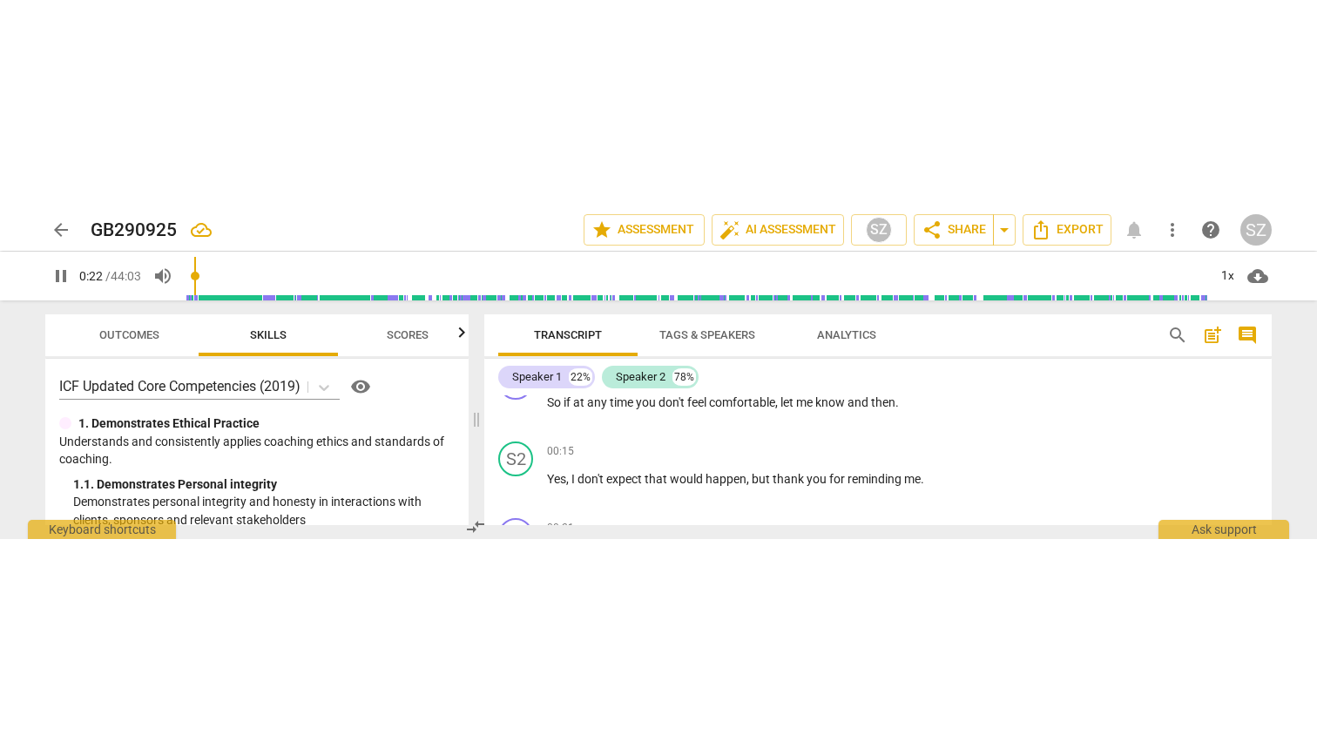
scroll to position [344, 0]
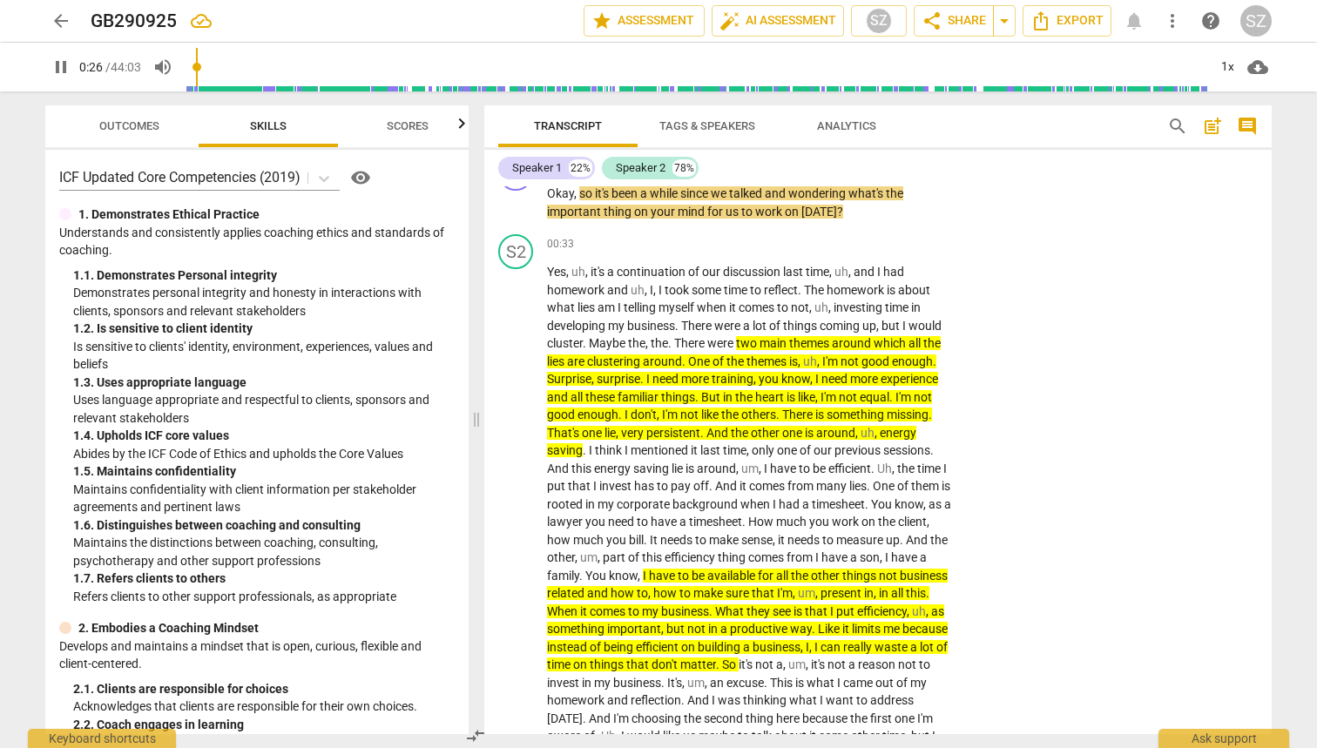
click at [69, 67] on span "pause" at bounding box center [61, 67] width 21 height 21
click at [69, 67] on span "play_arrow" at bounding box center [61, 67] width 21 height 21
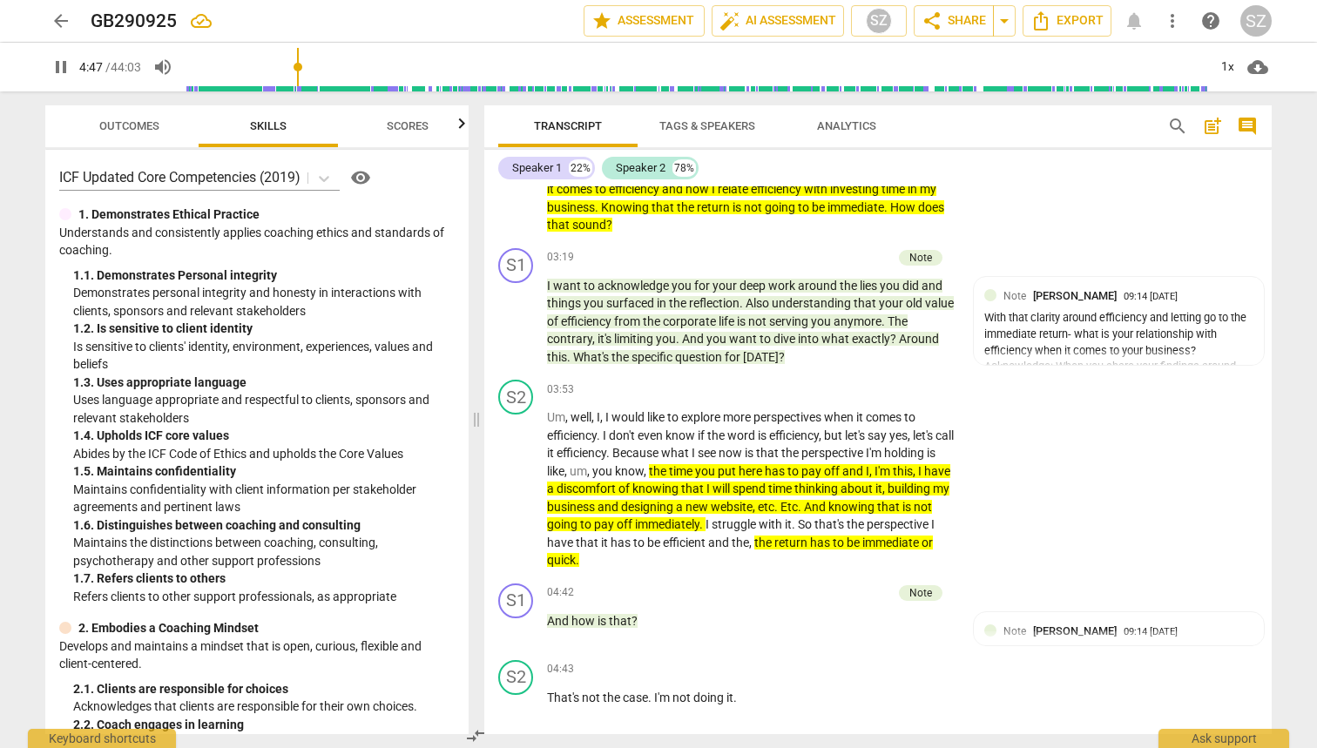
scroll to position [1487, 0]
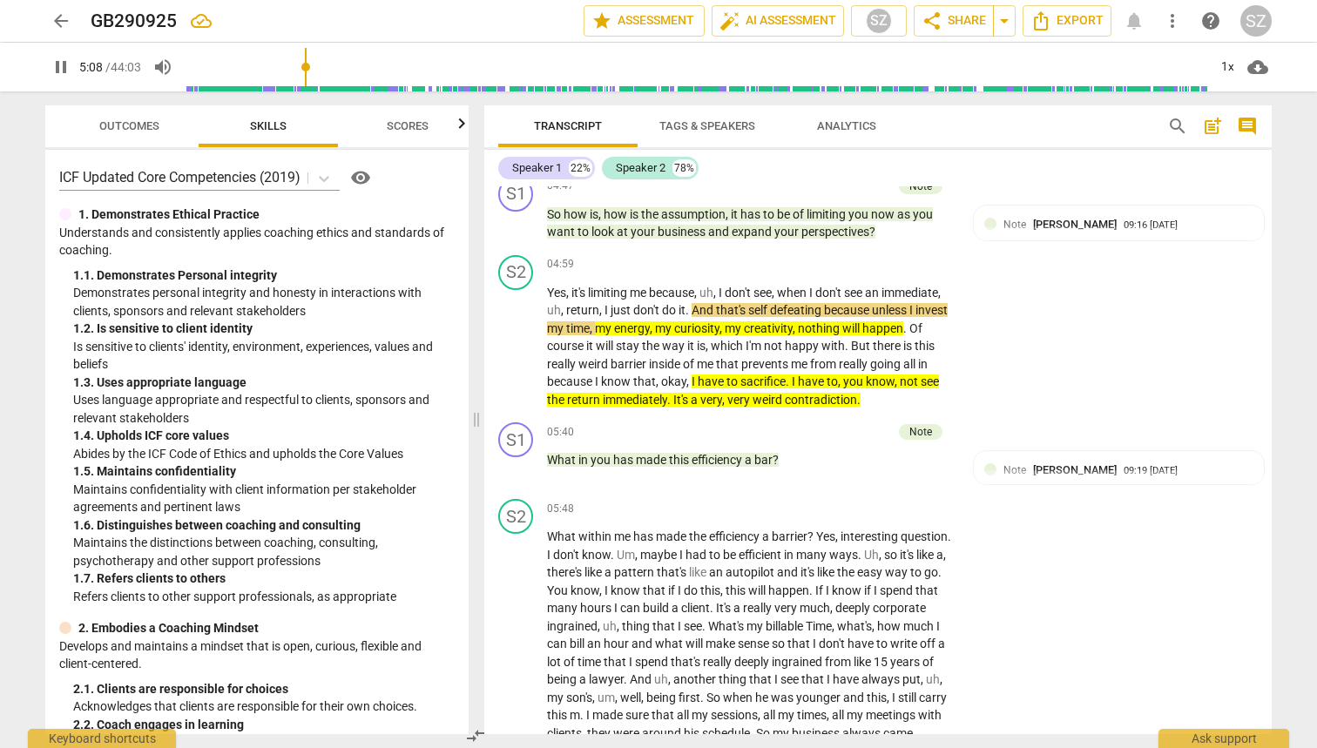
click at [296, 69] on input "range" at bounding box center [697, 67] width 1022 height 56
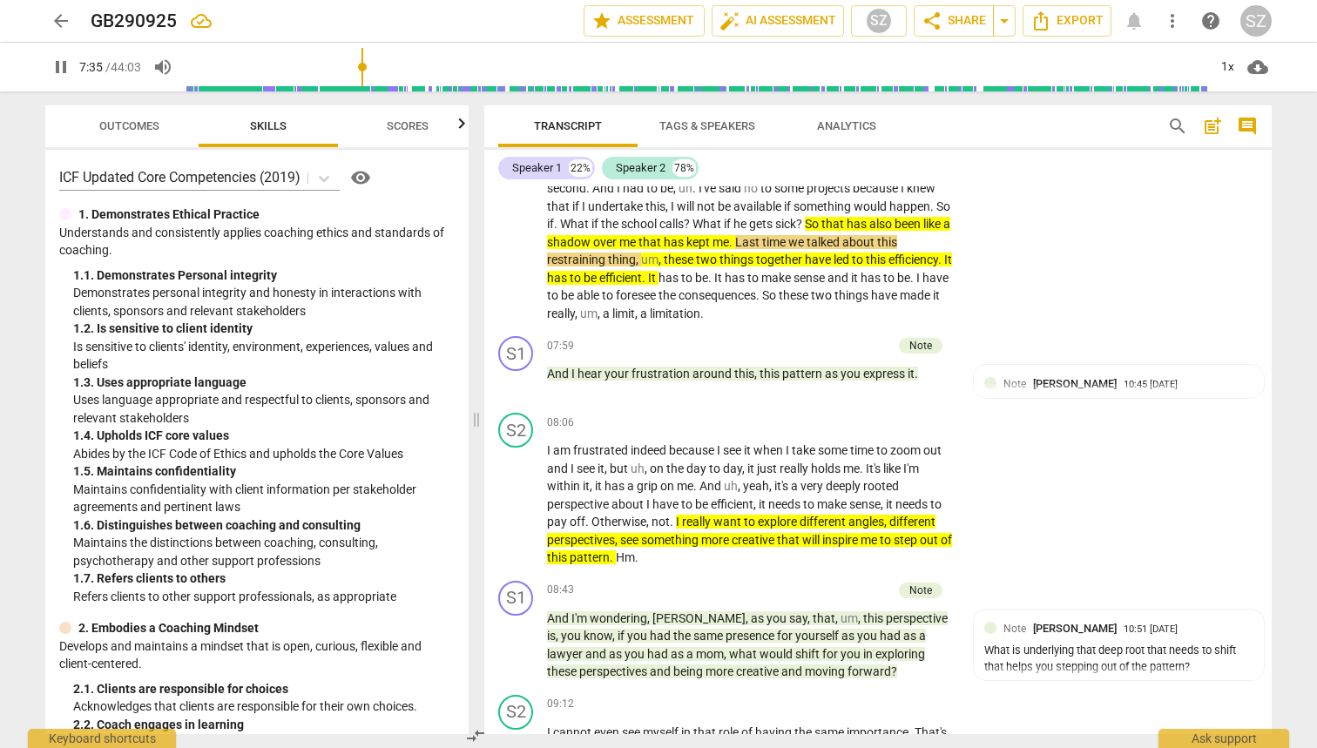
click at [335, 64] on input "range" at bounding box center [697, 67] width 1022 height 56
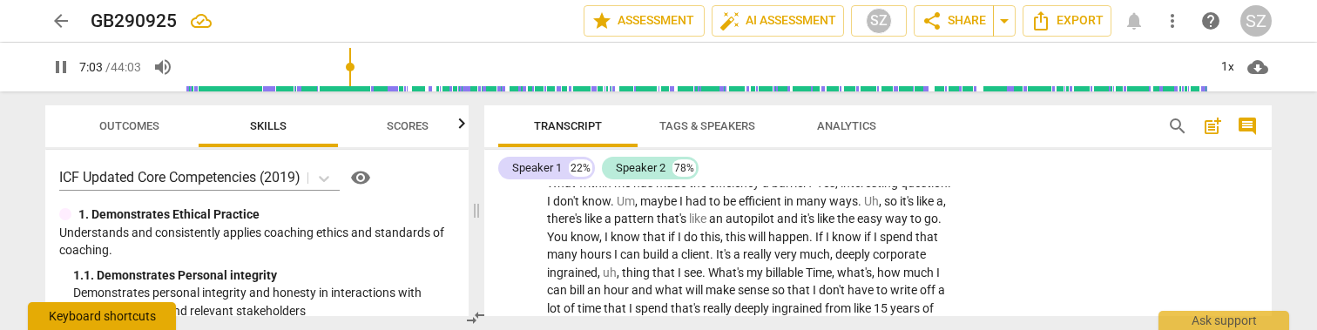
scroll to position [1981, 0]
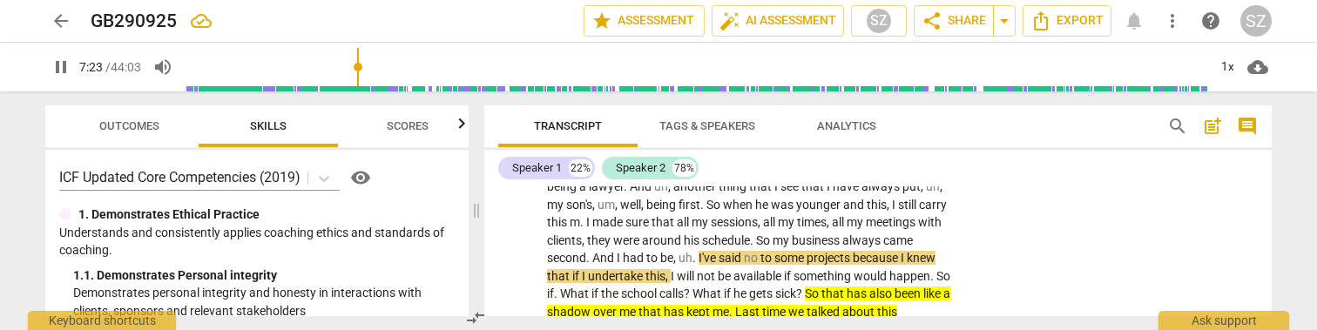
click at [64, 70] on span "pause" at bounding box center [61, 67] width 21 height 21
